Goal: Task Accomplishment & Management: Manage account settings

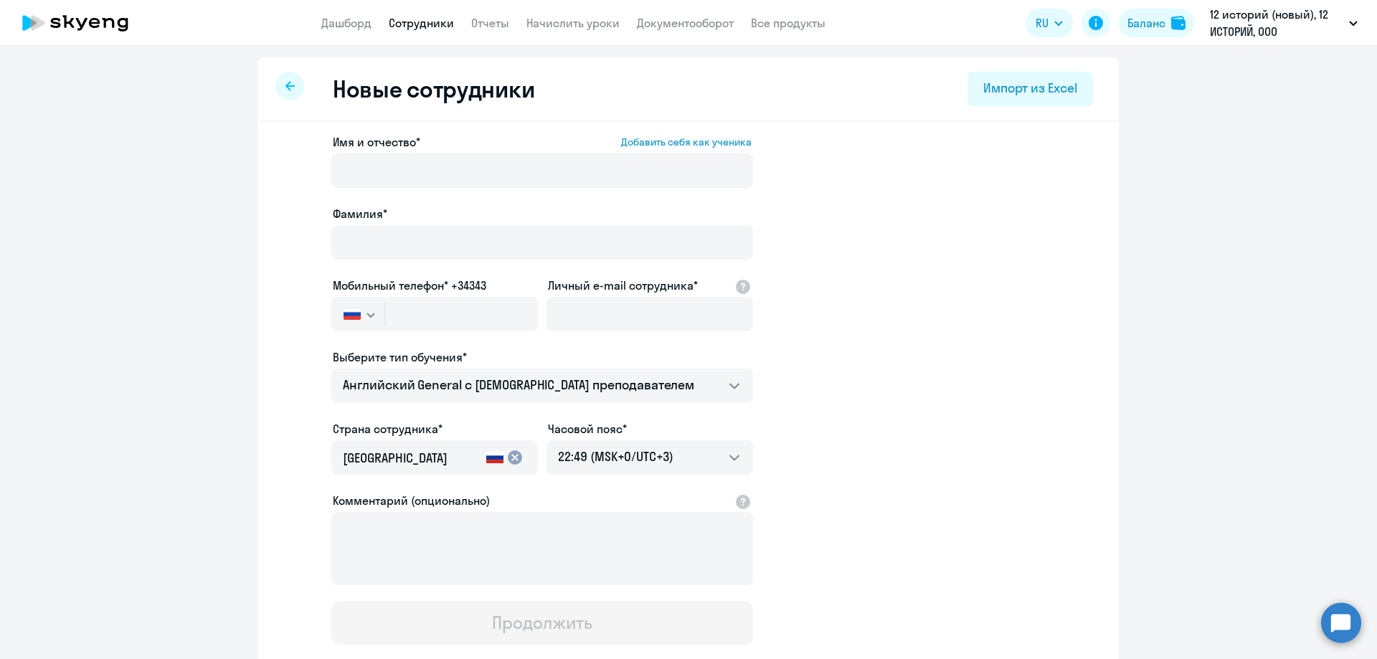
select select "english_adult_not_native_speaker"
select select "3"
click at [468, 174] on input "Имя и отчество* Добавить себя как ученика" at bounding box center [542, 170] width 422 height 34
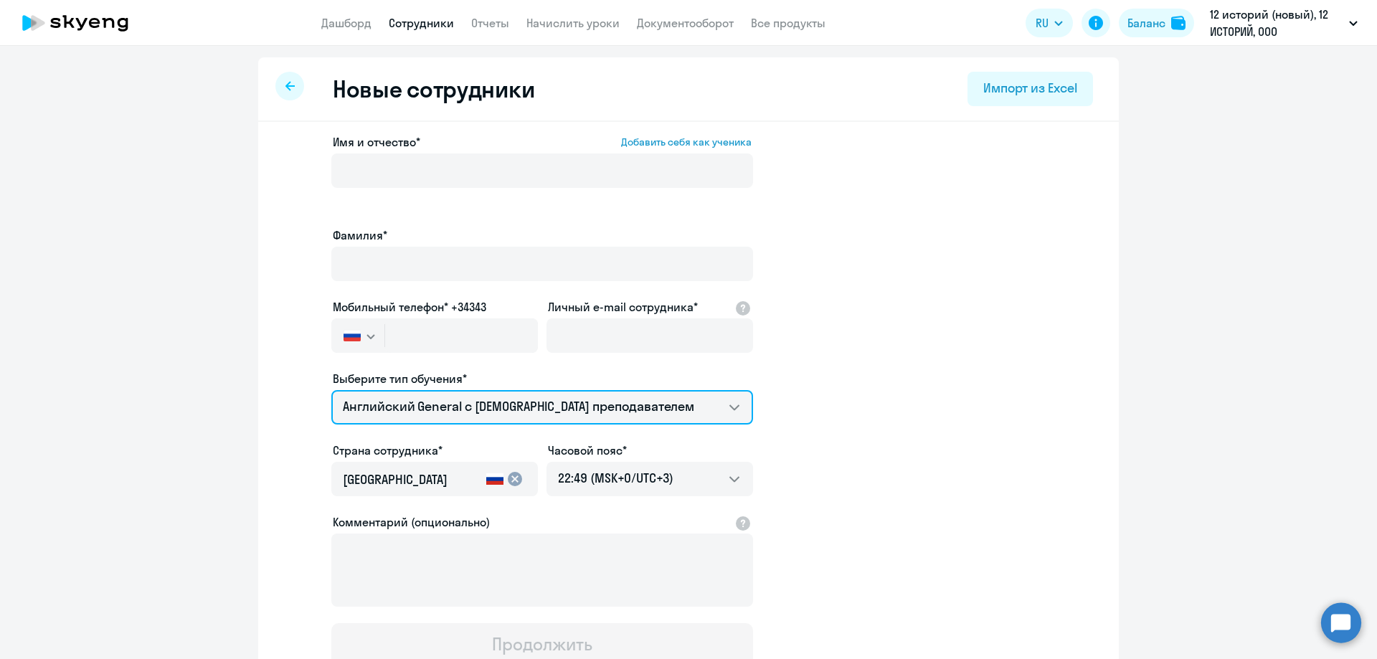
click at [554, 378] on div "Выберите тип обучения* Английский General с [DEMOGRAPHIC_DATA] преподавателем А…" at bounding box center [542, 400] width 422 height 60
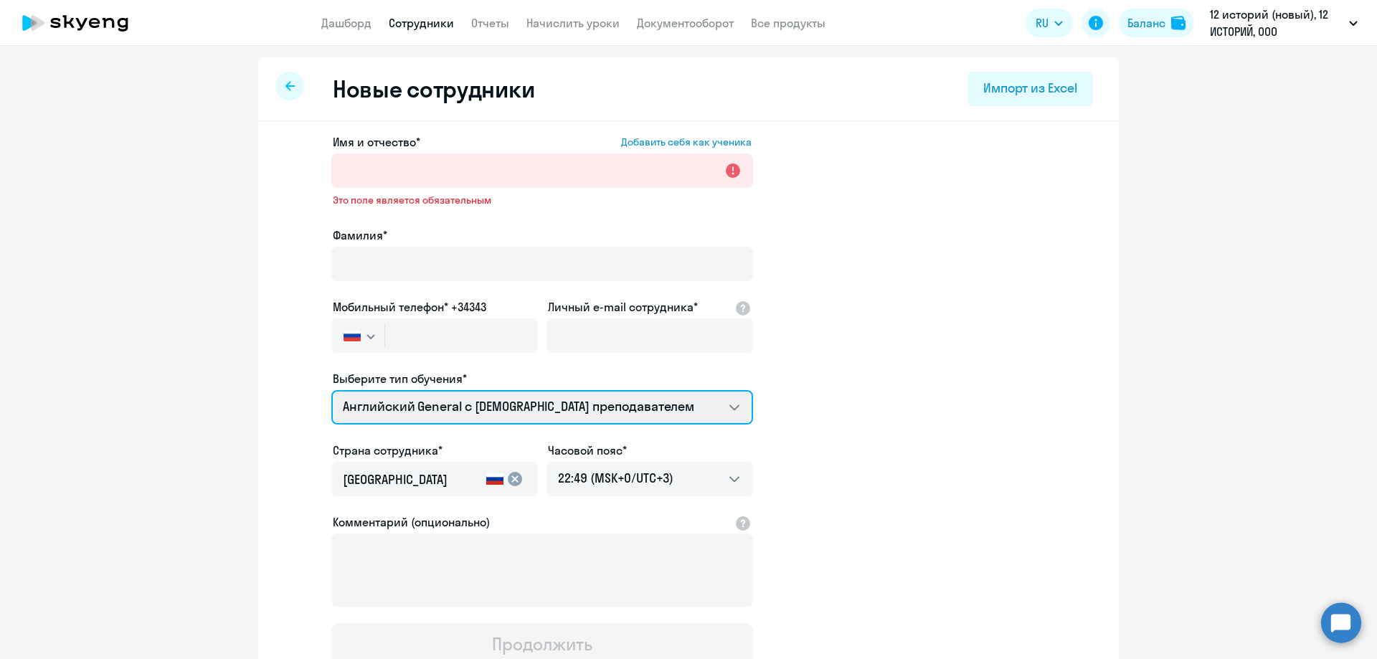
select select "english_adult_not_native_speaker_premium"
click at [331, 390] on select "Английский General с [DEMOGRAPHIC_DATA] преподавателем Английский General с [DE…" at bounding box center [542, 407] width 422 height 34
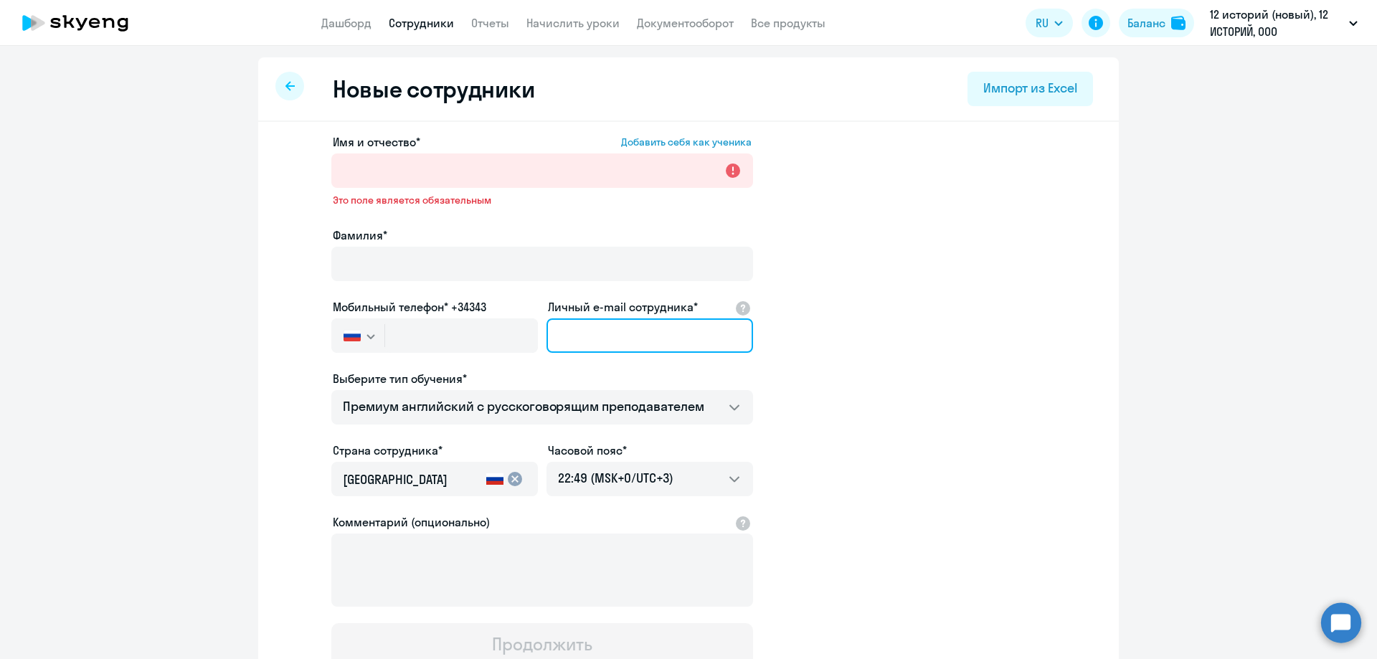
click at [575, 347] on input "Личный e-mail сотрудника*" at bounding box center [649, 335] width 207 height 34
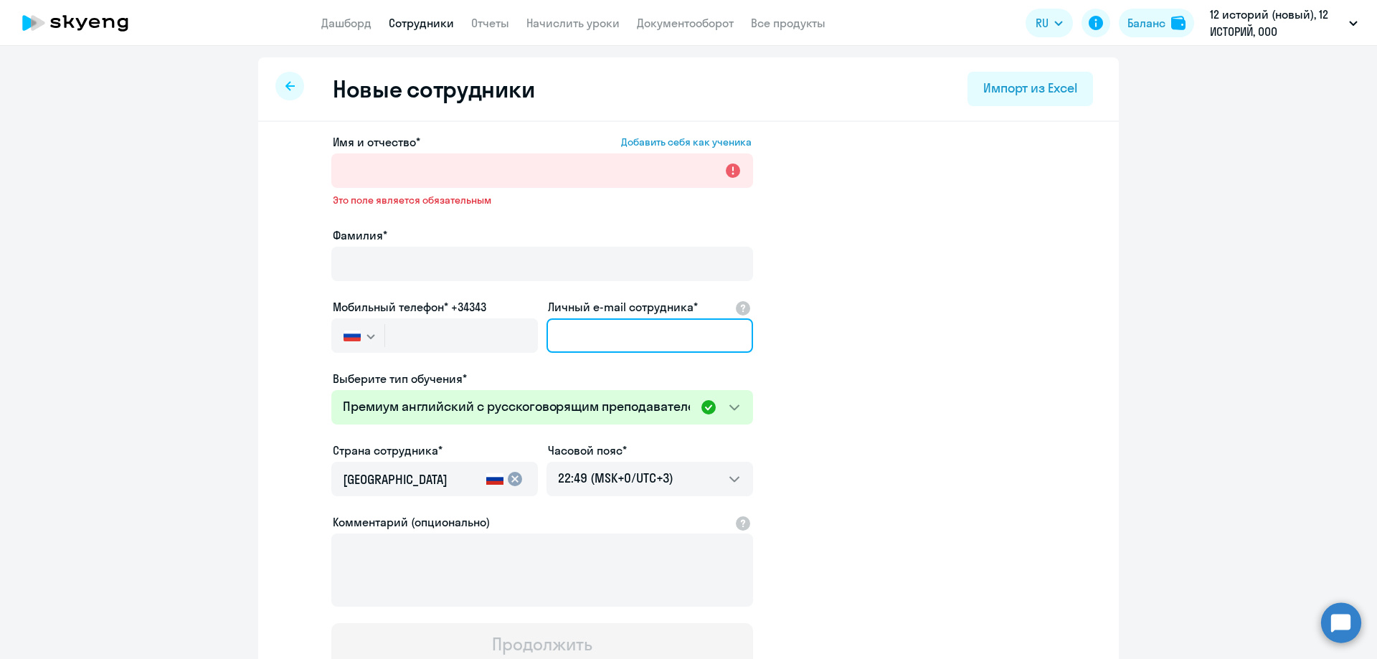
paste input "[EMAIL_ADDRESS][DOMAIN_NAME]"
type input "[EMAIL_ADDRESS][DOMAIN_NAME]"
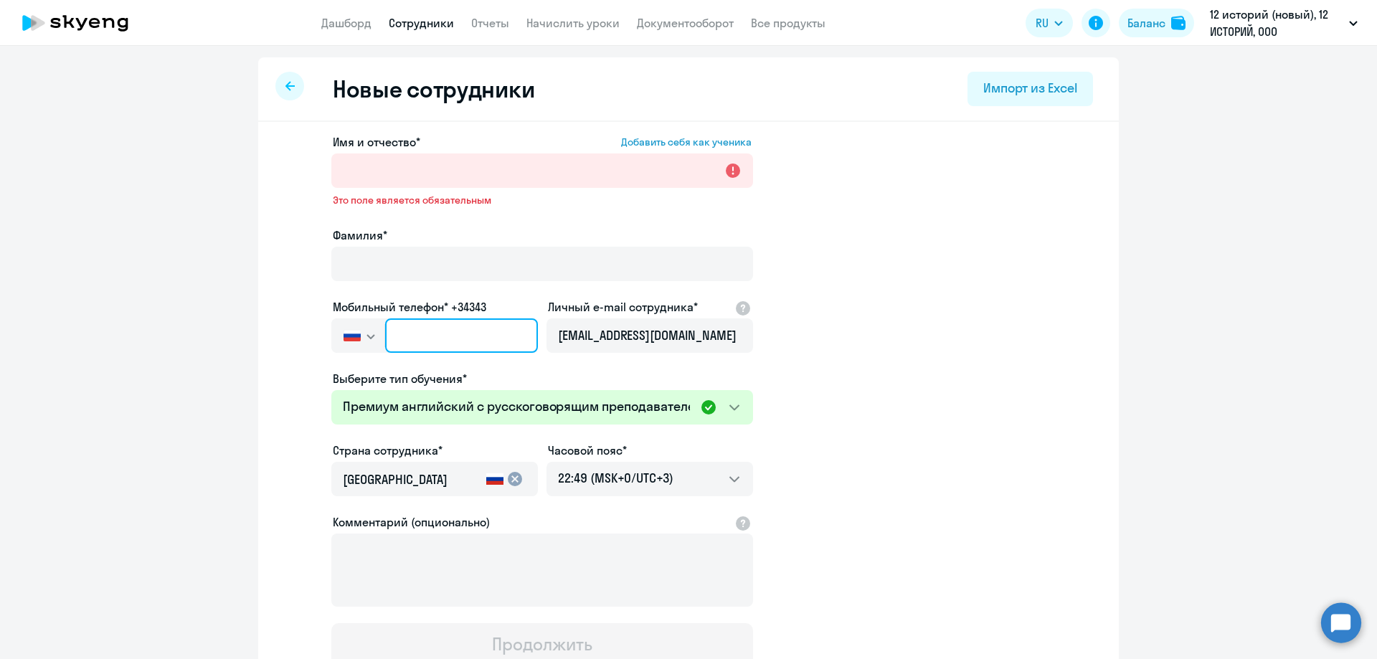
click at [397, 333] on input "text" at bounding box center [461, 335] width 153 height 34
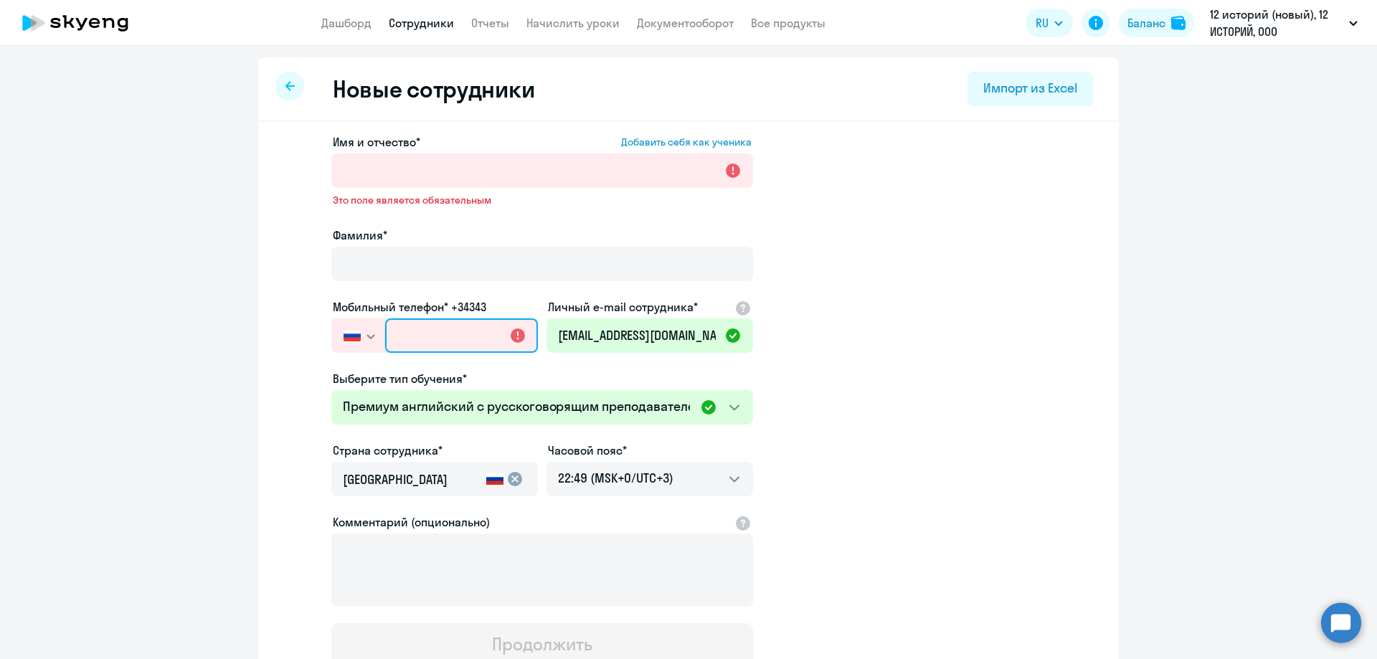
paste input "[PHONE_NUMBER]"
type input "[PHONE_NUMBER]"
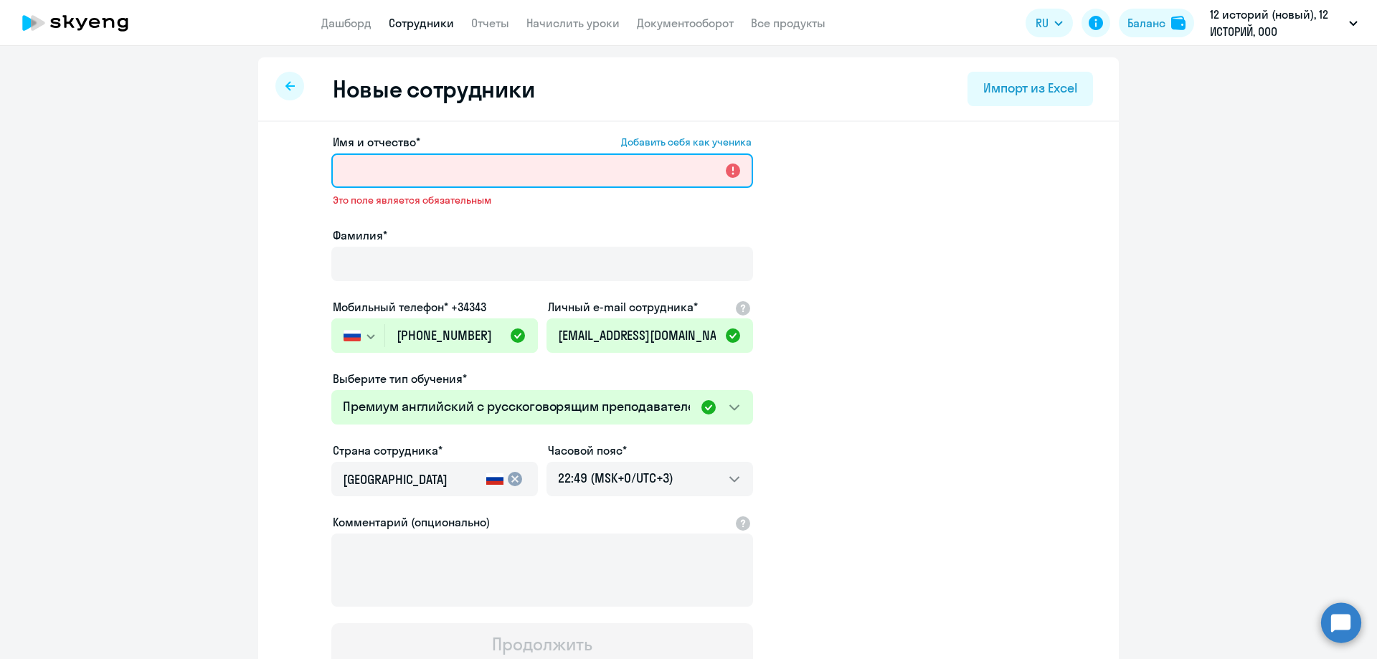
click at [379, 179] on input "Имя и отчество* Добавить себя как ученика" at bounding box center [542, 170] width 422 height 34
paste input "Змайлова [PERSON_NAME]"
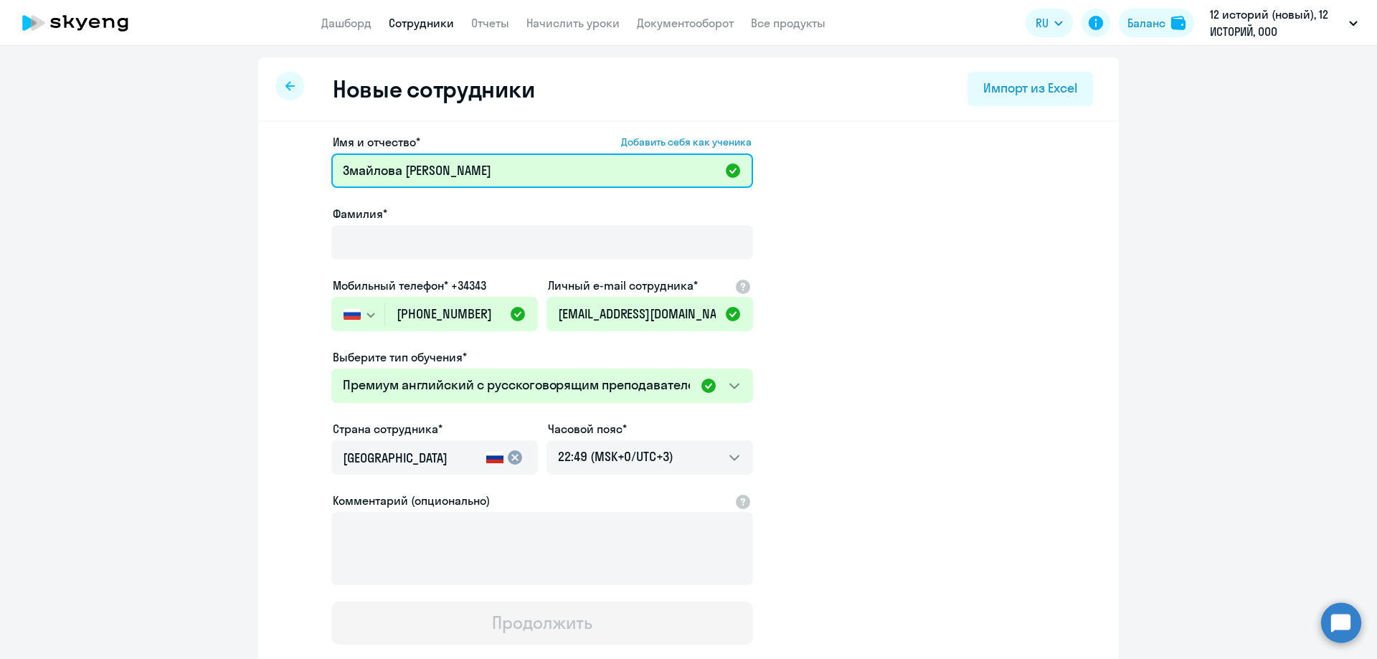
drag, startPoint x: 400, startPoint y: 170, endPoint x: 325, endPoint y: 169, distance: 75.3
click at [325, 169] on app-new-student-form "Имя и отчество* Добавить себя как ученика [PERSON_NAME] [PERSON_NAME]* Мобильны…" at bounding box center [688, 388] width 815 height 511
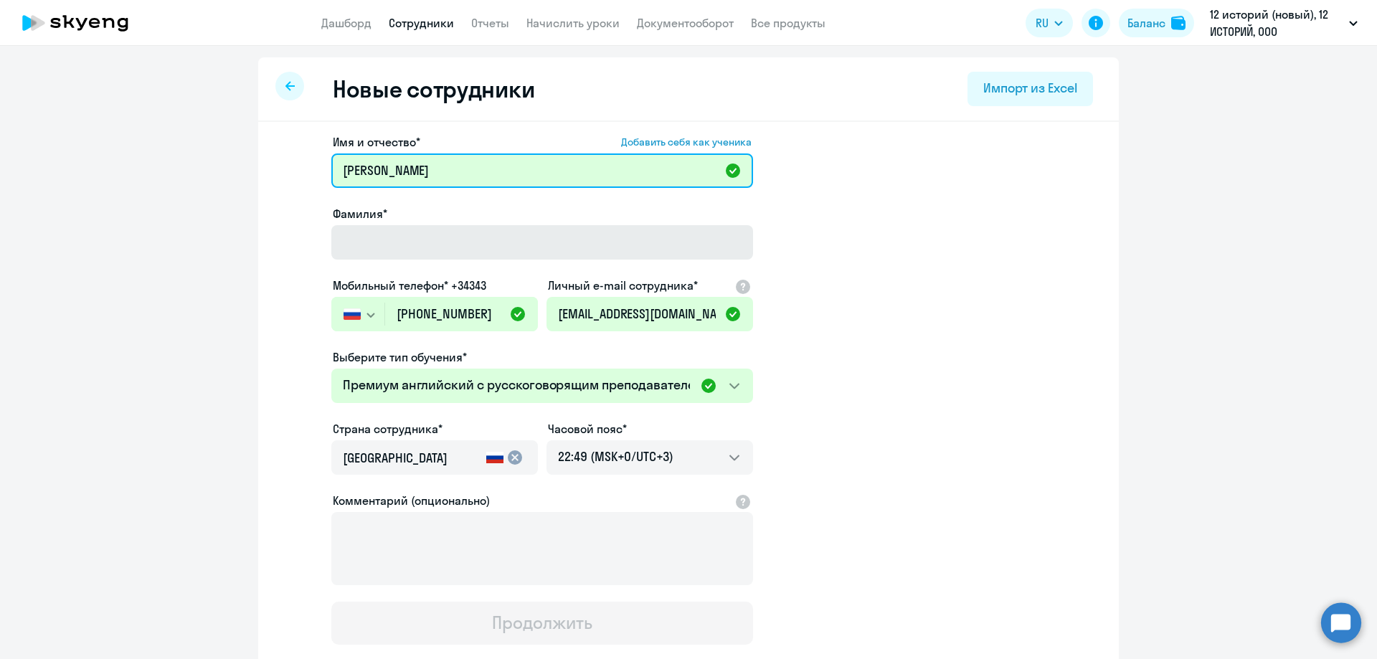
type input "[PERSON_NAME]"
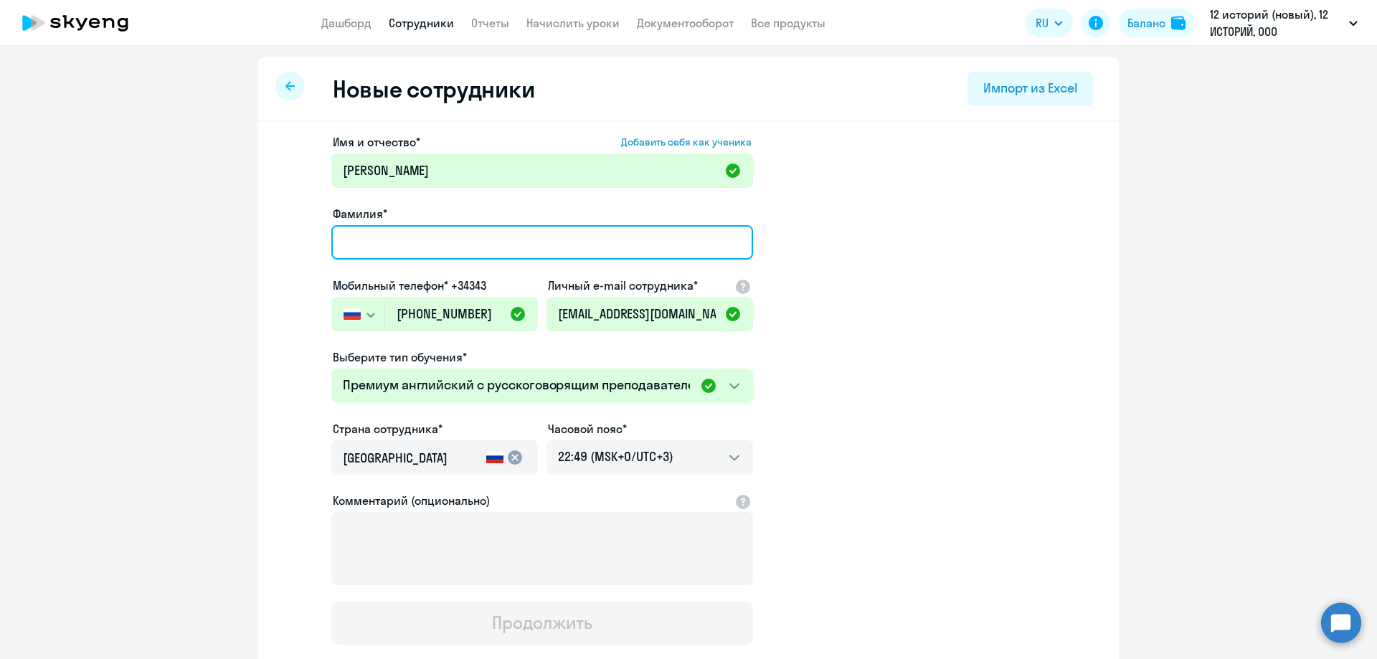
click at [374, 238] on input "Фамилия*" at bounding box center [542, 242] width 422 height 34
paste input "[PERSON_NAME]"
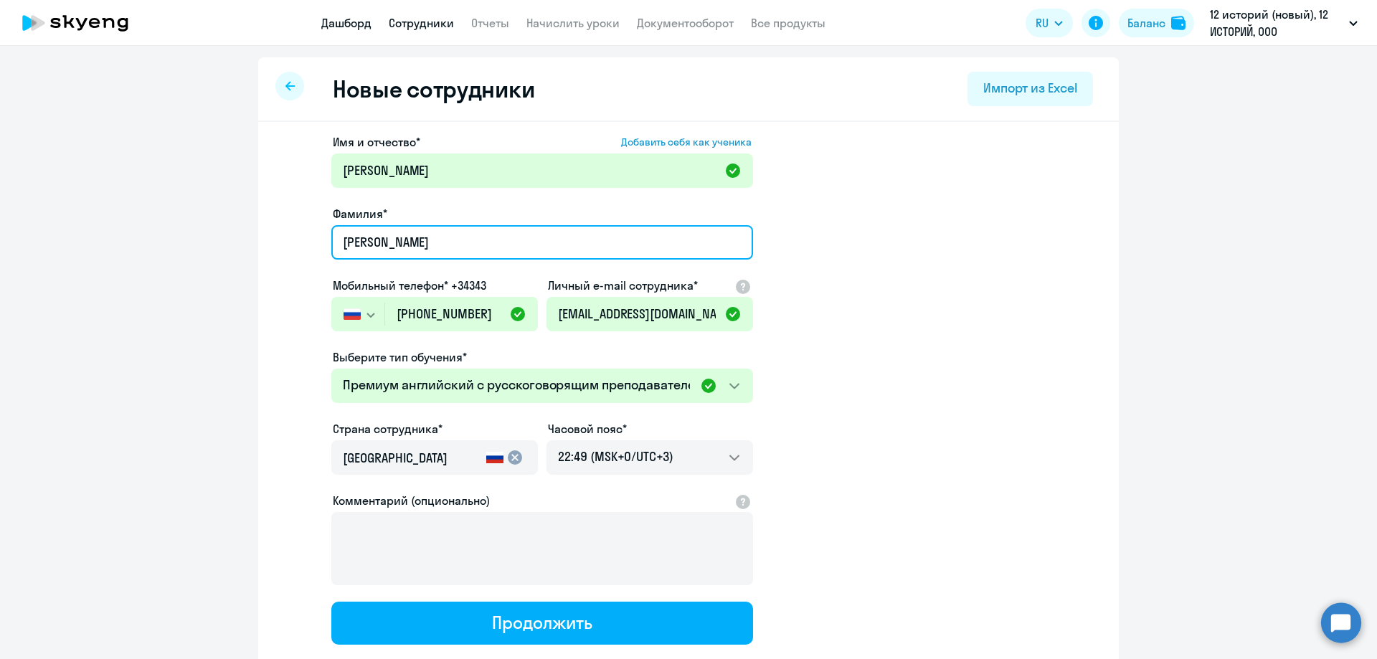
type input "[PERSON_NAME]"
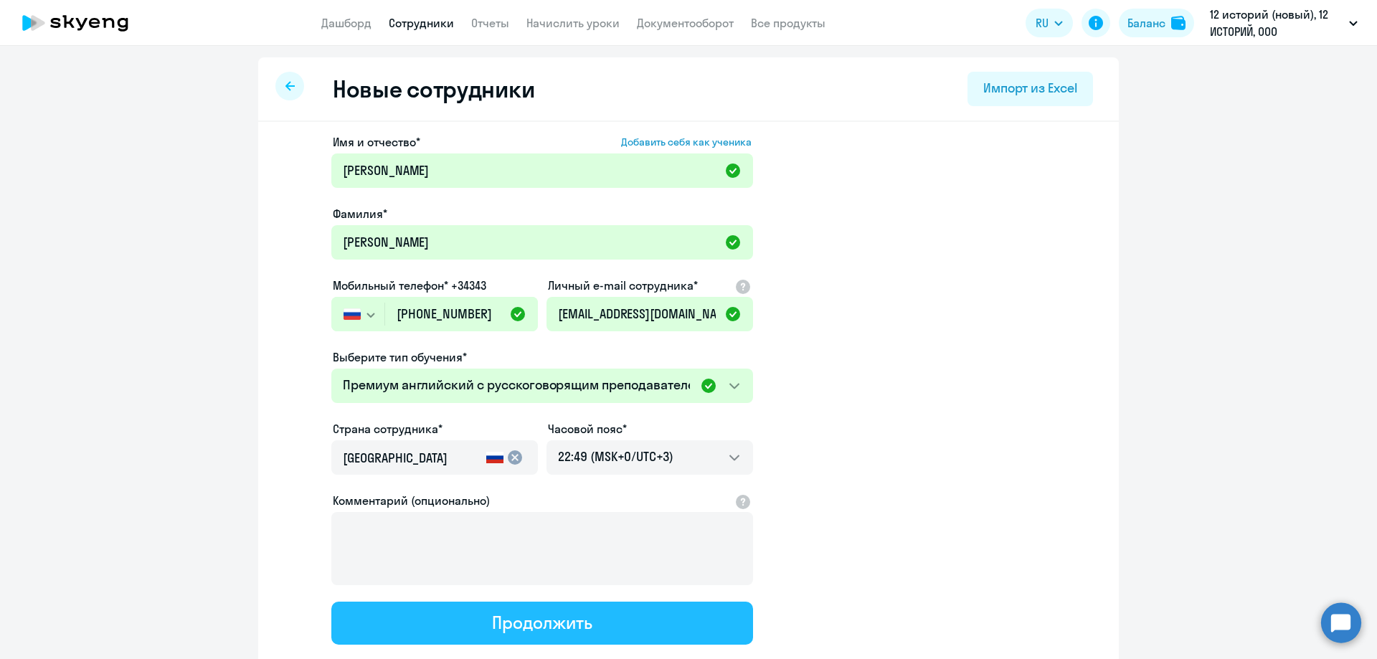
click at [562, 618] on div "Продолжить" at bounding box center [542, 622] width 100 height 23
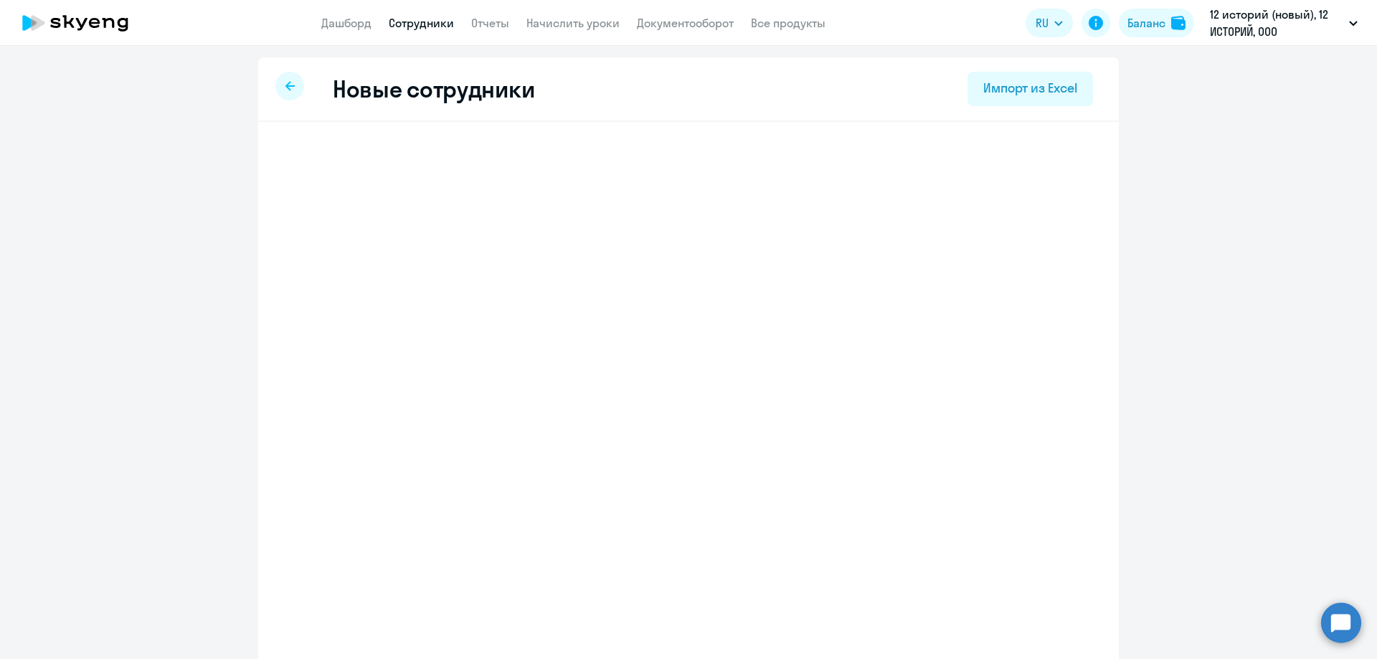
select select "english_adult_not_native_speaker_premium"
select select "3"
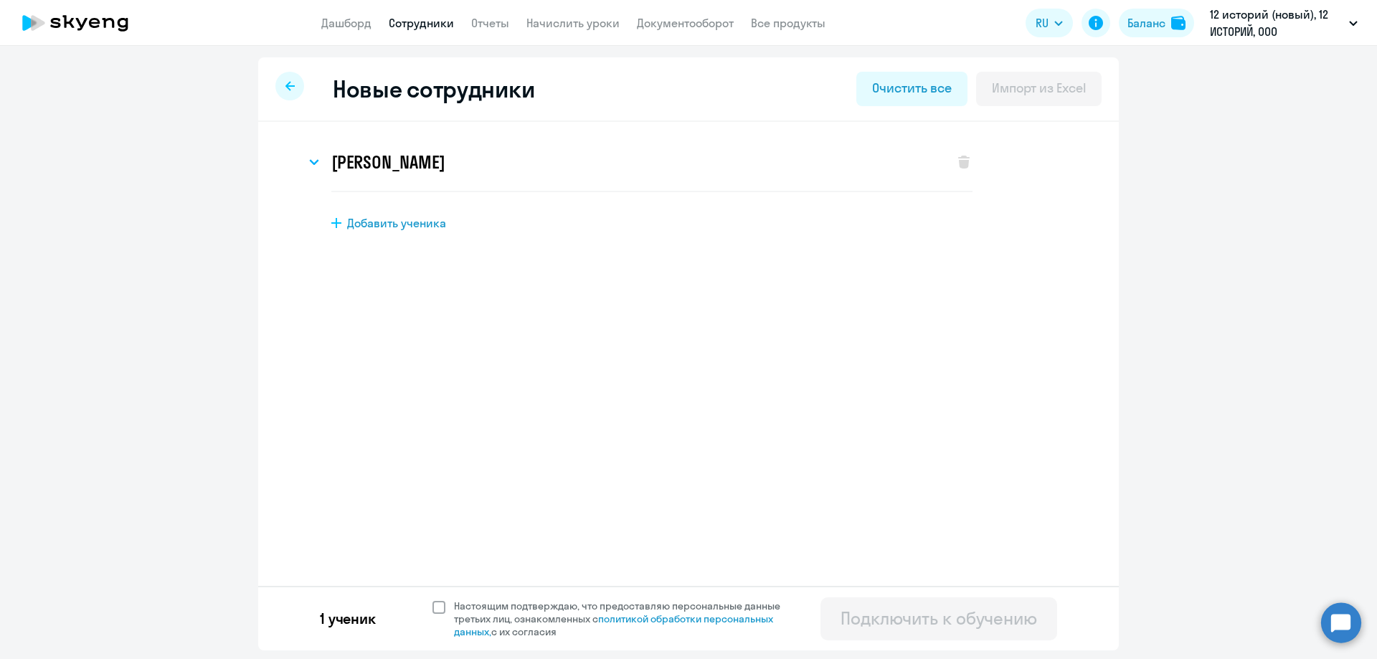
click at [440, 608] on span at bounding box center [438, 607] width 13 height 13
click at [432, 599] on input "Настоящим подтверждаю, что предоставляю персональные данные третьих лиц, ознако…" at bounding box center [432, 599] width 1 height 1
checkbox input "true"
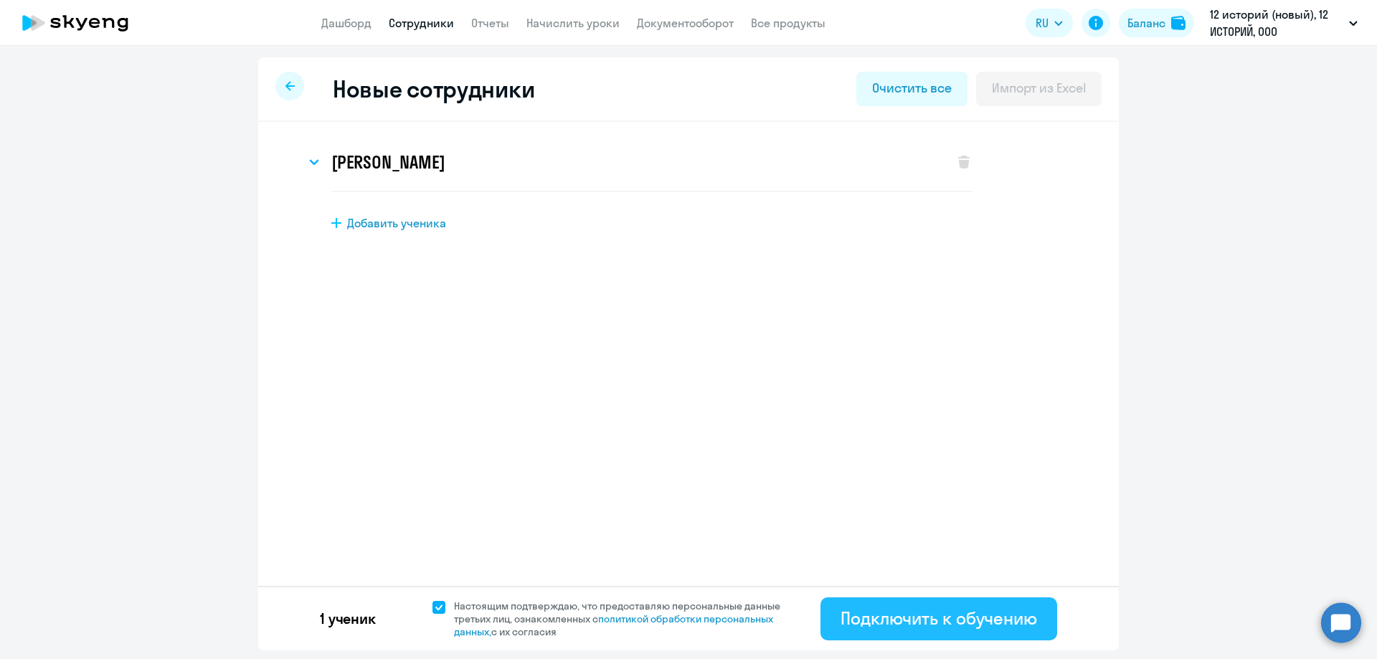
click at [923, 611] on div "Подключить к обучению" at bounding box center [938, 618] width 196 height 23
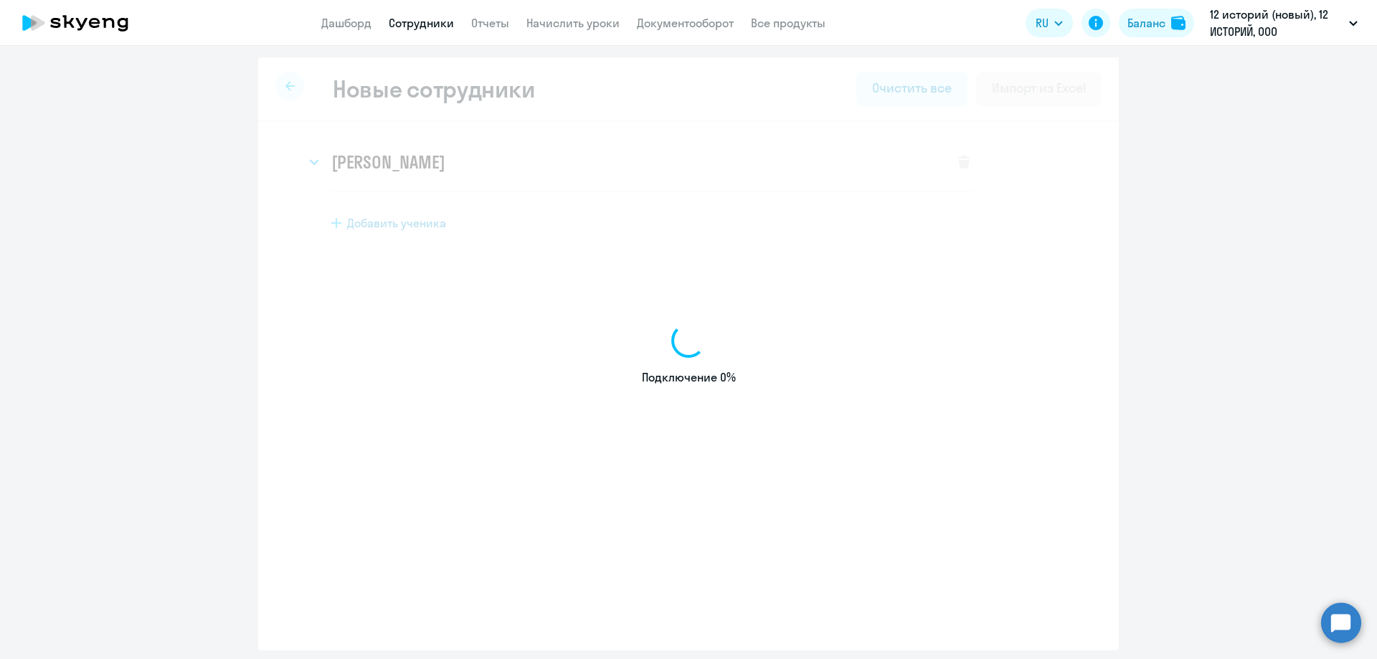
select select "english_adult_not_native_speaker"
select select "3"
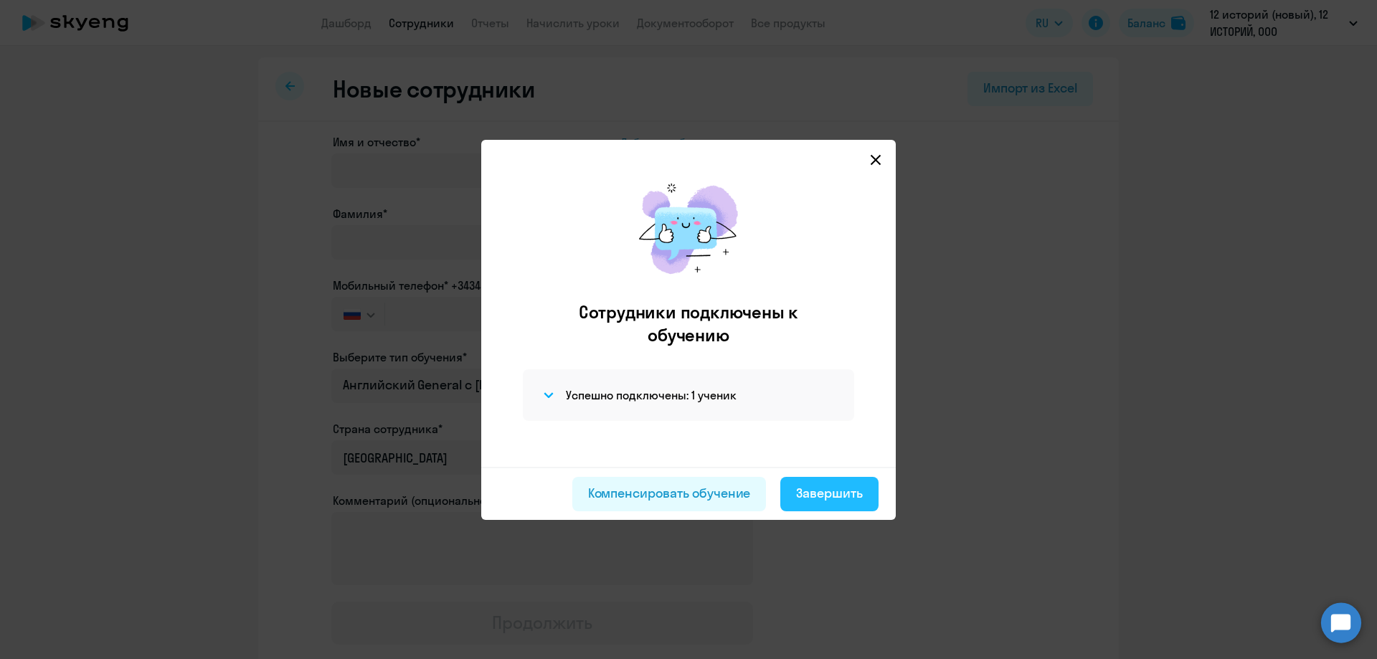
click at [823, 497] on div "Завершить" at bounding box center [829, 493] width 67 height 19
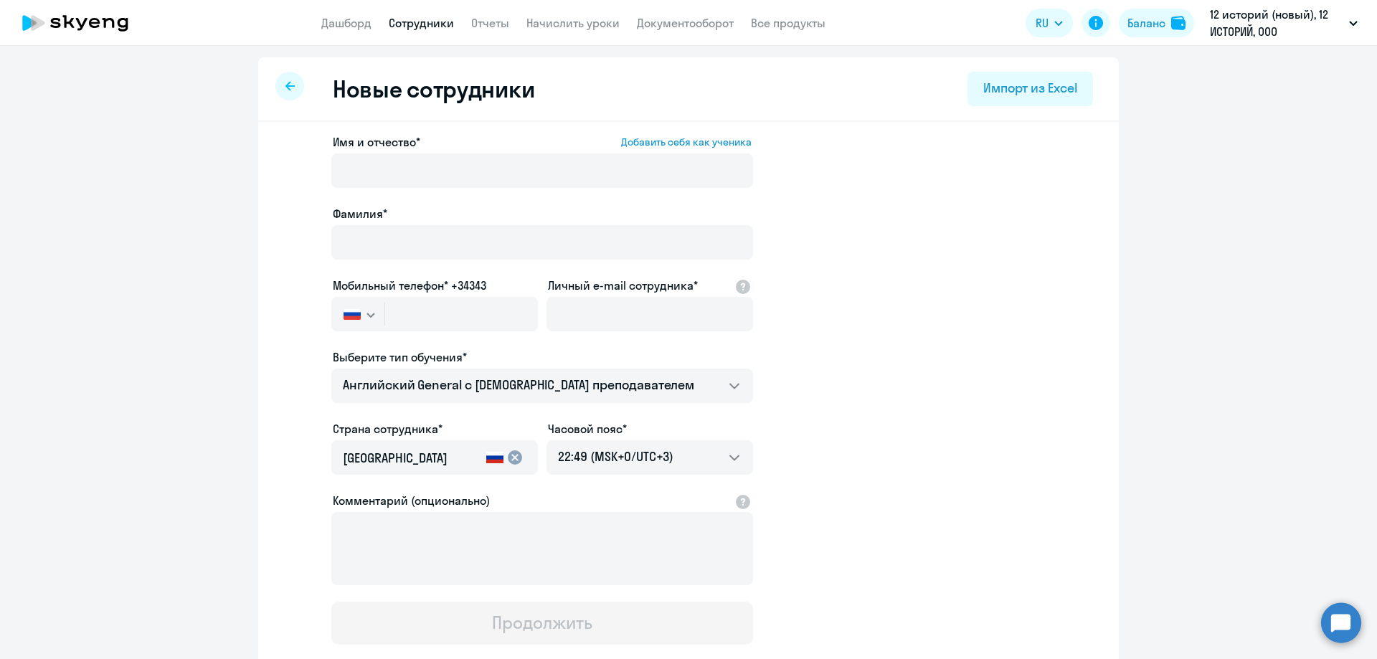
select select "30"
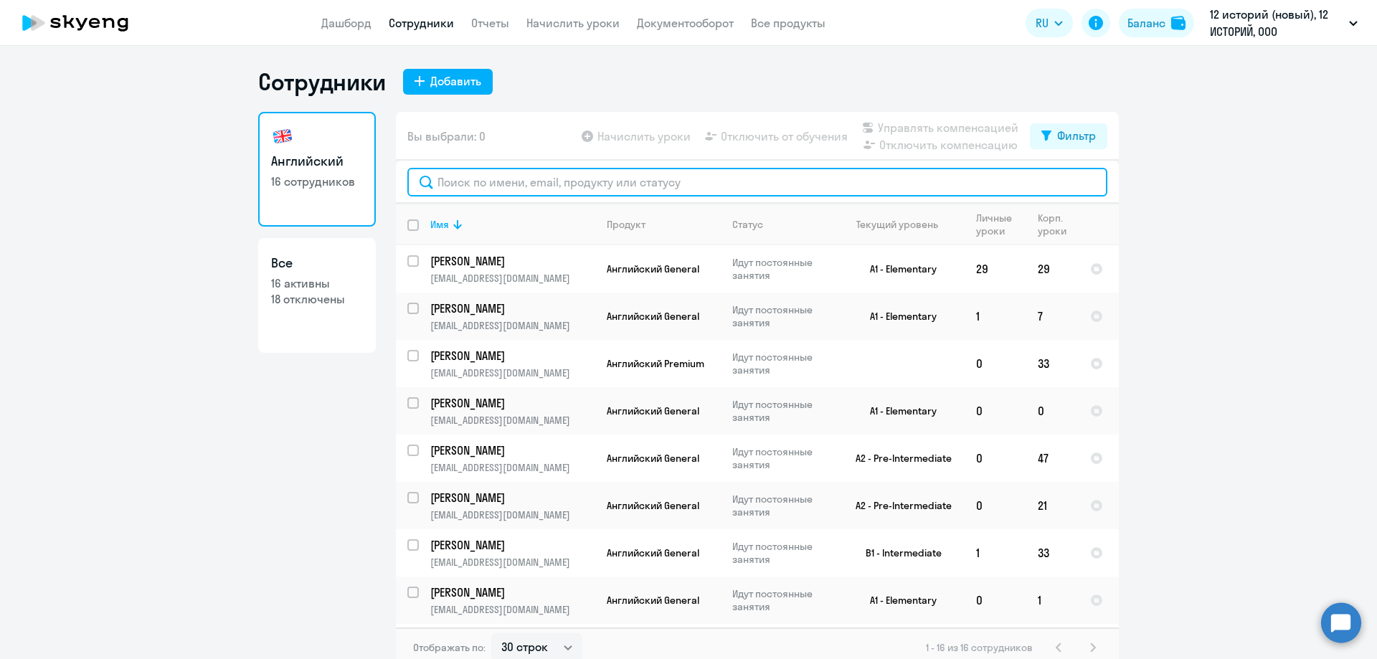
click at [637, 179] on input "text" at bounding box center [757, 182] width 700 height 29
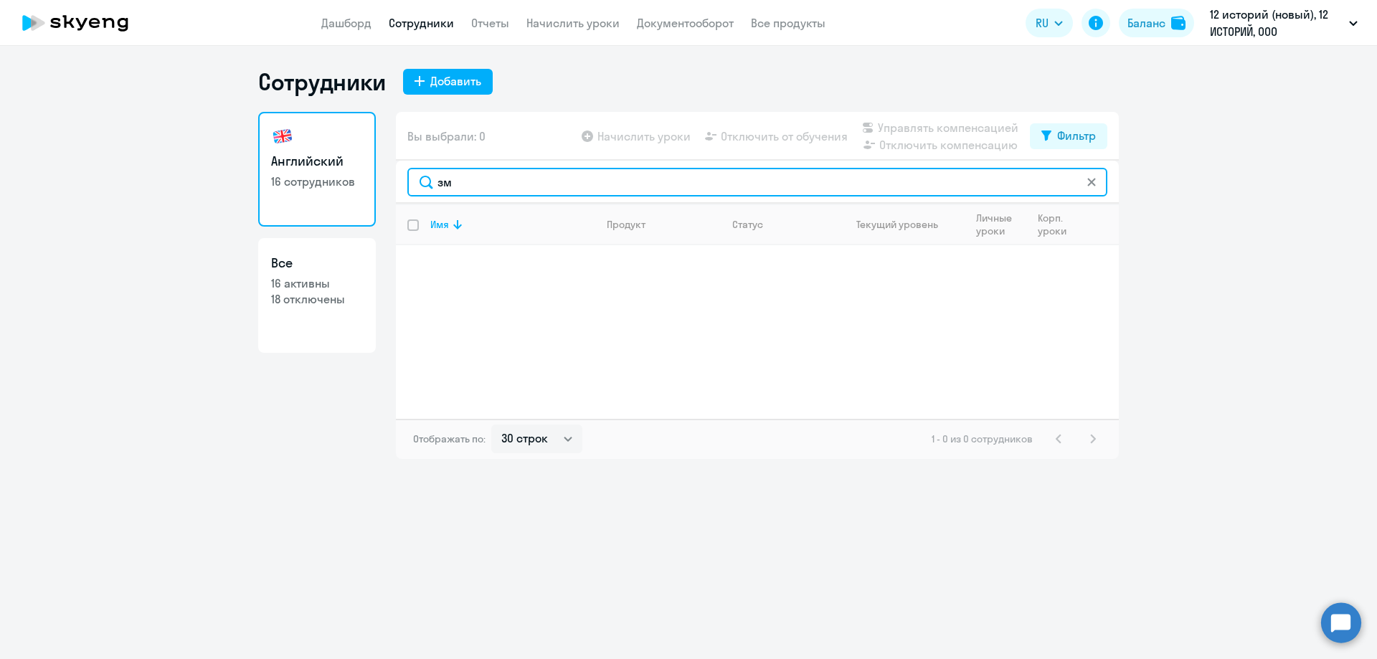
type input "з"
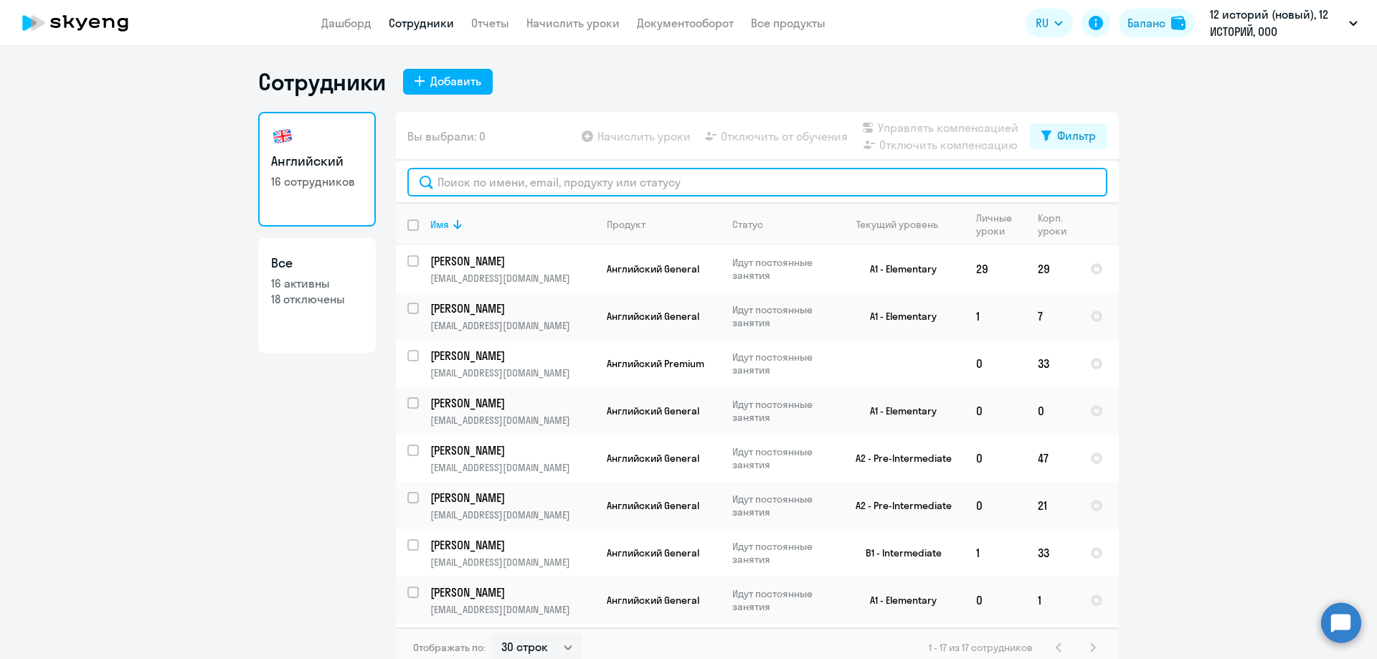
click at [464, 177] on input "text" at bounding box center [757, 182] width 700 height 29
paste input "[PHONE_NUMBER]"
type input "[PHONE_NUMBER]"
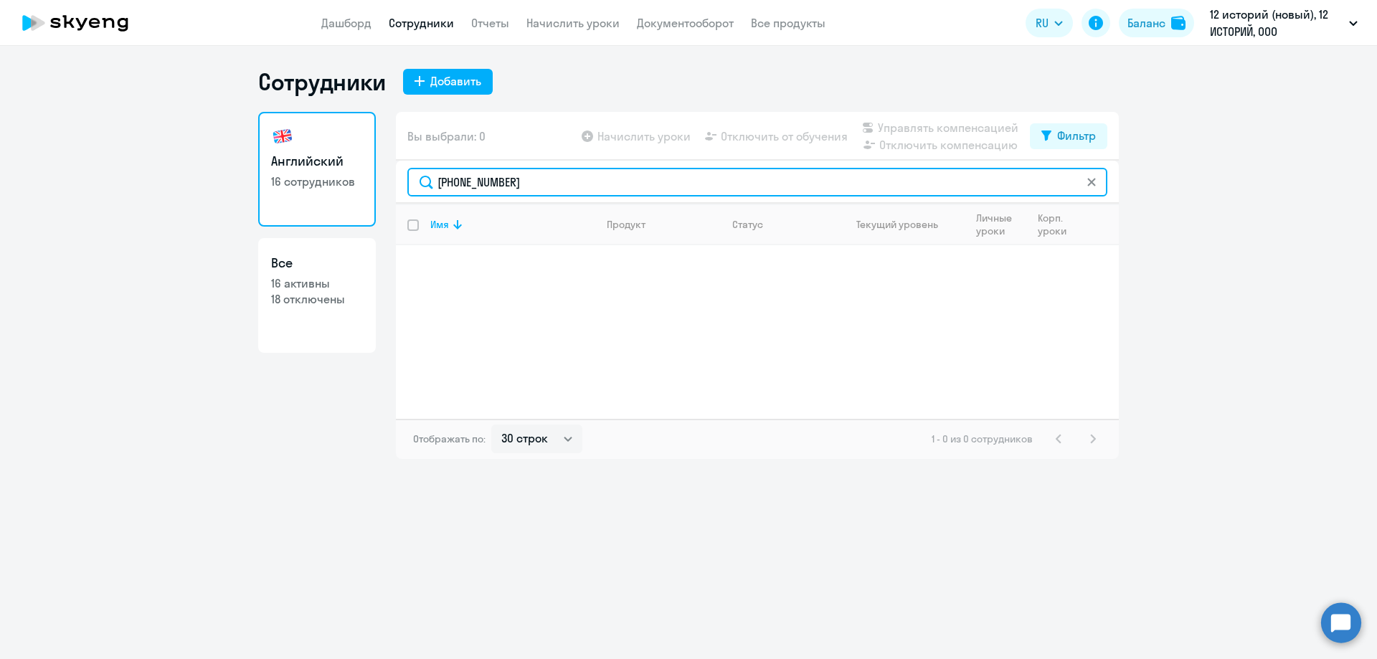
drag, startPoint x: 521, startPoint y: 186, endPoint x: 367, endPoint y: 189, distance: 154.2
click at [367, 189] on div "Английский 16 сотрудников Все 16 активны 18 отключены Вы выбрали: 0 Начислить у…" at bounding box center [688, 285] width 861 height 347
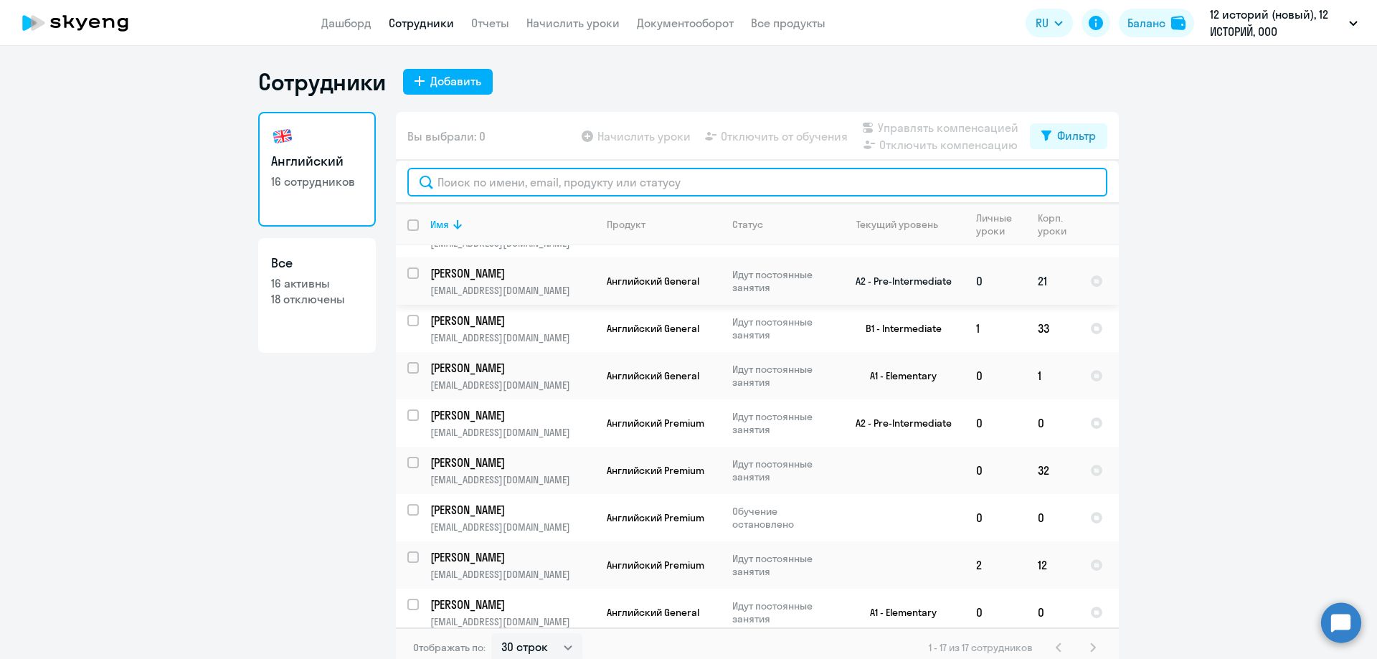
scroll to position [287, 0]
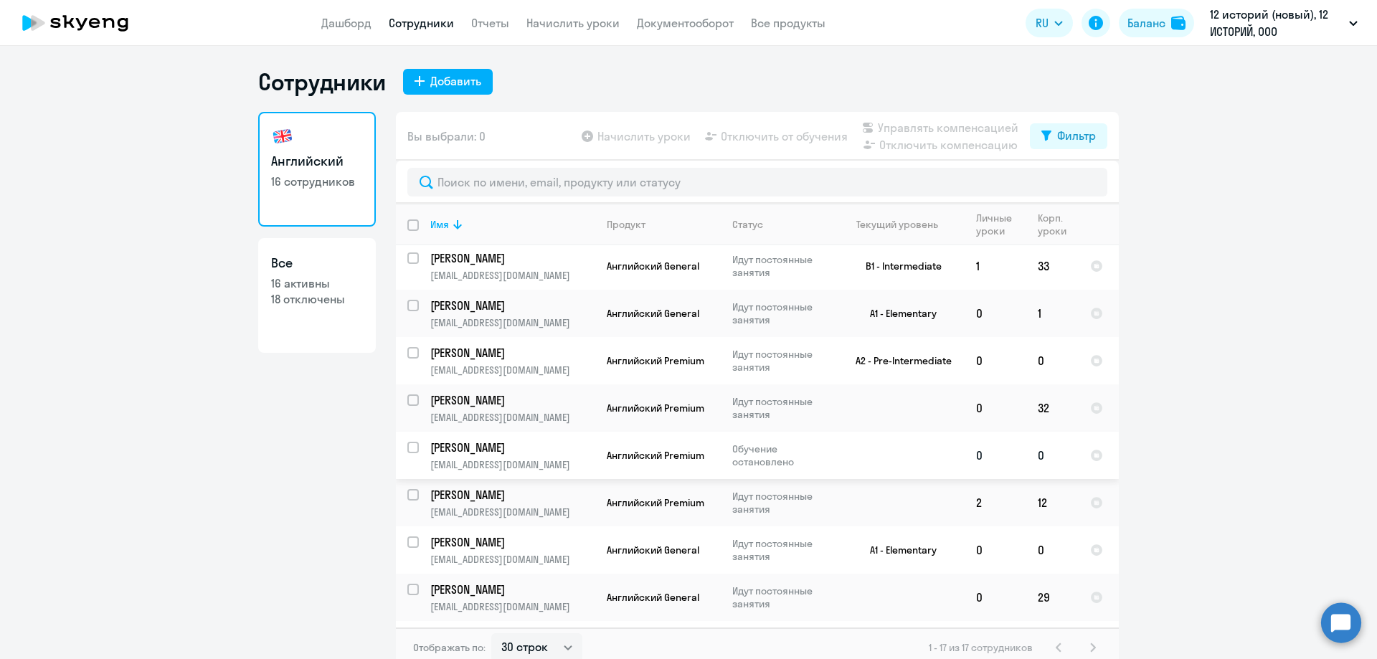
click at [536, 446] on p "[PERSON_NAME]" at bounding box center [511, 448] width 162 height 16
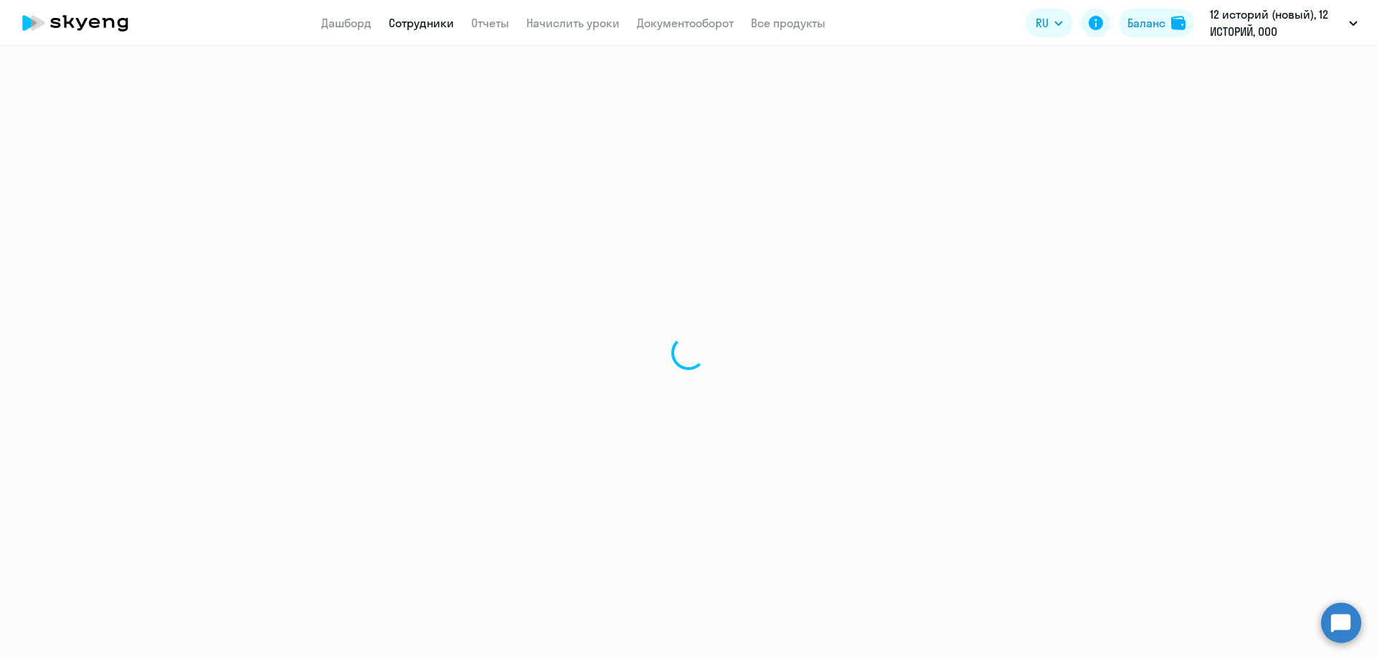
select select "english"
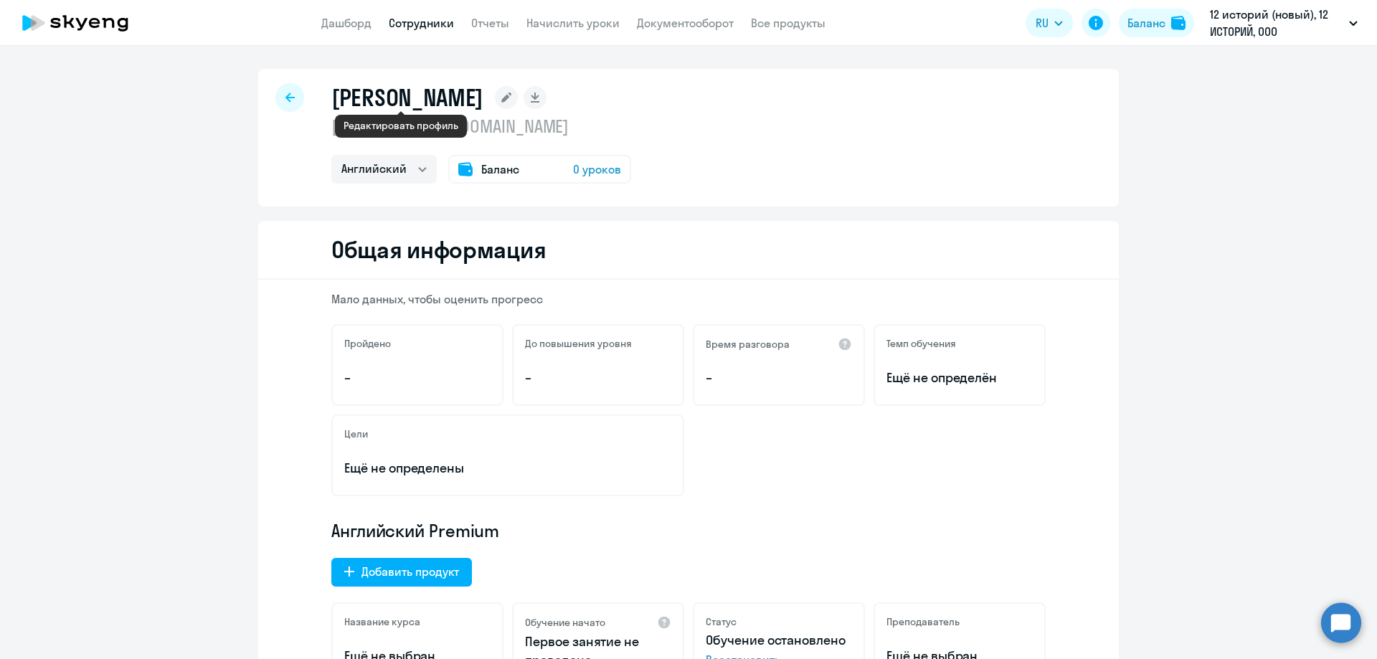
click at [495, 94] on rect at bounding box center [506, 97] width 23 height 23
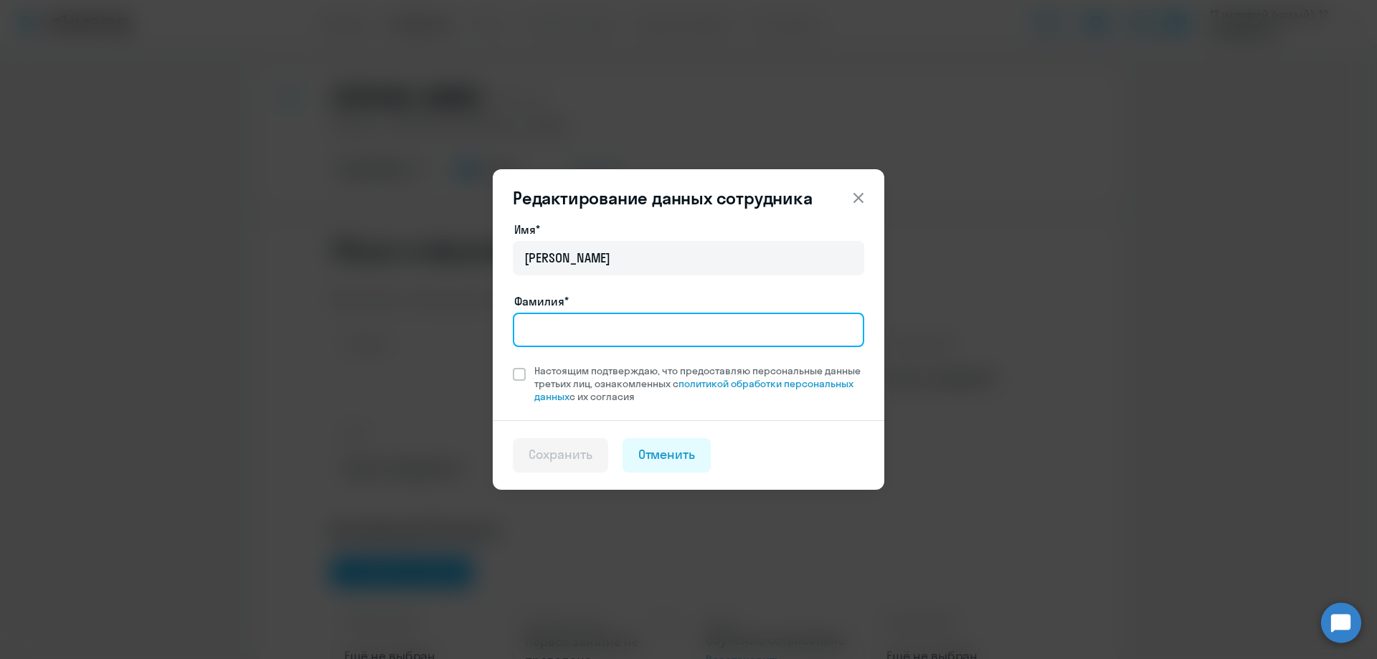
click at [575, 325] on input "Фамилия*" at bounding box center [688, 330] width 351 height 34
paste input "Змайлова [PERSON_NAME]"
drag, startPoint x: 586, startPoint y: 329, endPoint x: 766, endPoint y: 340, distance: 180.3
click at [766, 340] on input "Змайлова [PERSON_NAME]" at bounding box center [688, 330] width 351 height 34
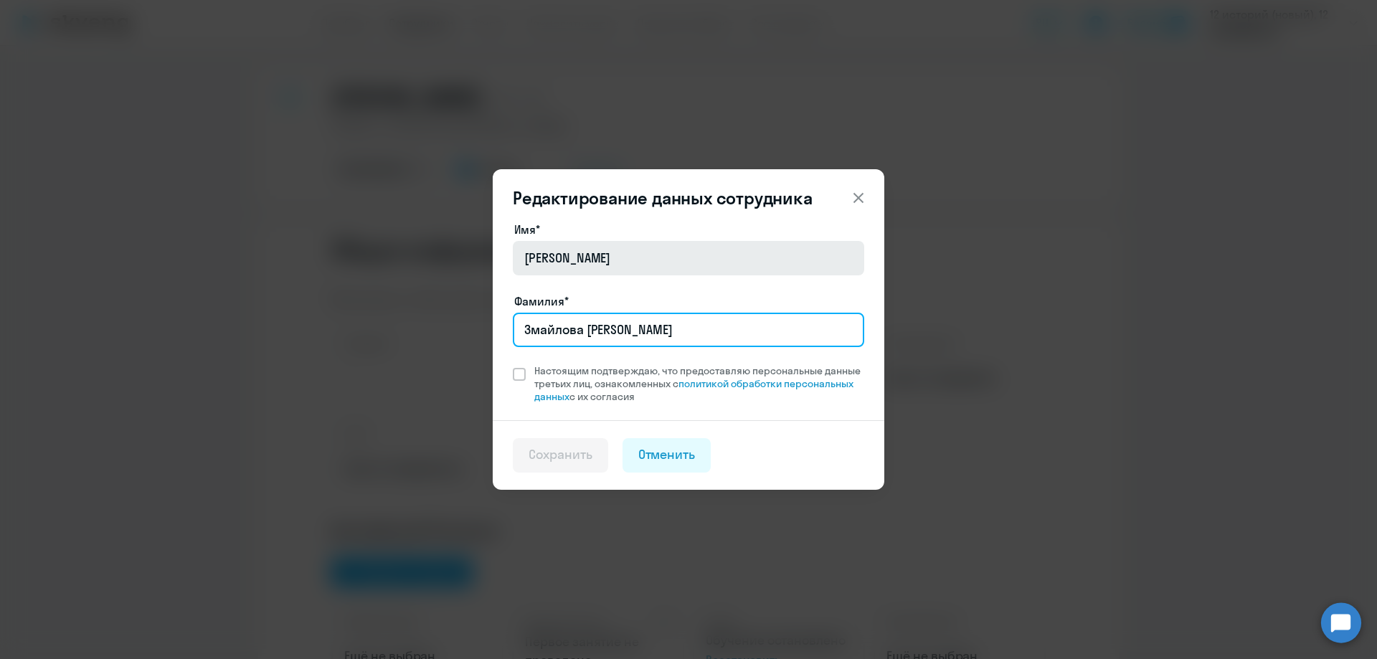
type input "Змайлова [PERSON_NAME]"
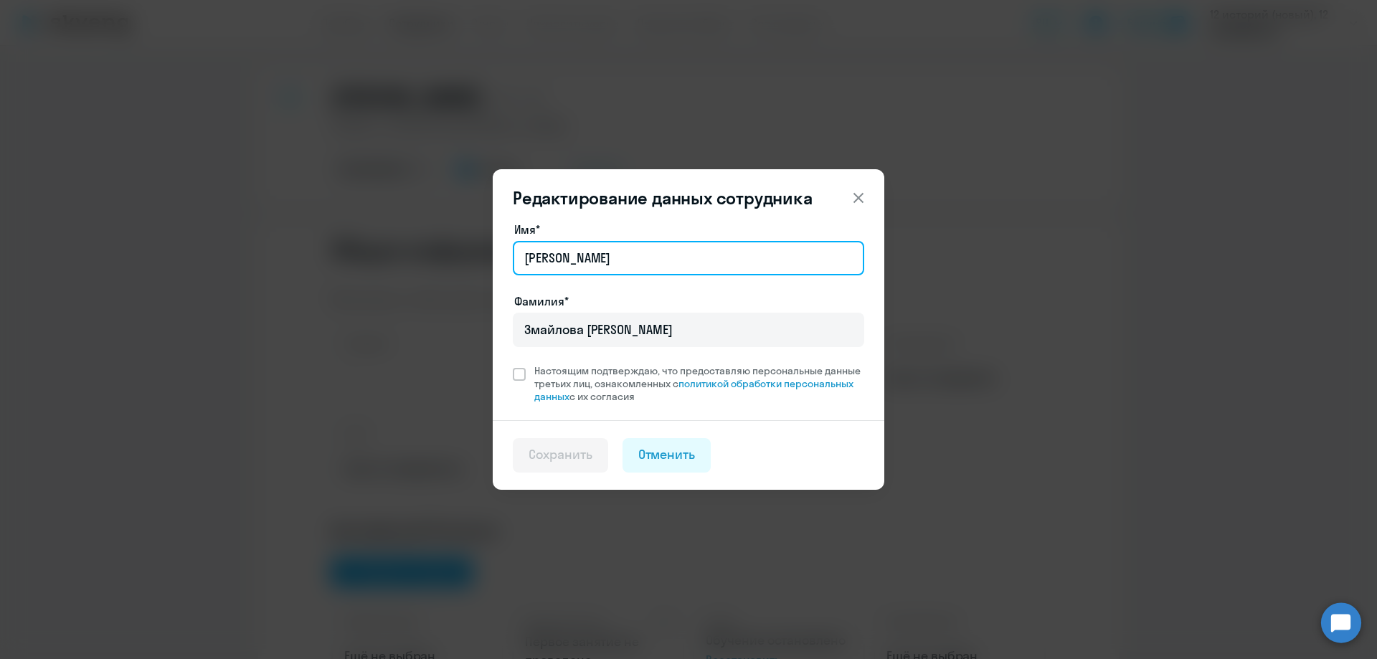
click at [594, 260] on input "[PERSON_NAME]" at bounding box center [688, 258] width 351 height 34
drag, startPoint x: 572, startPoint y: 257, endPoint x: 486, endPoint y: 267, distance: 85.9
click at [486, 267] on div "Редактирование данных сотрудника Имя* [PERSON_NAME]* [PERSON_NAME] подтверждаю,…" at bounding box center [688, 330] width 694 height 402
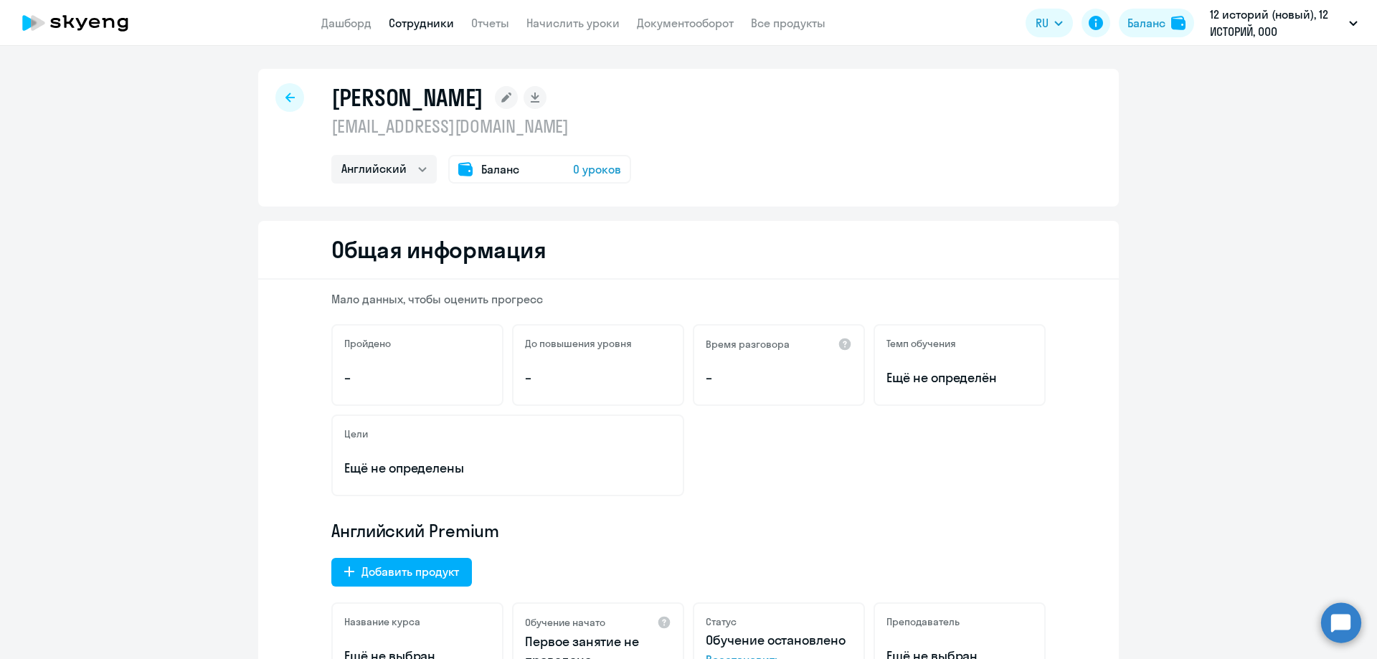
click at [495, 93] on rect at bounding box center [506, 97] width 23 height 23
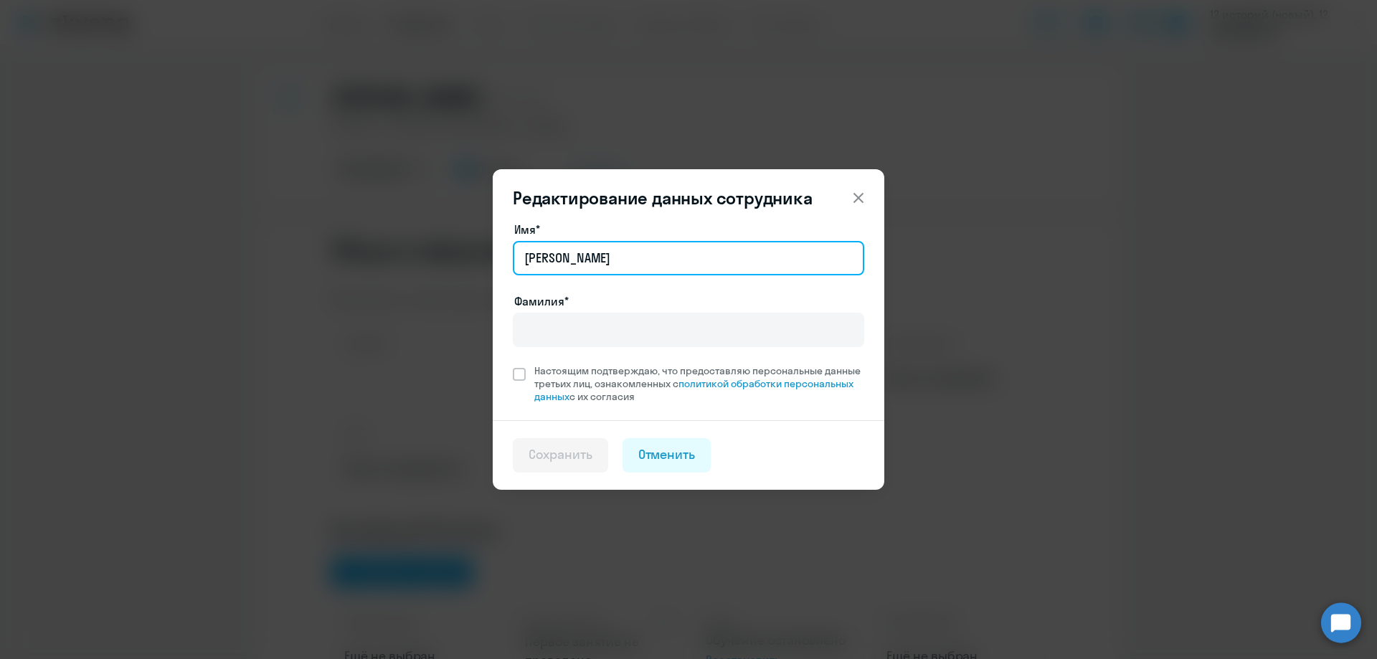
drag, startPoint x: 582, startPoint y: 259, endPoint x: 505, endPoint y: 260, distance: 76.7
click at [505, 260] on div "Имя* [PERSON_NAME]* Настоящим подтверждаю, что предоставляю персональные данные…" at bounding box center [689, 320] width 392 height 199
paste input "Ивановна"
type input "[PERSON_NAME]"
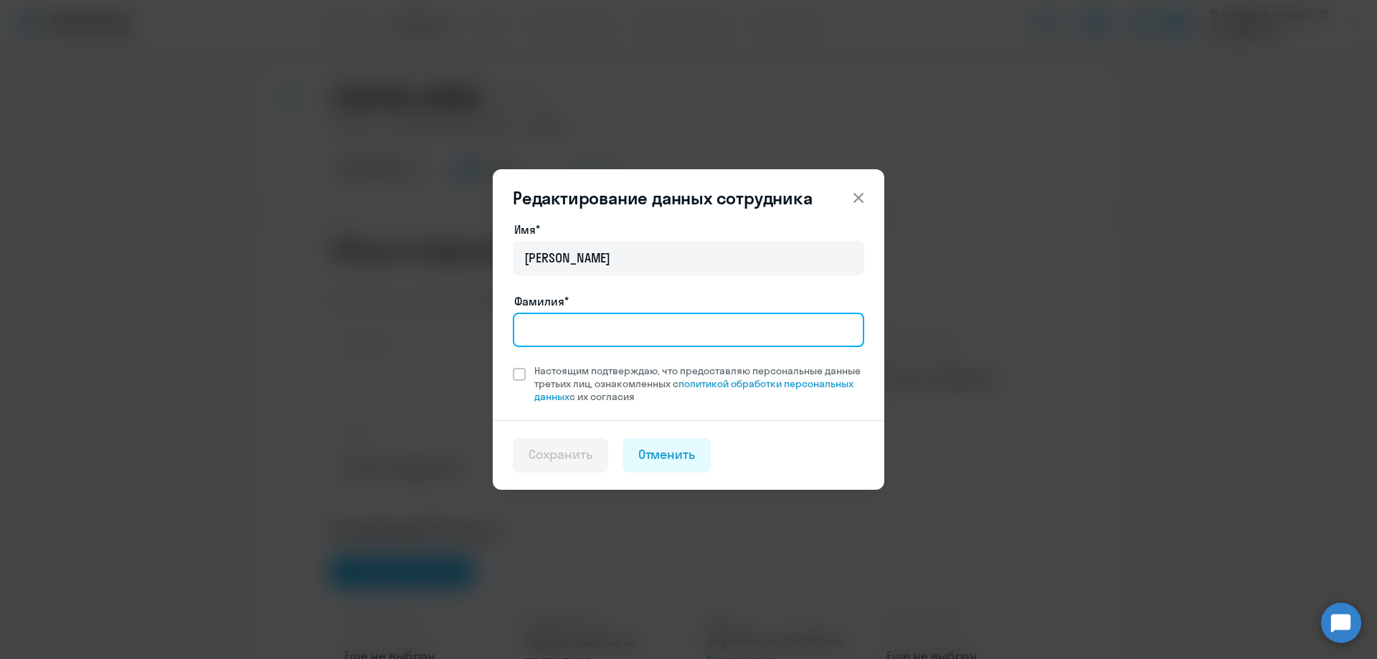
click at [575, 330] on input "Фамилия*" at bounding box center [688, 330] width 351 height 34
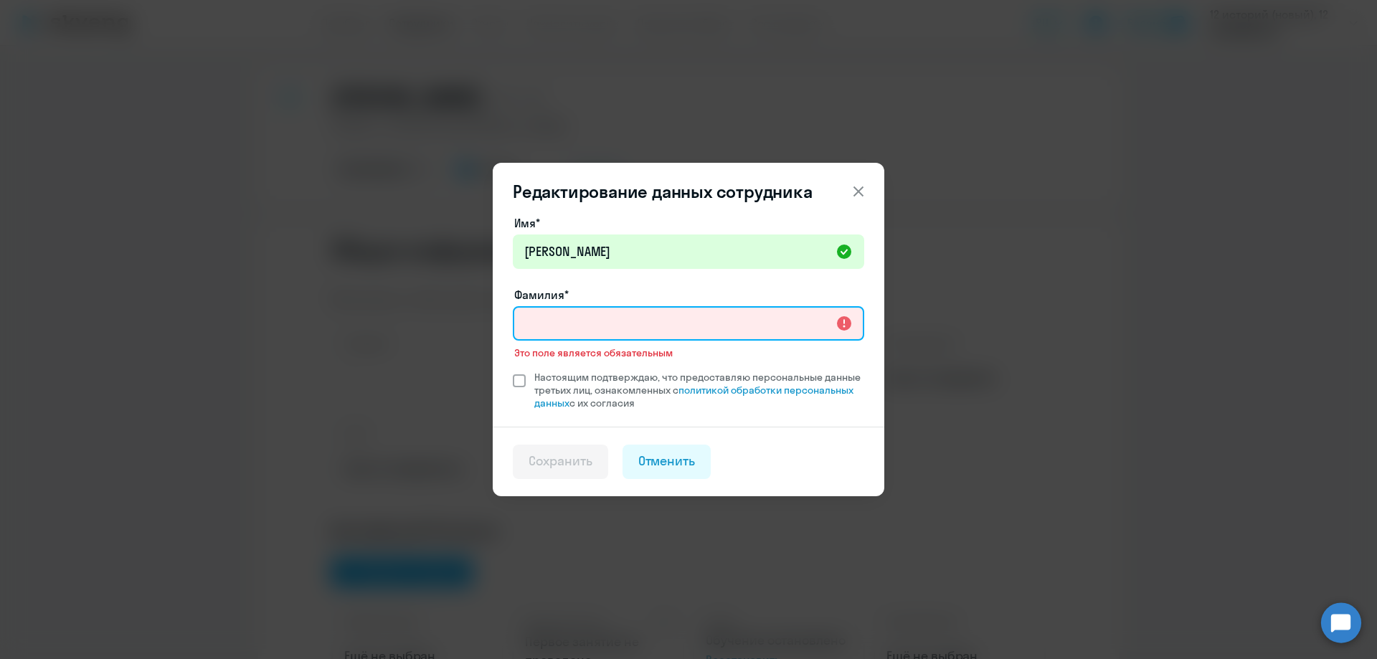
paste input "[PERSON_NAME]"
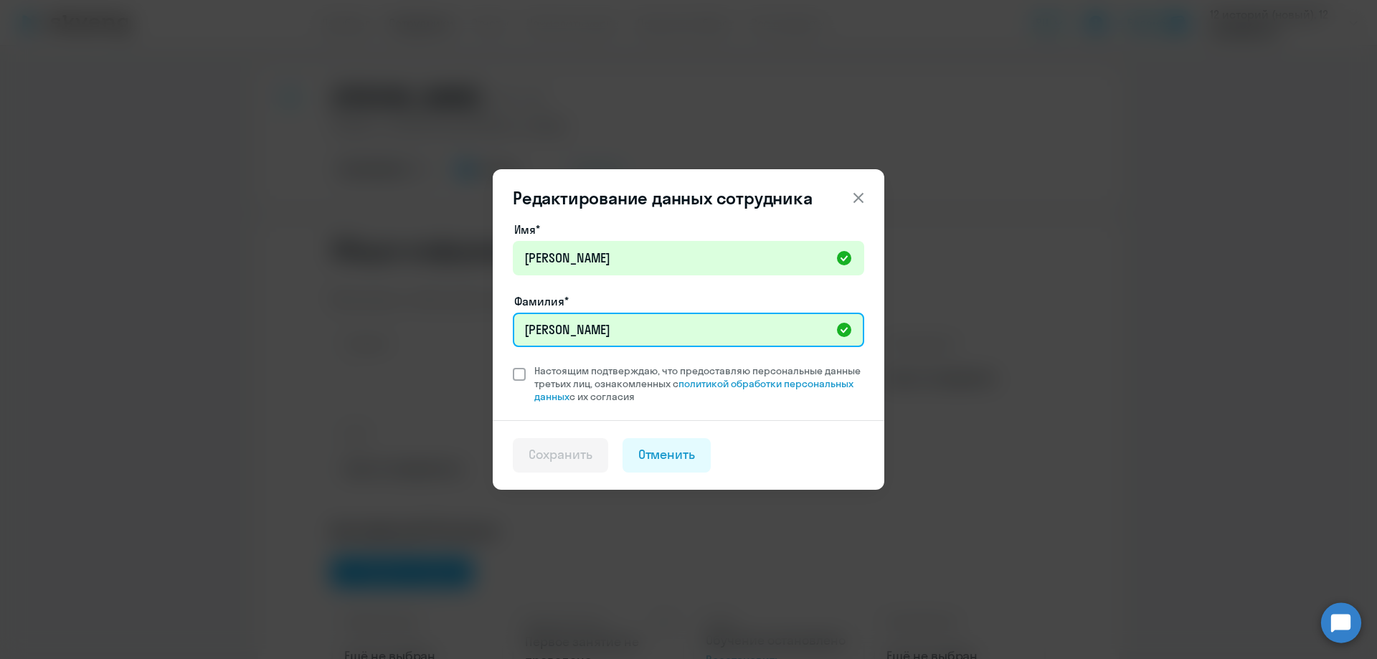
type input "[PERSON_NAME]"
click at [523, 377] on span at bounding box center [519, 374] width 13 height 13
click at [513, 364] on input "Настоящим подтверждаю, что предоставляю персональные данные третьих лиц, ознако…" at bounding box center [512, 364] width 1 height 1
checkbox input "true"
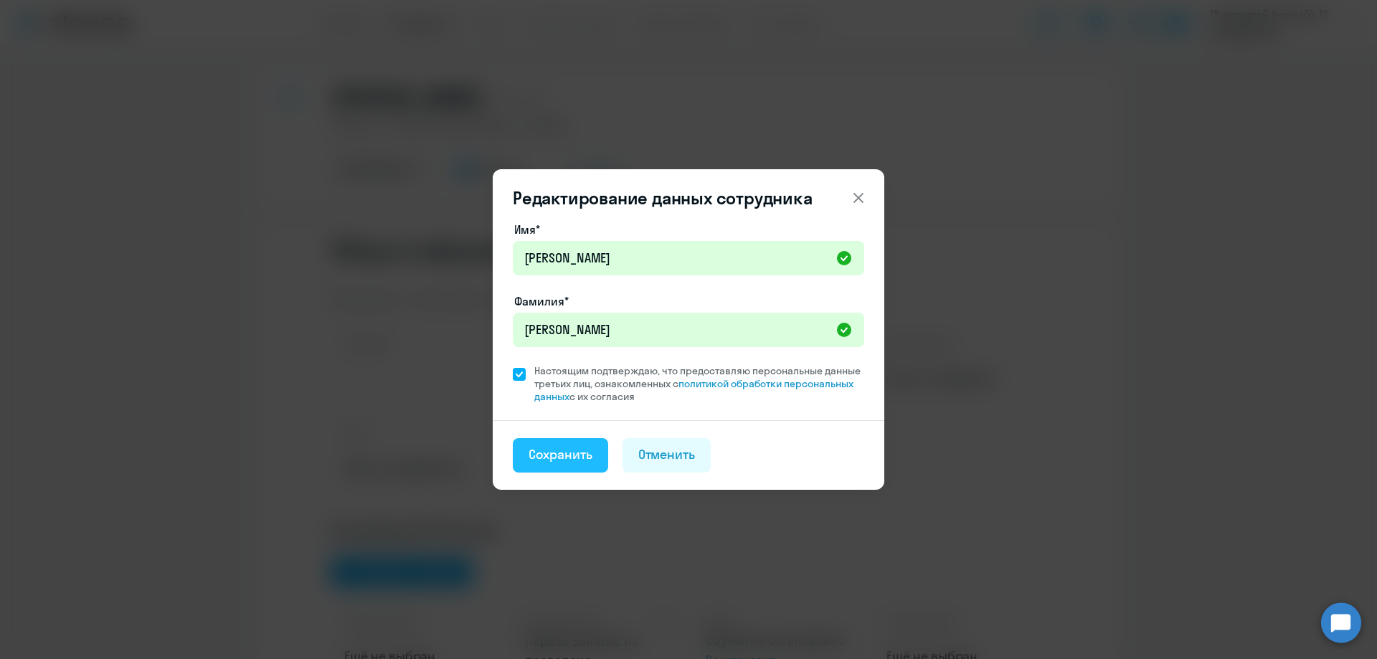
click at [562, 460] on div "Сохранить" at bounding box center [560, 454] width 64 height 19
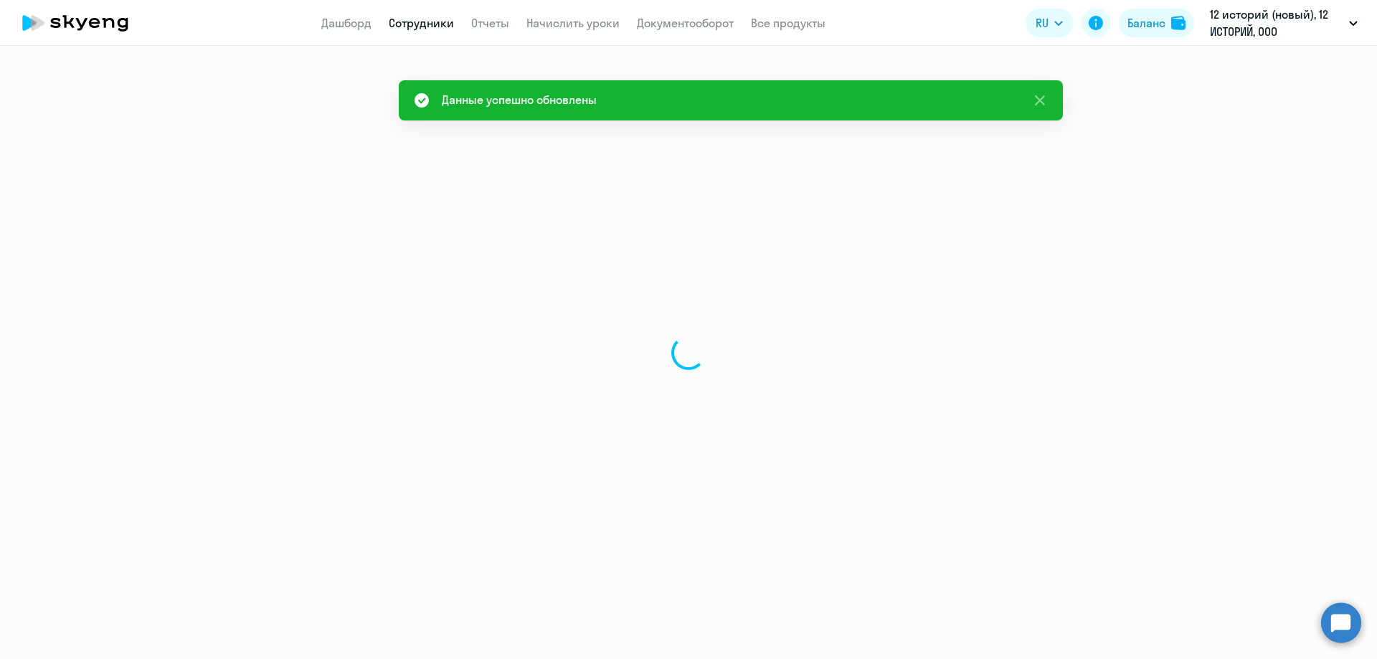
select select "english"
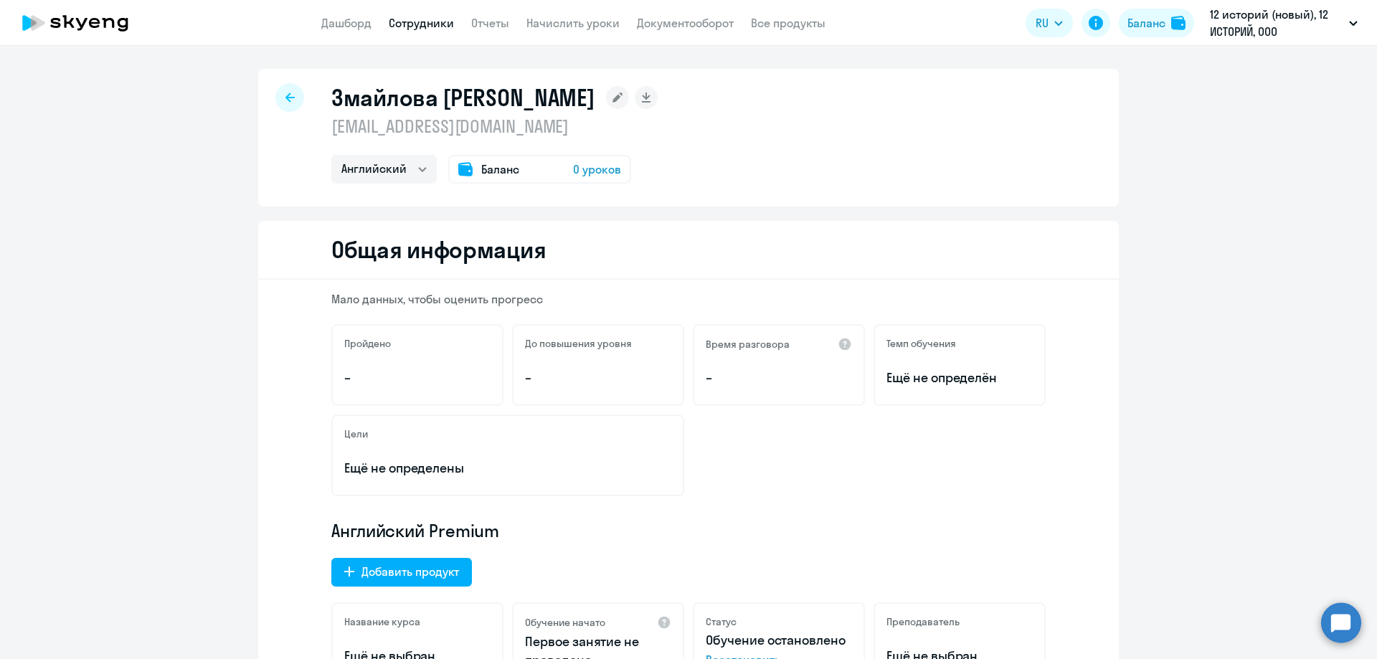
click at [289, 95] on div at bounding box center [289, 97] width 29 height 29
select select "30"
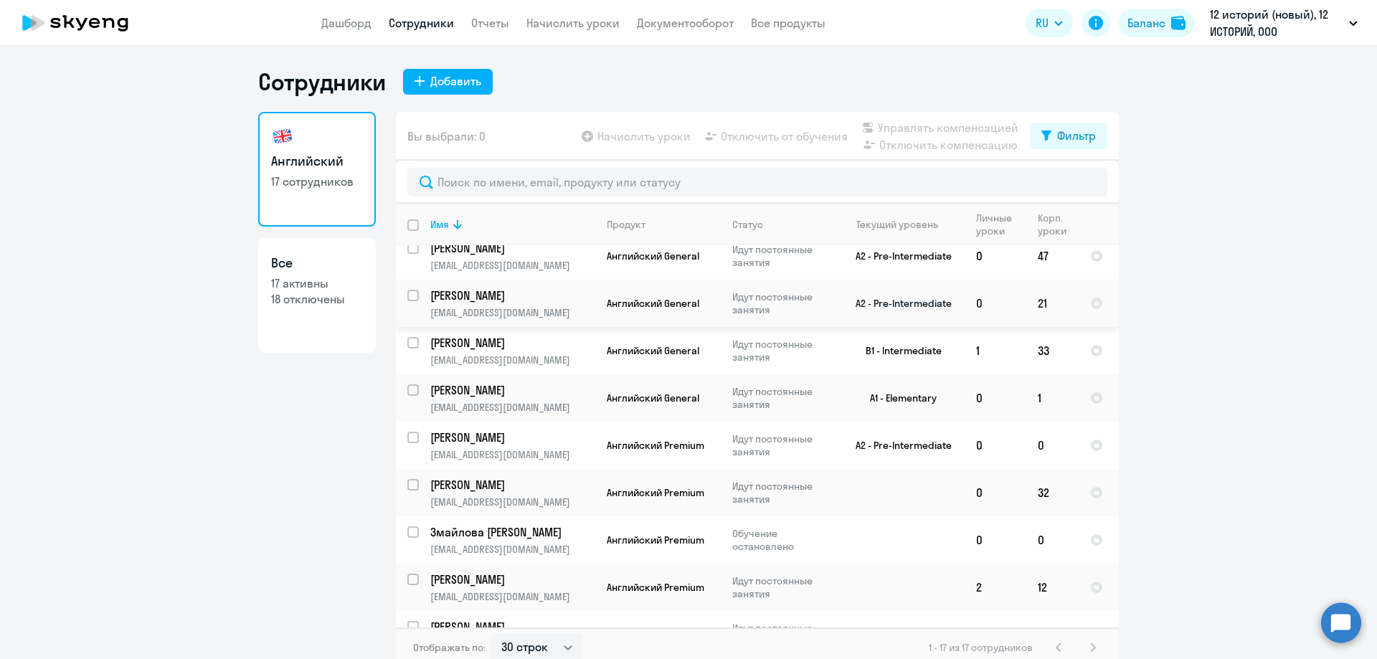
scroll to position [215, 0]
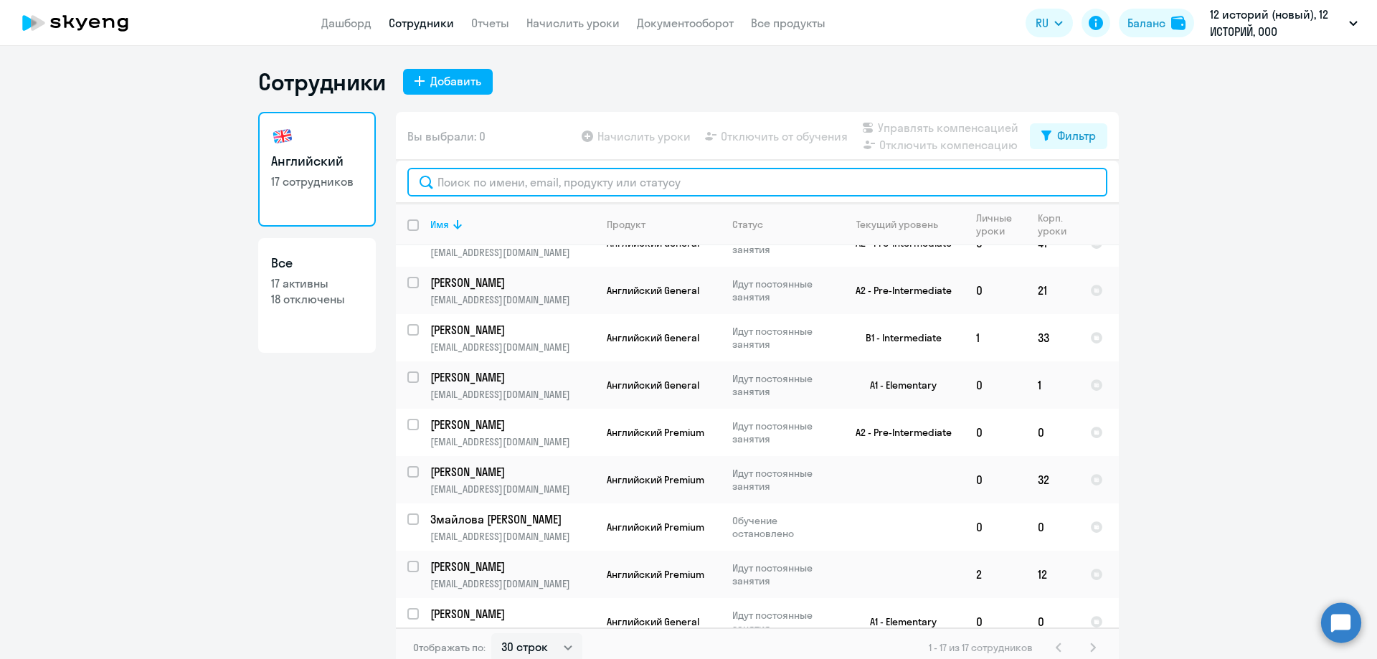
click at [493, 175] on input "text" at bounding box center [757, 182] width 700 height 29
paste input "[PERSON_NAME]"
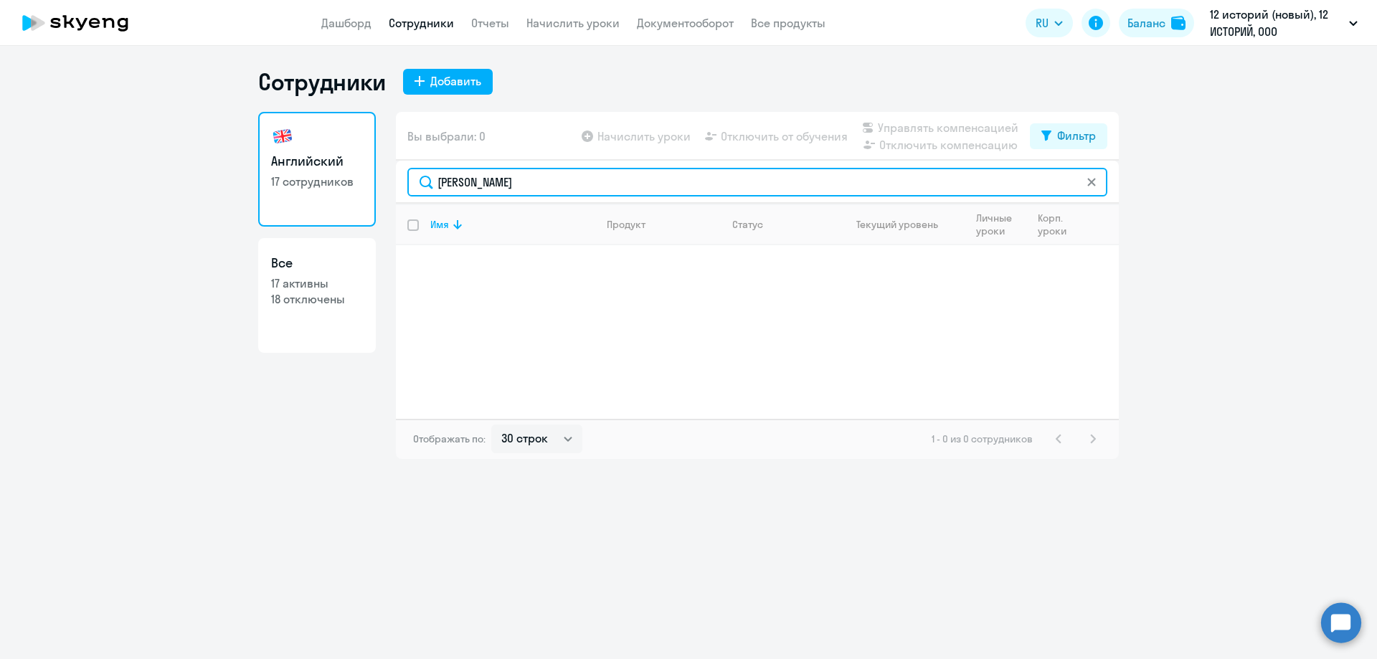
drag, startPoint x: 457, startPoint y: 184, endPoint x: 703, endPoint y: 186, distance: 246.7
click at [703, 186] on input "[PERSON_NAME]" at bounding box center [757, 182] width 700 height 29
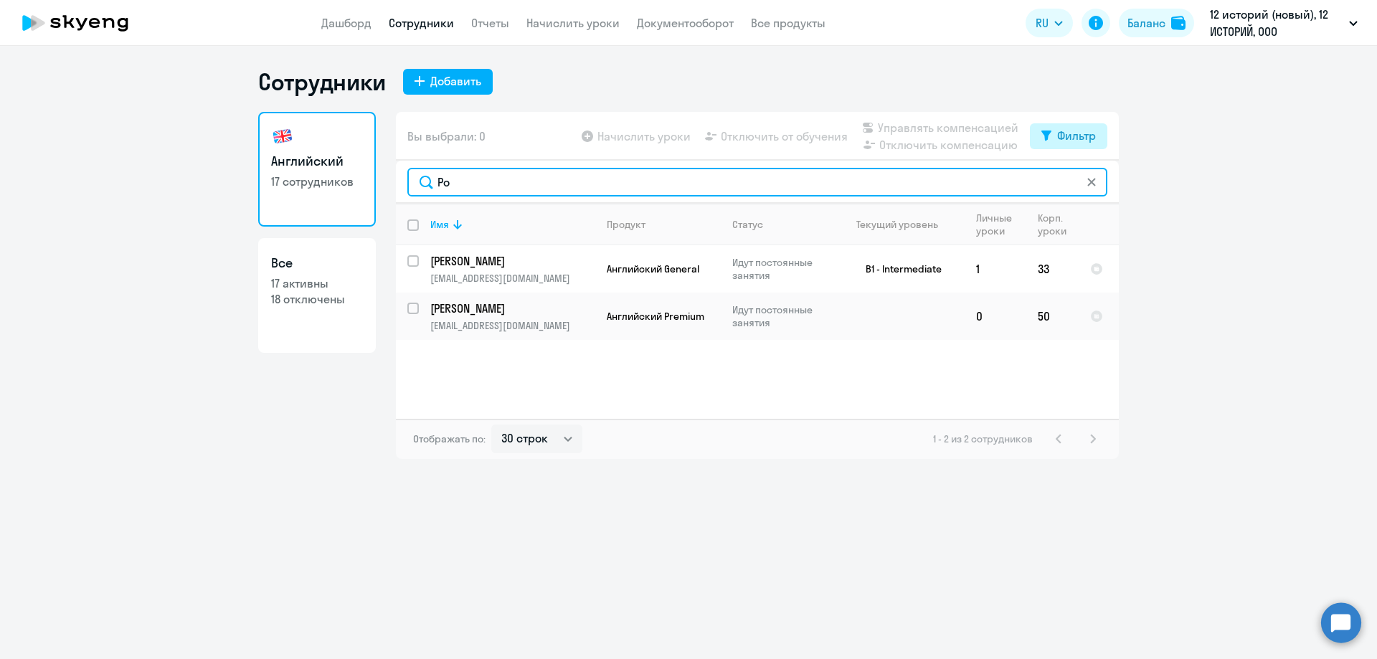
type input "Ро"
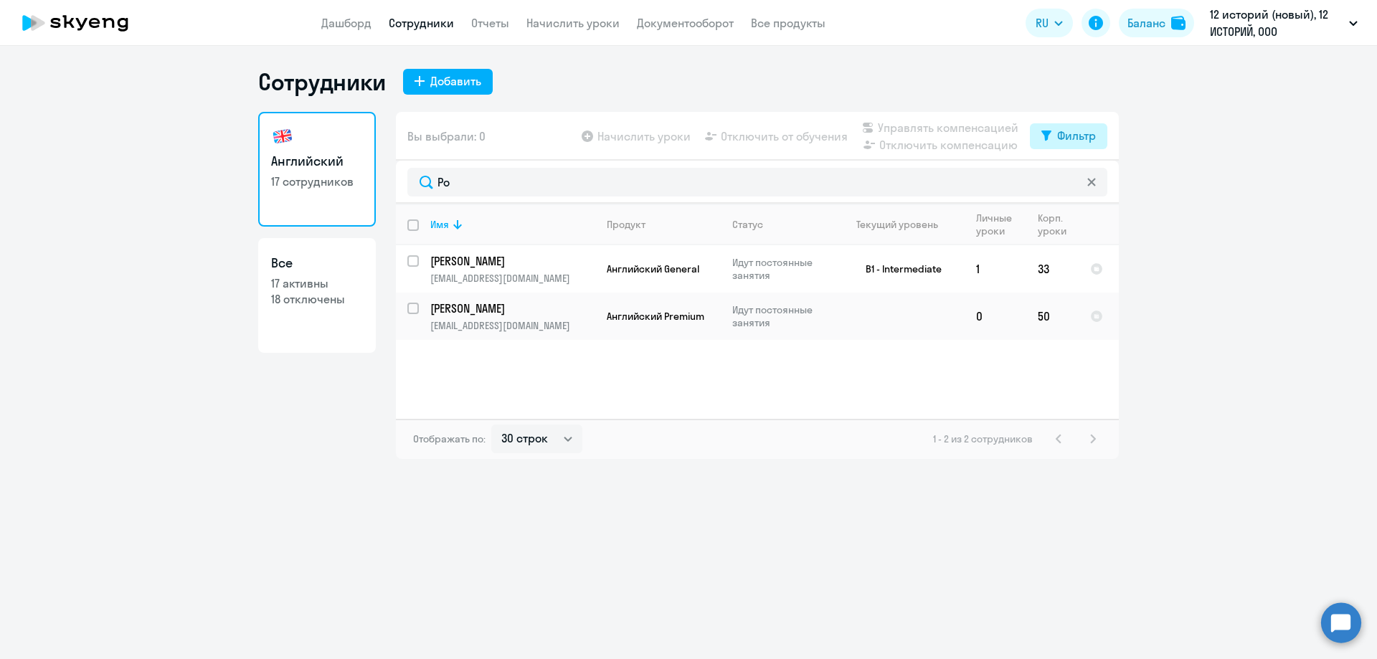
click at [1081, 133] on div "Фильтр" at bounding box center [1076, 135] width 39 height 17
click at [1081, 183] on span at bounding box center [1083, 183] width 24 height 14
click at [1071, 183] on input "checkbox" at bounding box center [1071, 182] width 1 height 1
checkbox input "true"
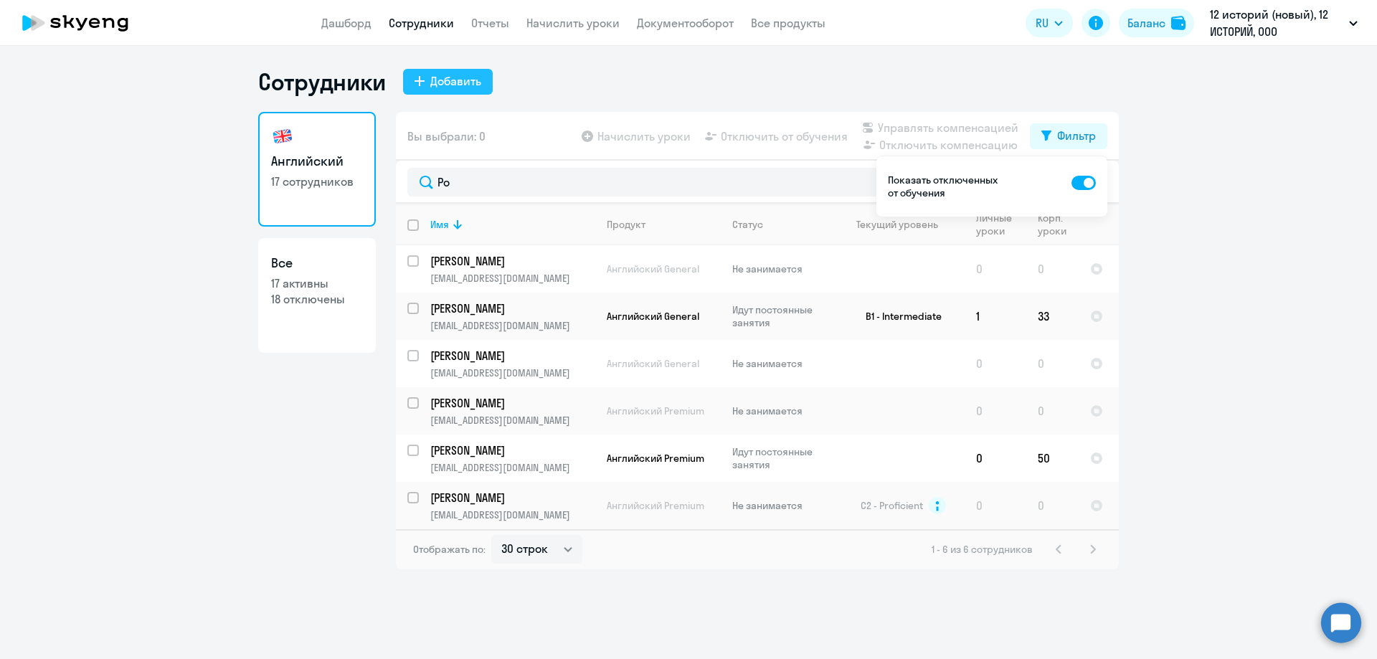
click at [462, 85] on div "Добавить" at bounding box center [455, 80] width 51 height 17
select select "english_adult_not_native_speaker"
select select "3"
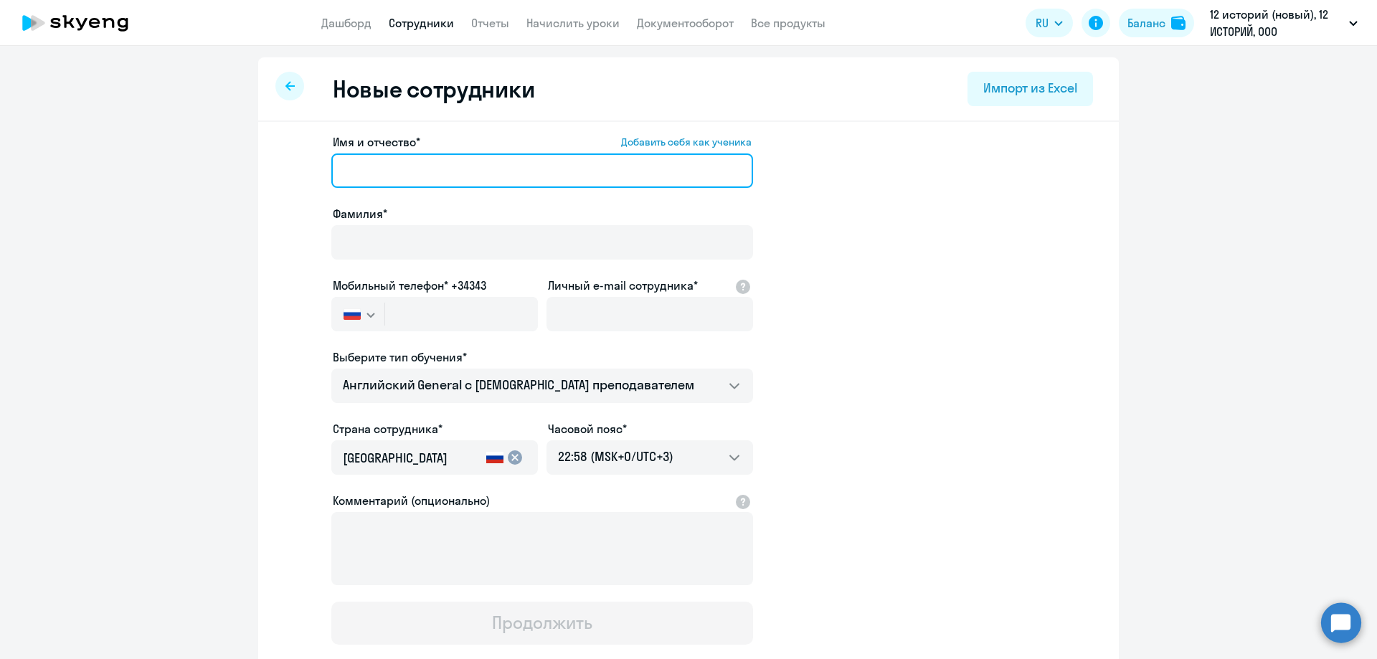
click at [412, 168] on input "Имя и отчество* Добавить себя как ученика" at bounding box center [542, 170] width 422 height 34
paste input "[PERSON_NAME]"
drag, startPoint x: 362, startPoint y: 172, endPoint x: 332, endPoint y: 176, distance: 30.3
click at [332, 176] on input "[PERSON_NAME]" at bounding box center [542, 170] width 422 height 34
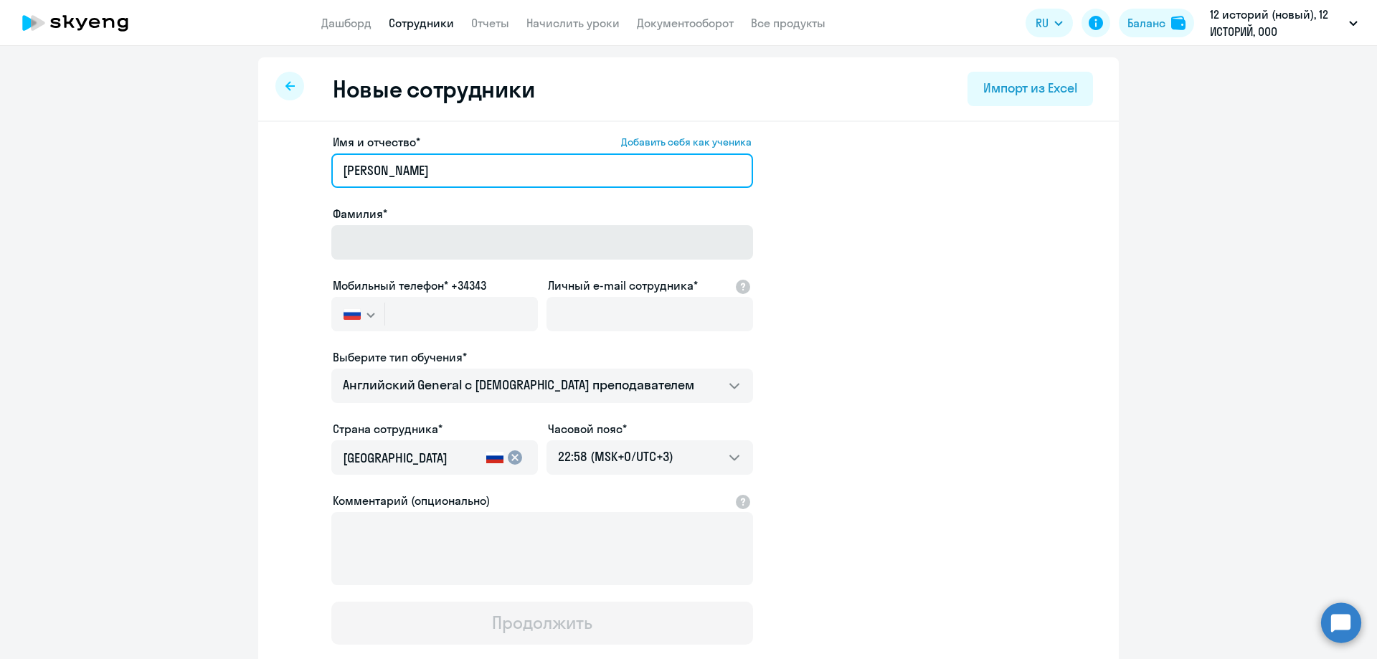
type input "[PERSON_NAME]"
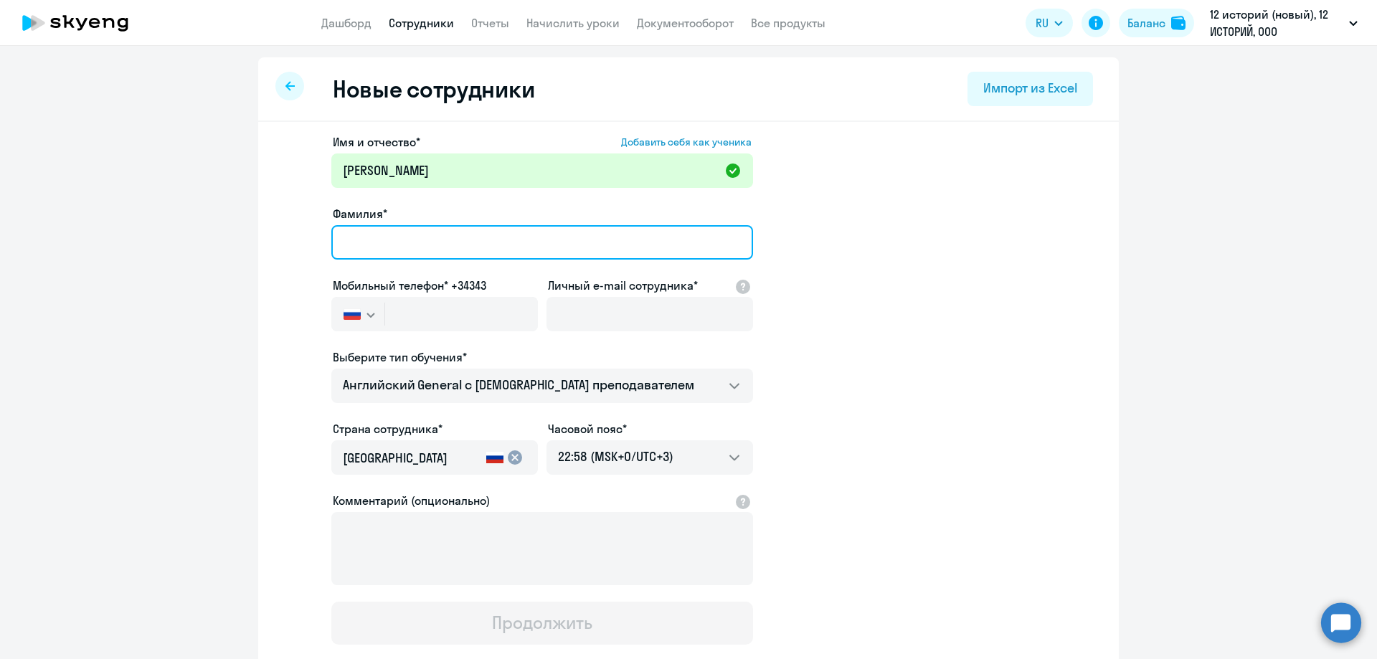
click at [380, 241] on input "Фамилия*" at bounding box center [542, 242] width 422 height 34
paste input "[PERSON_NAME]"
drag, startPoint x: 475, startPoint y: 245, endPoint x: 563, endPoint y: 248, distance: 88.3
click at [563, 248] on input "[PERSON_NAME]" at bounding box center [542, 242] width 422 height 34
type input "Рой"
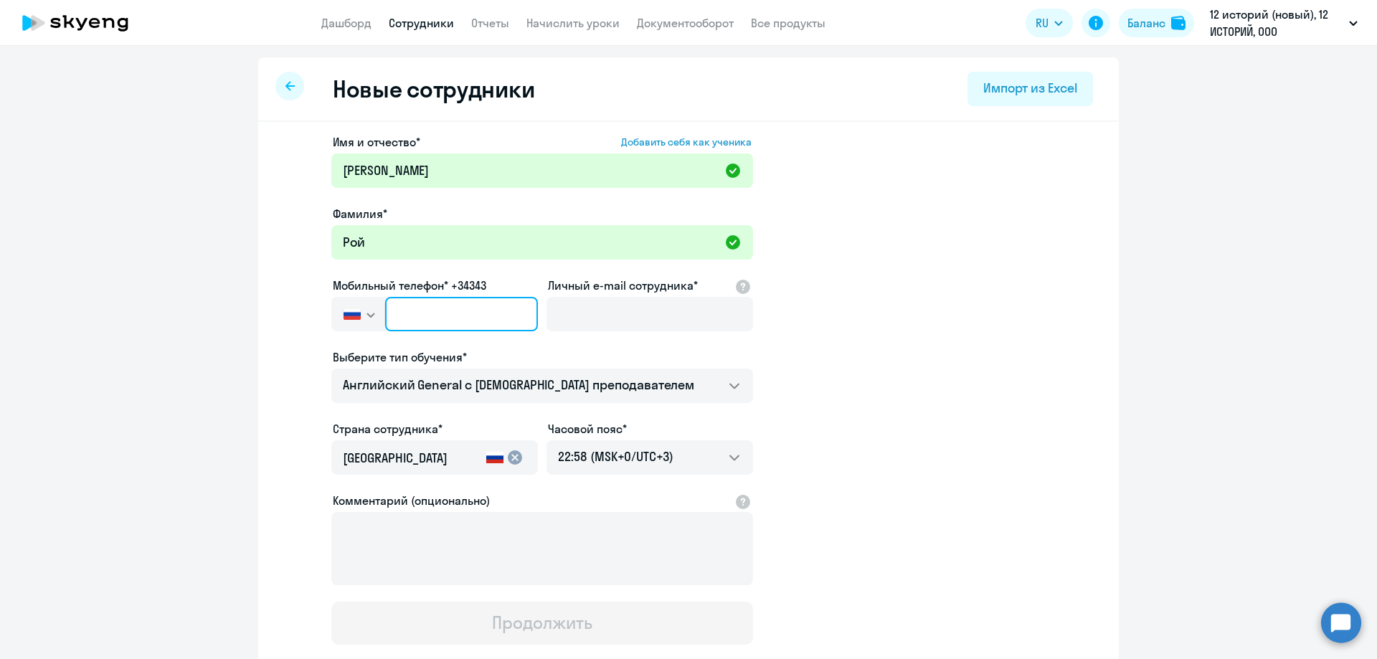
click at [440, 321] on input "text" at bounding box center [461, 314] width 153 height 34
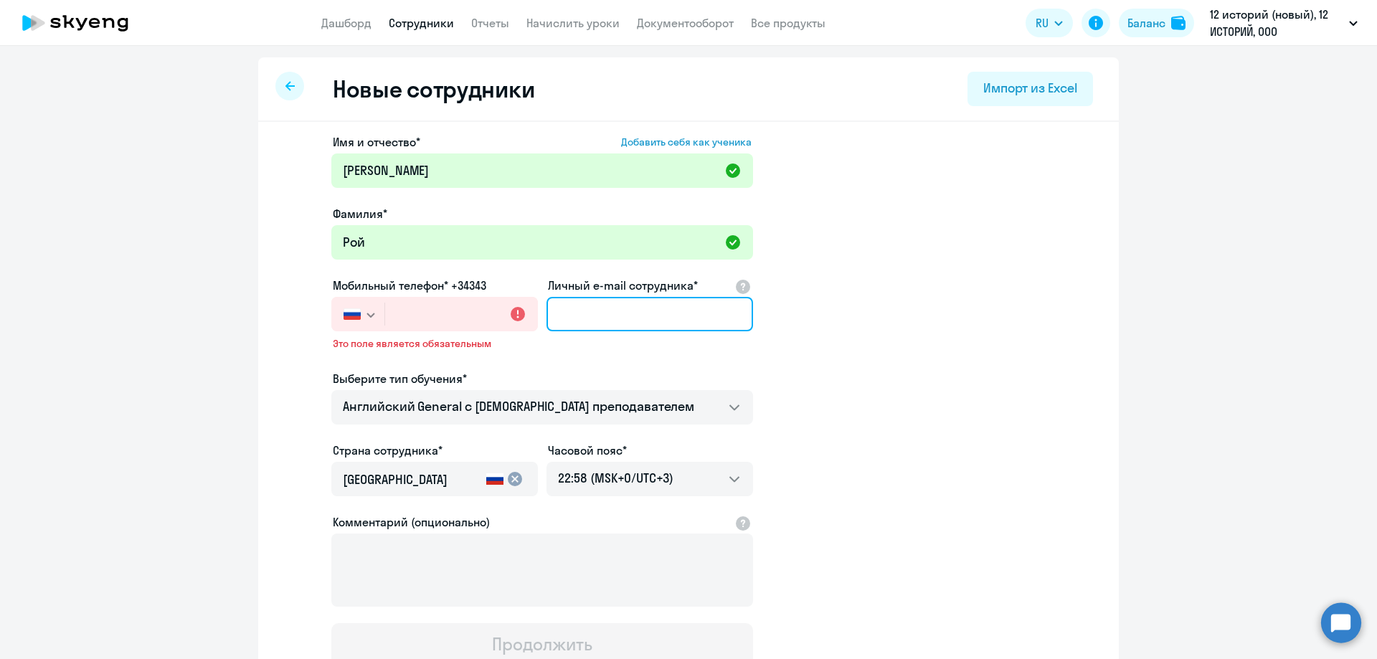
click at [602, 304] on input "Личный e-mail сотрудника*" at bounding box center [649, 314] width 207 height 34
paste input "[EMAIL_ADDRESS][PERSON_NAME][DOMAIN_NAME]"
type input "[EMAIL_ADDRESS][PERSON_NAME][DOMAIN_NAME]"
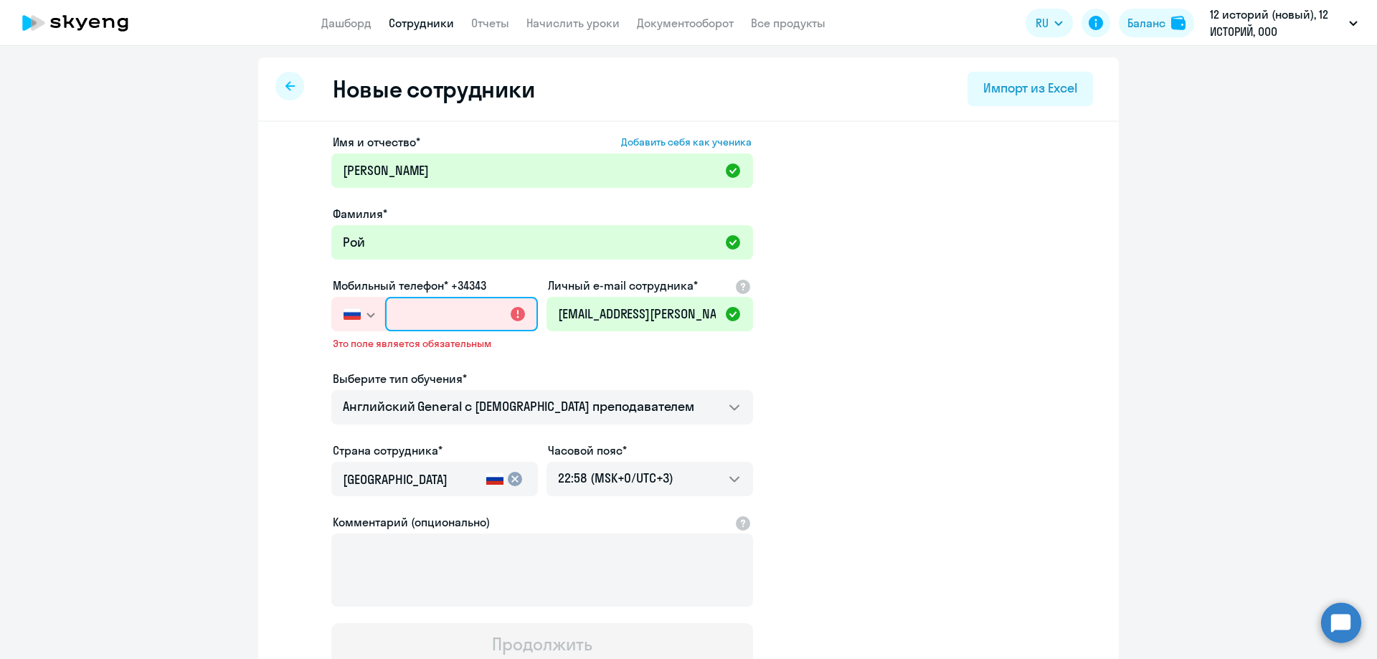
click at [421, 309] on input "text" at bounding box center [461, 314] width 153 height 34
paste input "[PHONE_NUMBER]"
type input "[PHONE_NUMBER]"
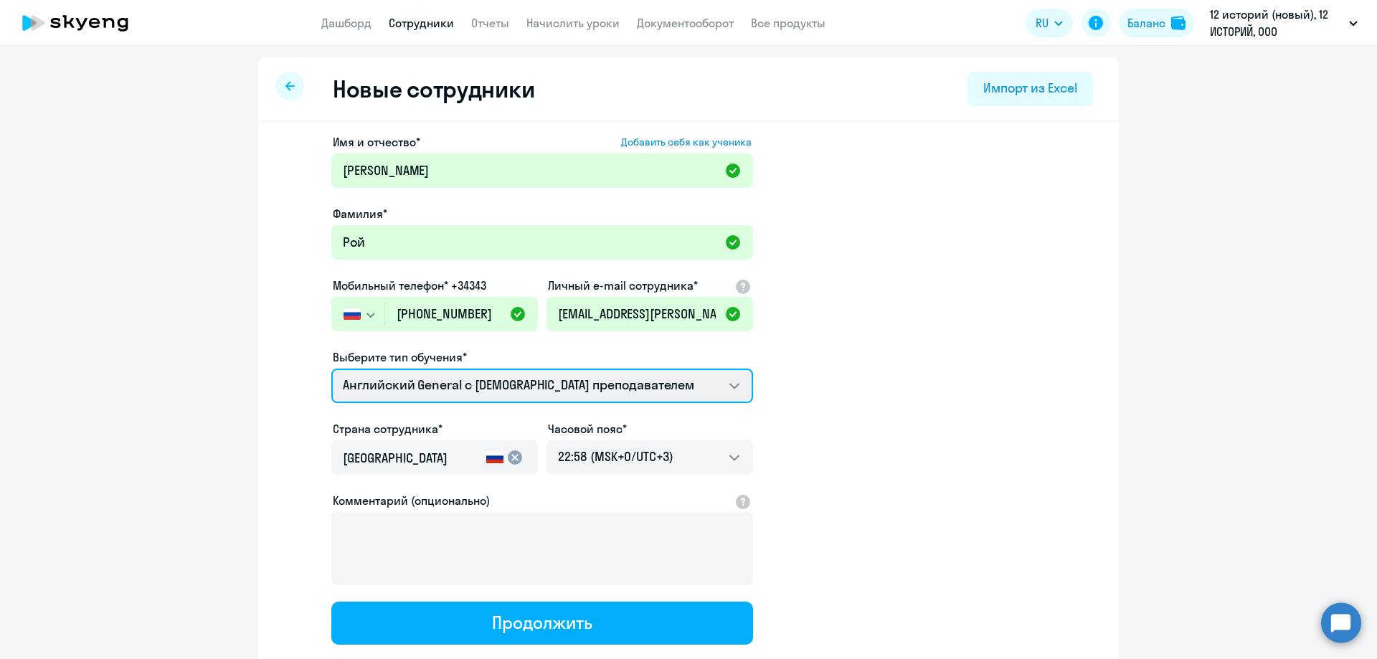
click at [552, 376] on select "Английский General с [DEMOGRAPHIC_DATA] преподавателем Английский General с [DE…" at bounding box center [542, 386] width 422 height 34
select select "english_adult_not_native_speaker_premium"
click at [331, 369] on select "Английский General с [DEMOGRAPHIC_DATA] преподавателем Английский General с [DE…" at bounding box center [542, 386] width 422 height 34
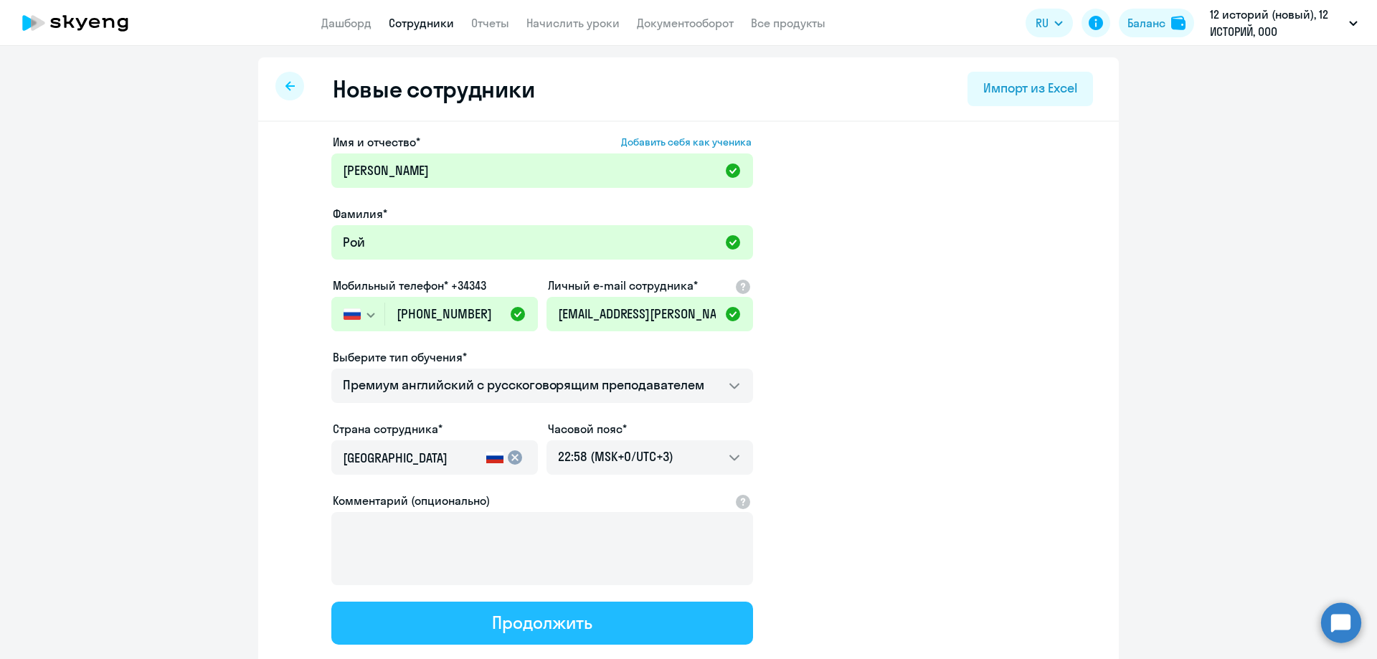
click at [539, 622] on div "Продолжить" at bounding box center [542, 622] width 100 height 23
select select "english_adult_not_native_speaker_premium"
select select "3"
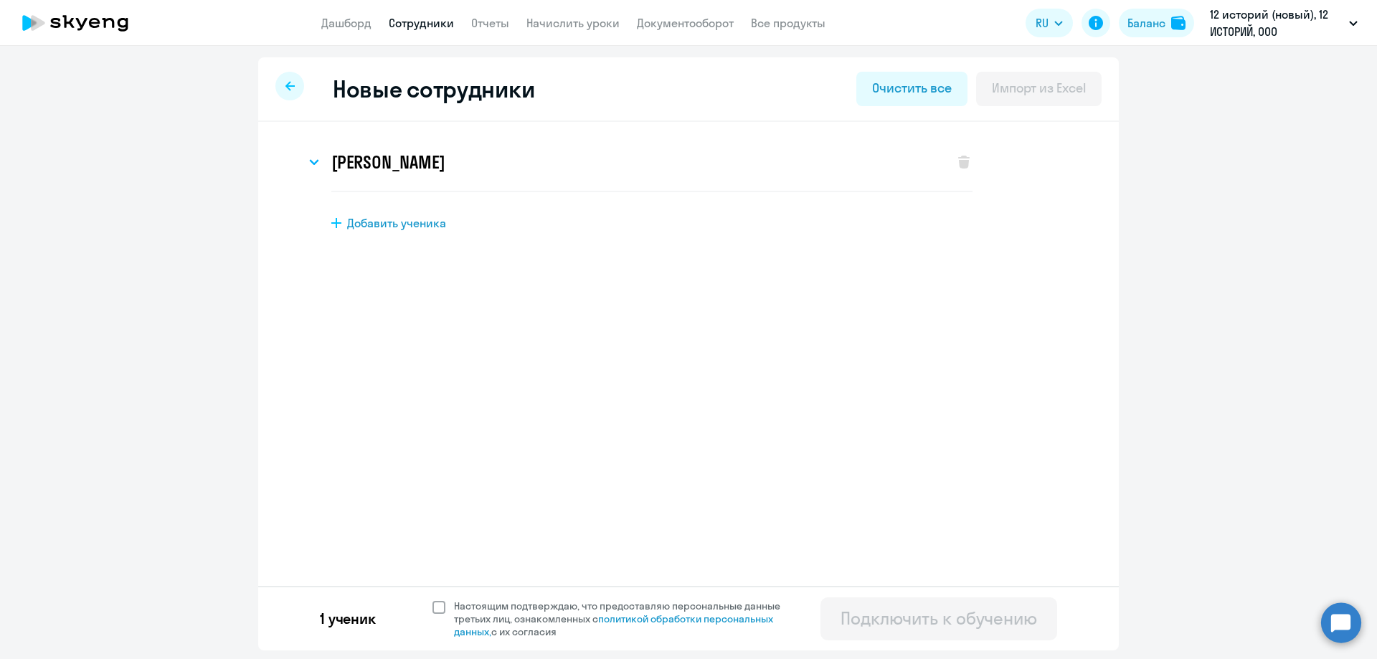
click at [437, 603] on span at bounding box center [438, 607] width 13 height 13
click at [432, 599] on input "Настоящим подтверждаю, что предоставляю персональные данные третьих лиц, ознако…" at bounding box center [432, 599] width 1 height 1
checkbox input "true"
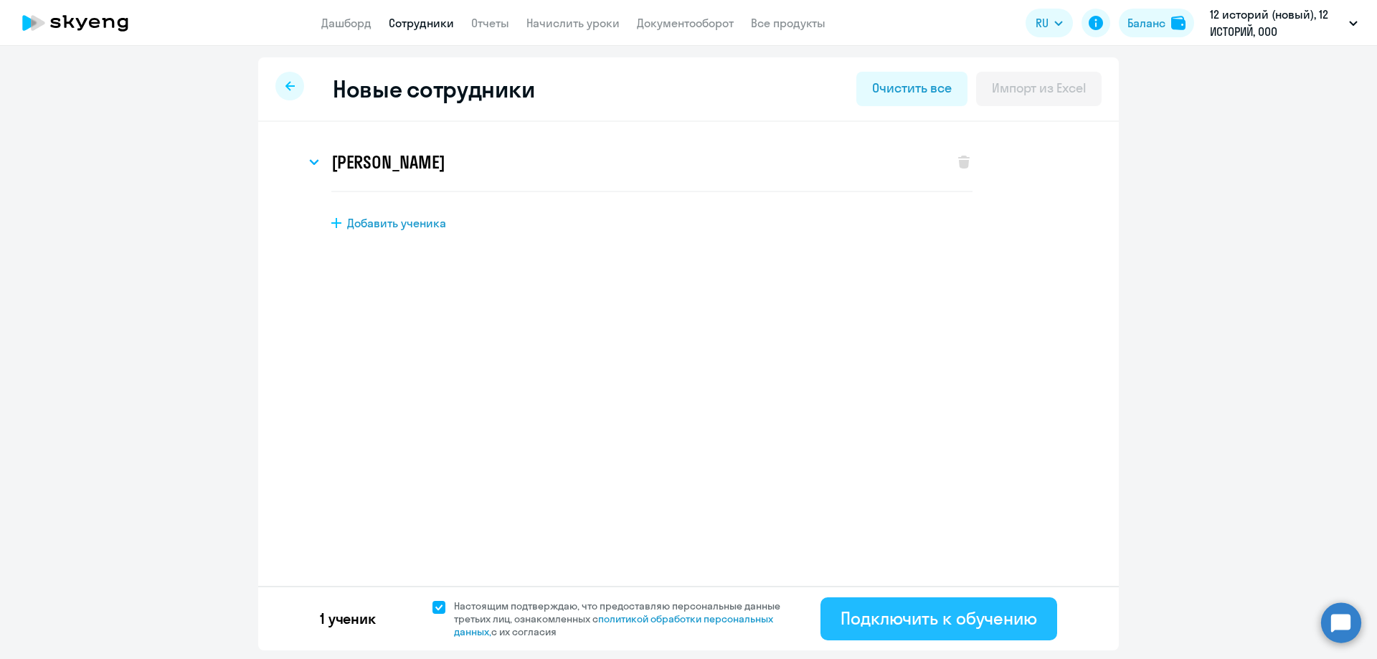
click at [883, 619] on div "Подключить к обучению" at bounding box center [938, 618] width 196 height 23
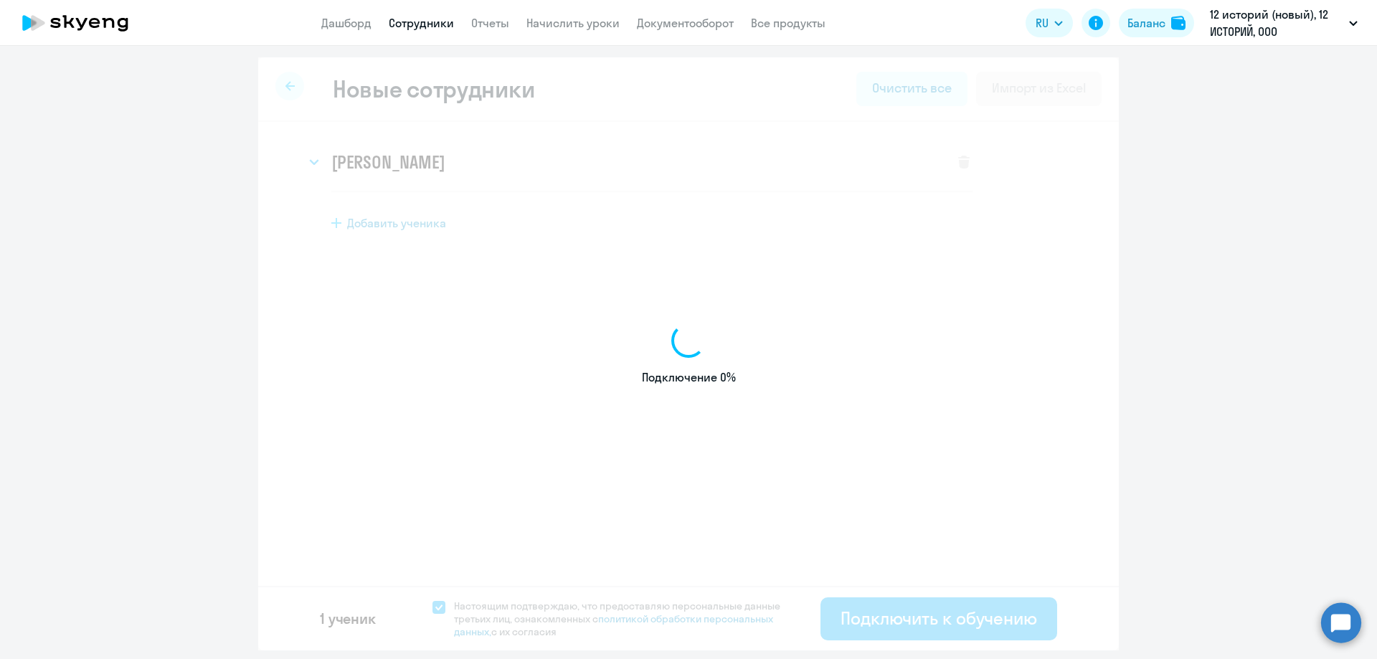
select select "english_adult_not_native_speaker"
select select "3"
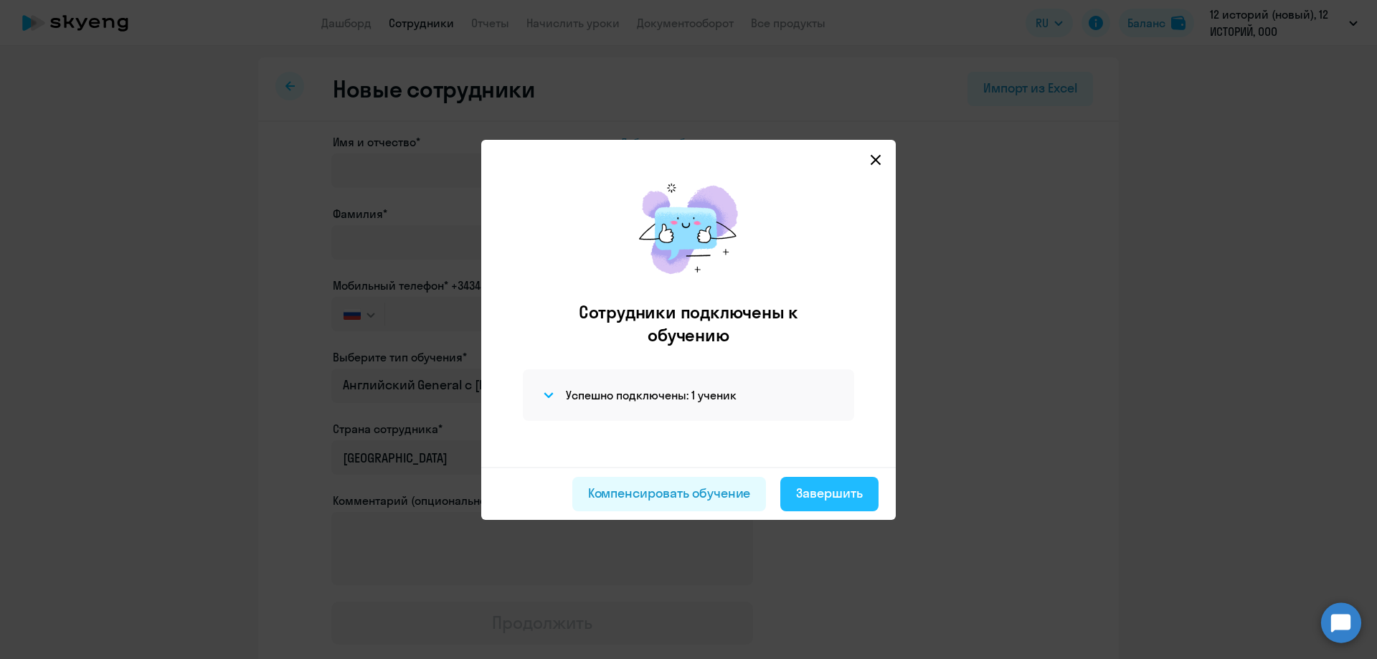
click at [827, 498] on div "Завершить" at bounding box center [829, 493] width 67 height 19
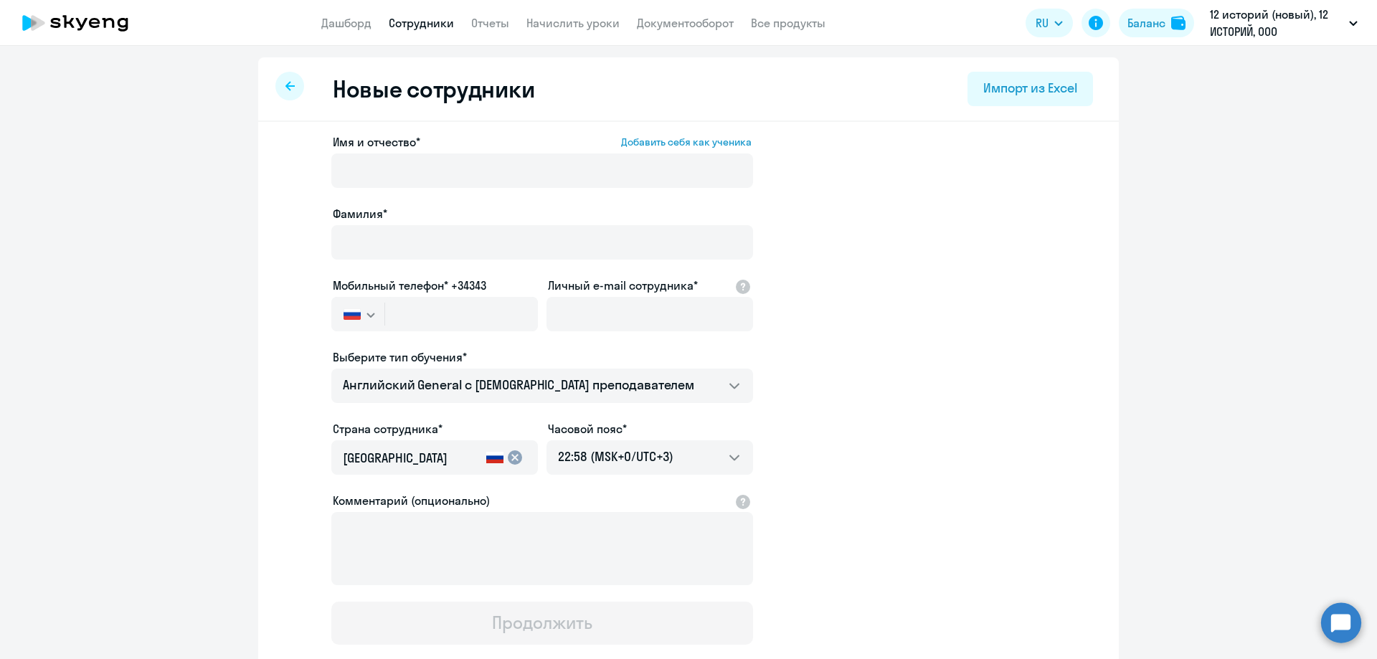
select select "30"
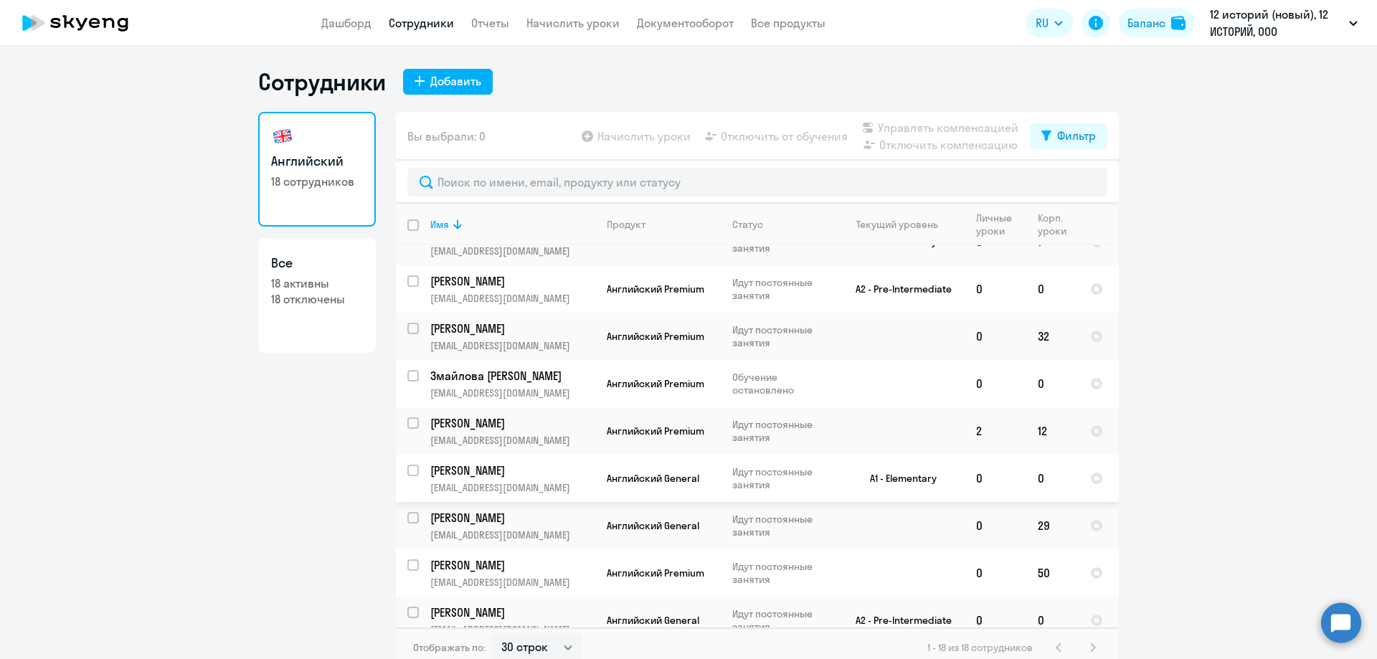
scroll to position [430, 0]
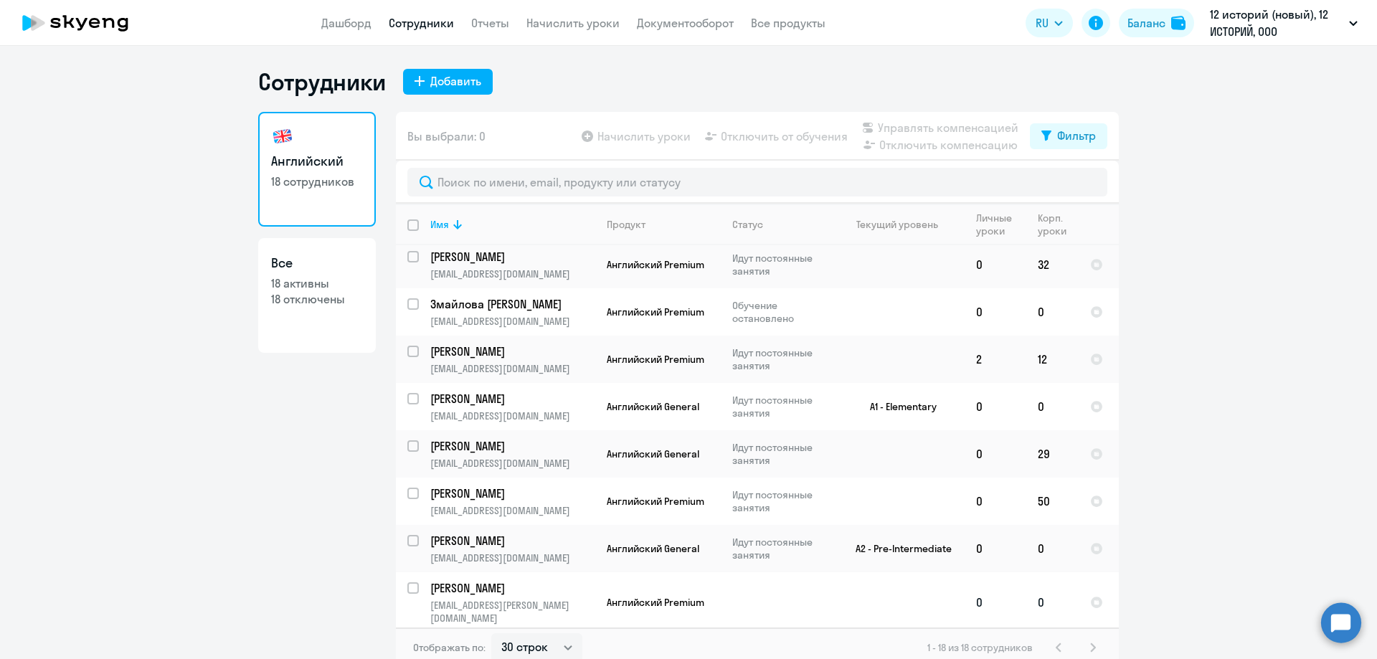
click at [527, 592] on p "[PERSON_NAME]" at bounding box center [511, 588] width 162 height 16
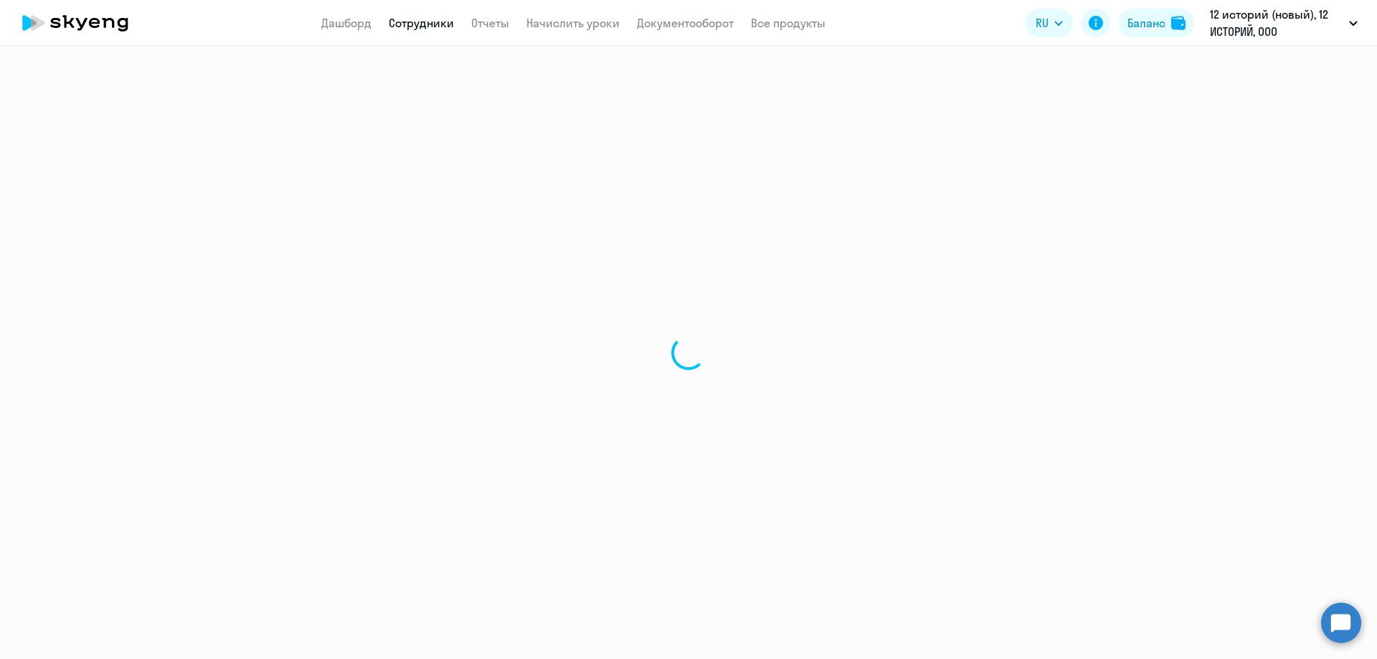
select select "english"
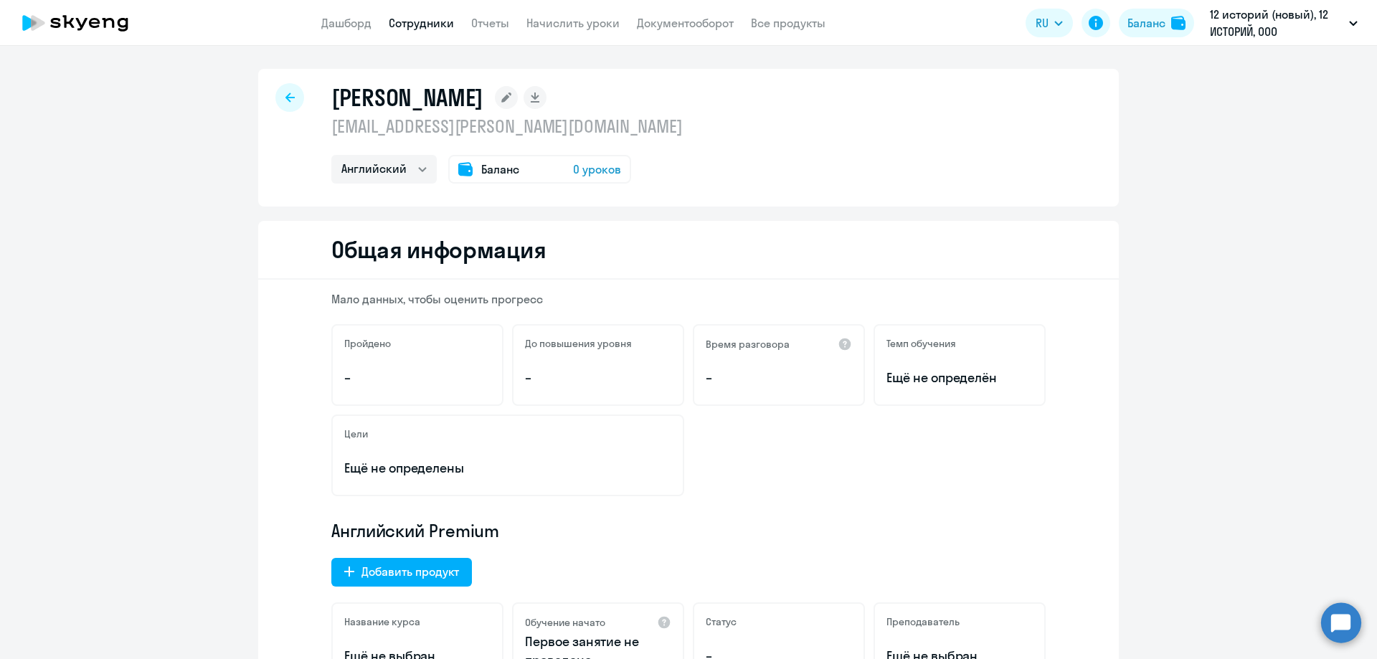
click at [501, 98] on icon at bounding box center [506, 98] width 10 height 10
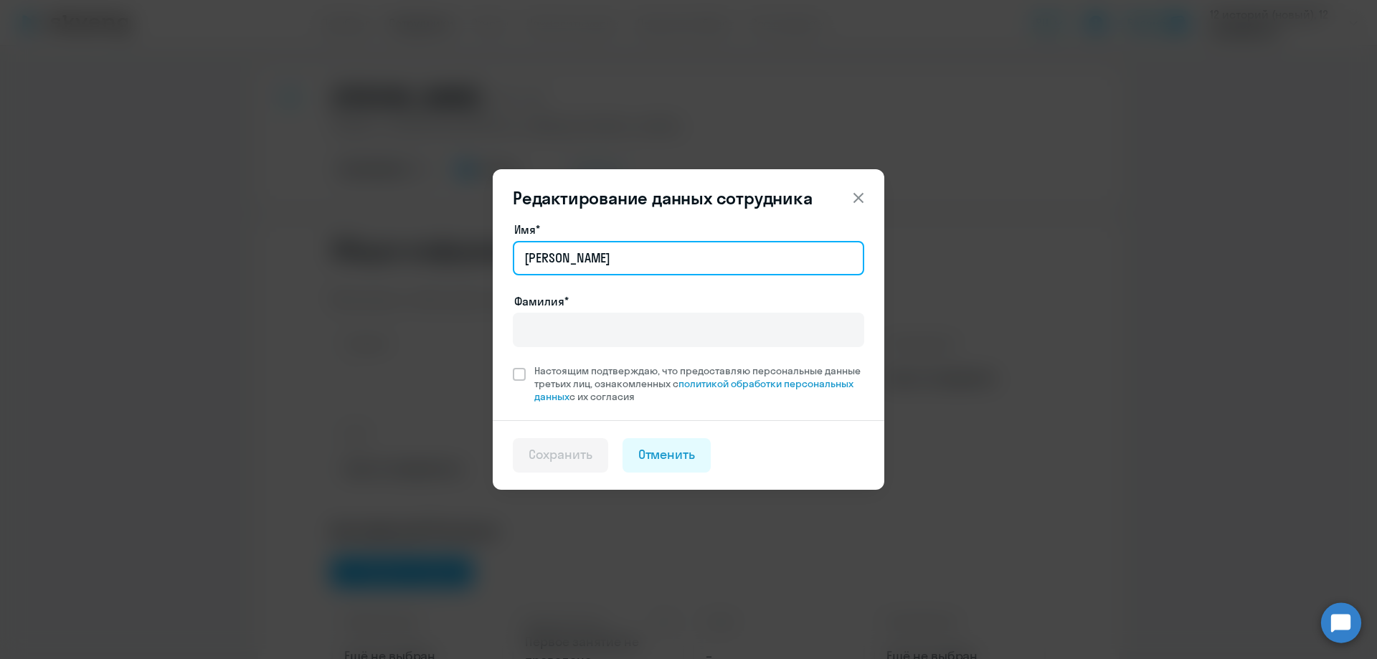
drag, startPoint x: 597, startPoint y: 253, endPoint x: 491, endPoint y: 249, distance: 106.2
click at [491, 249] on div "Редактирование данных сотрудника Имя* [PERSON_NAME]* Настоящим подтверждаю, что…" at bounding box center [688, 330] width 694 height 402
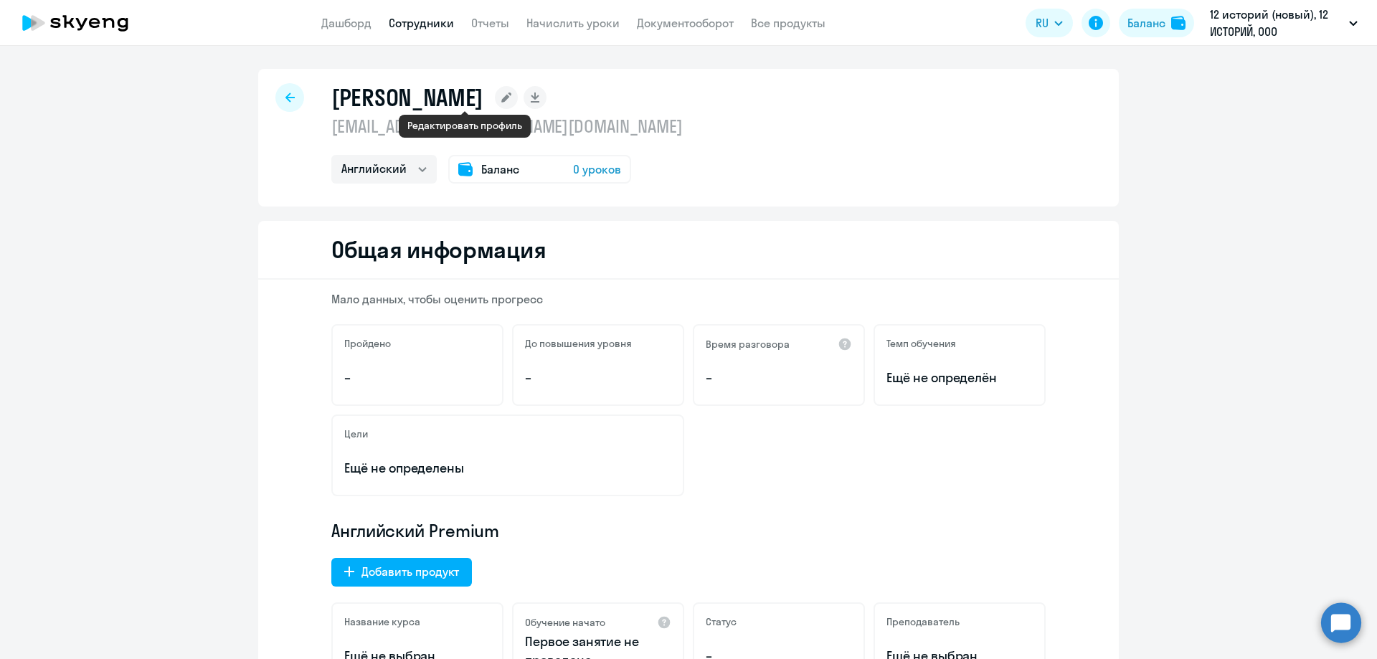
click at [495, 102] on rect at bounding box center [506, 97] width 23 height 23
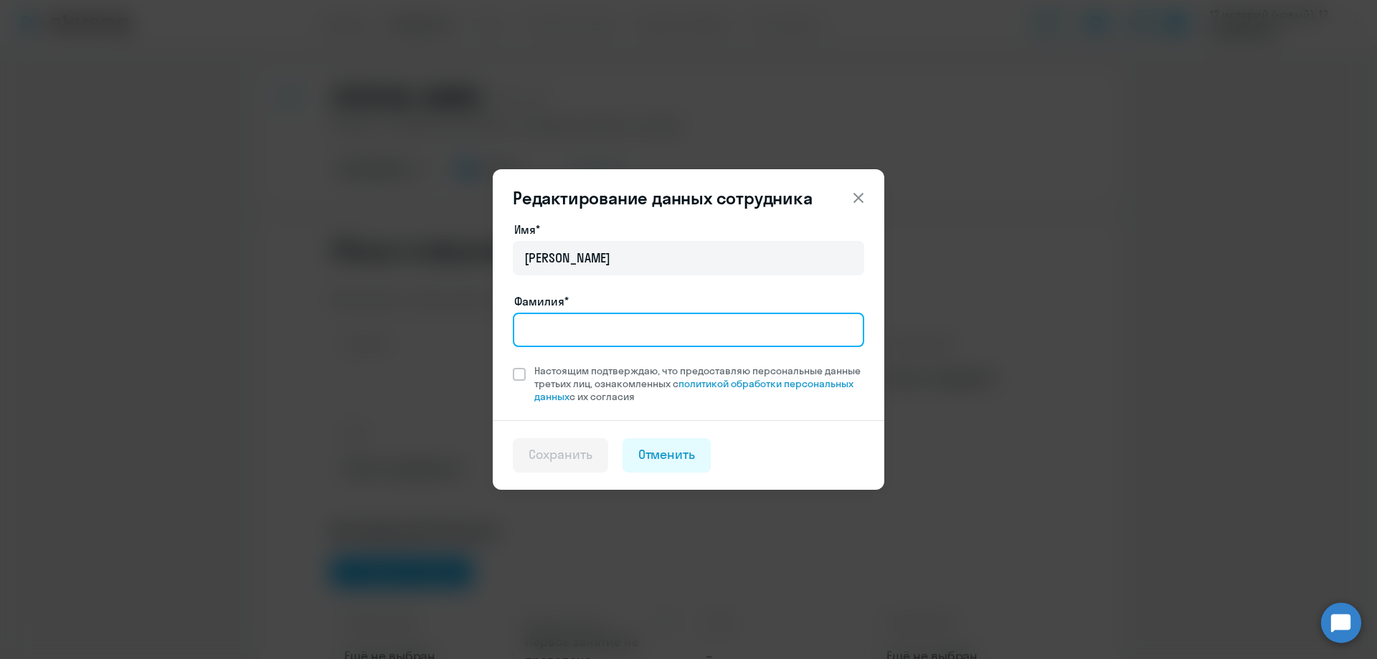
click at [560, 346] on input "Фамилия*" at bounding box center [688, 330] width 351 height 34
paste input "[PHONE_NUMBER]"
type input "[PHONE_NUMBER]"
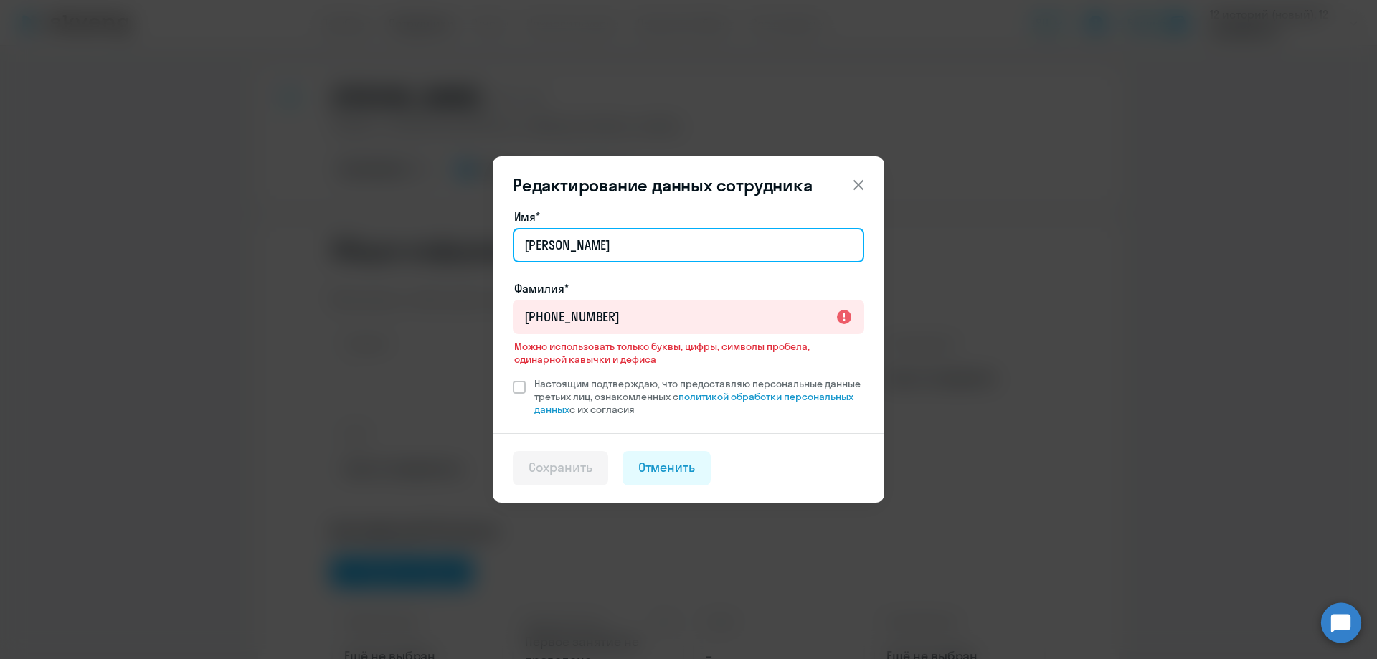
drag, startPoint x: 631, startPoint y: 247, endPoint x: 514, endPoint y: 250, distance: 116.9
click at [514, 250] on input "[PERSON_NAME]" at bounding box center [688, 245] width 351 height 34
paste input "[PERSON_NAME]"
click at [549, 245] on input "[PERSON_NAME]" at bounding box center [688, 245] width 351 height 34
type input "[PERSON_NAME]"
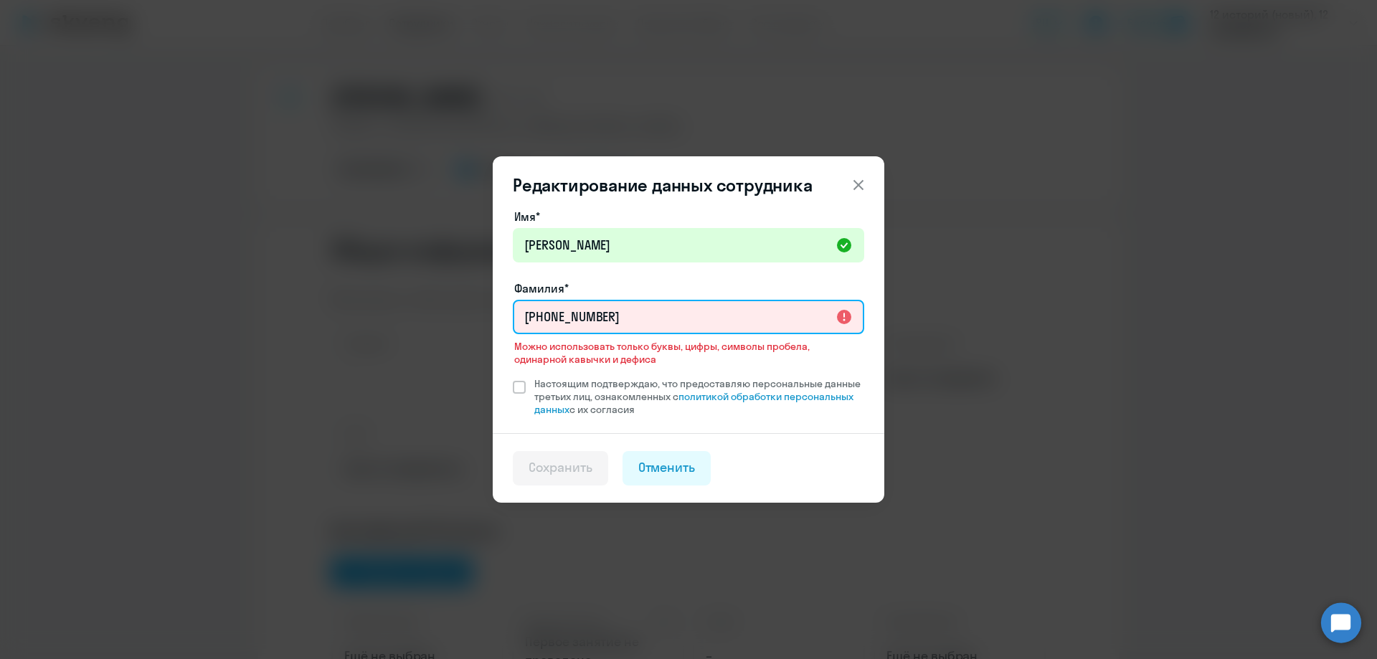
drag, startPoint x: 614, startPoint y: 318, endPoint x: 513, endPoint y: 318, distance: 100.4
click at [513, 318] on input "[PHONE_NUMBER]" at bounding box center [688, 317] width 351 height 34
paste input "[PERSON_NAME]"
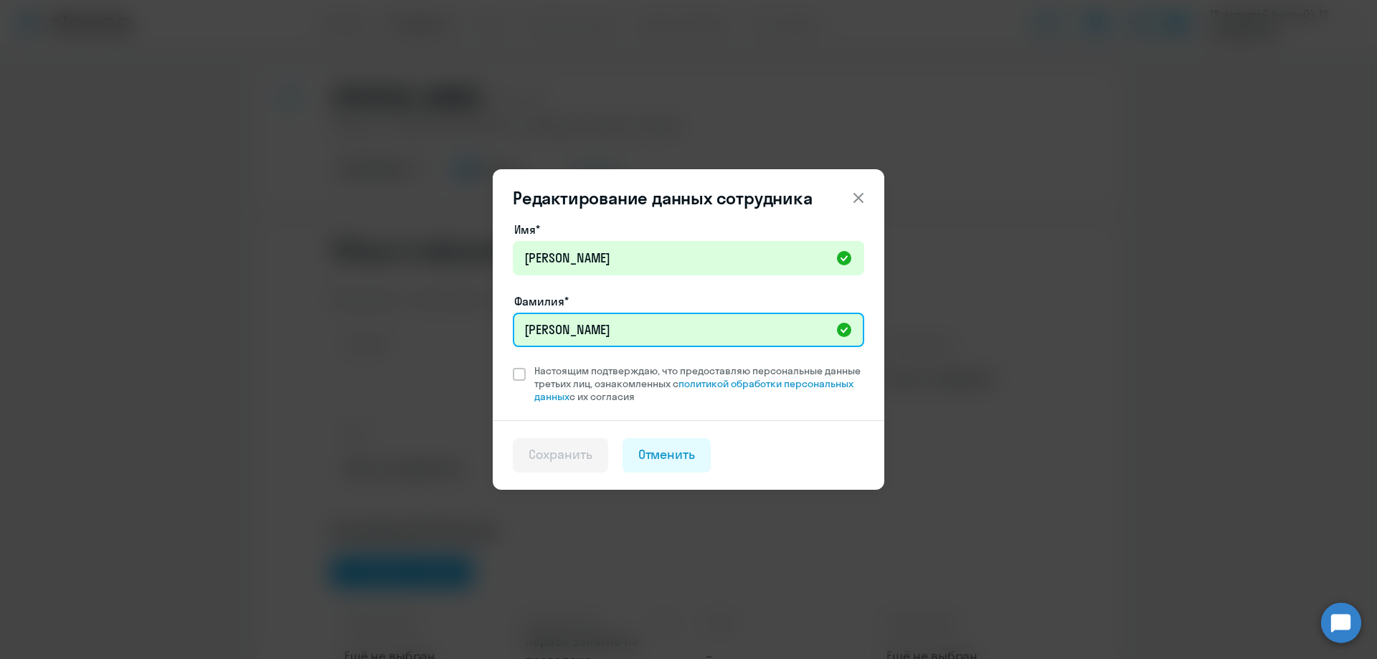
drag, startPoint x: 556, startPoint y: 336, endPoint x: 740, endPoint y: 335, distance: 184.3
click at [740, 335] on input "[PERSON_NAME]" at bounding box center [688, 330] width 351 height 34
type input "Рой"
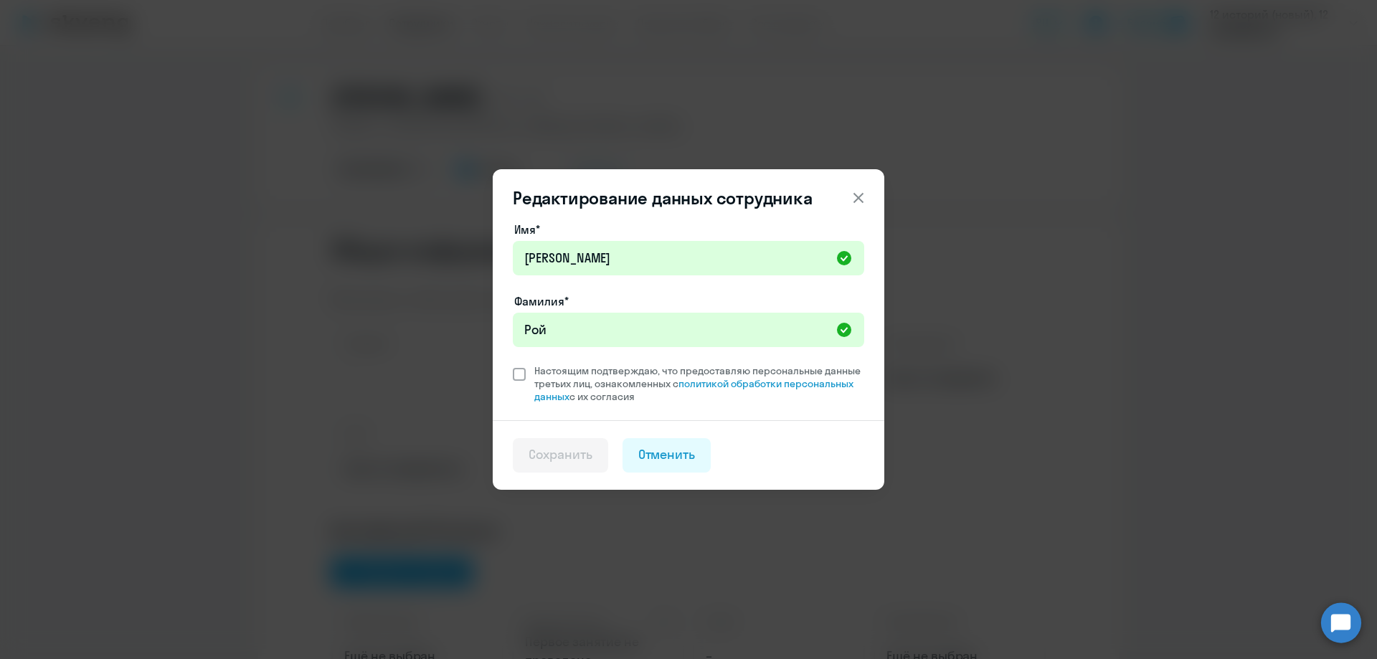
click at [526, 377] on span "Настоящим подтверждаю, что предоставляю персональные данные третьих лиц, ознако…" at bounding box center [695, 383] width 338 height 39
click at [513, 364] on input "Настоящим подтверждаю, что предоставляю персональные данные третьих лиц, ознако…" at bounding box center [512, 364] width 1 height 1
checkbox input "true"
click at [567, 451] on div "Сохранить" at bounding box center [560, 454] width 64 height 19
select select "english"
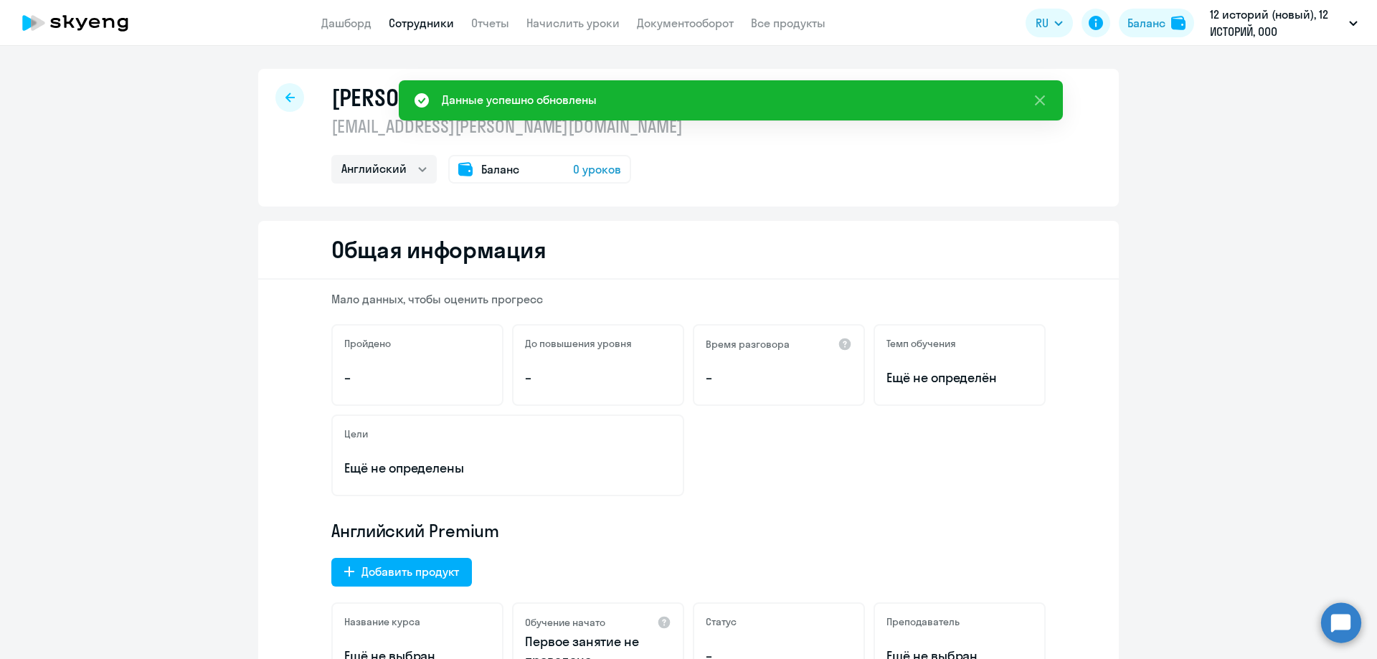
click at [554, 171] on div "Баланс 0 уроков" at bounding box center [539, 169] width 183 height 29
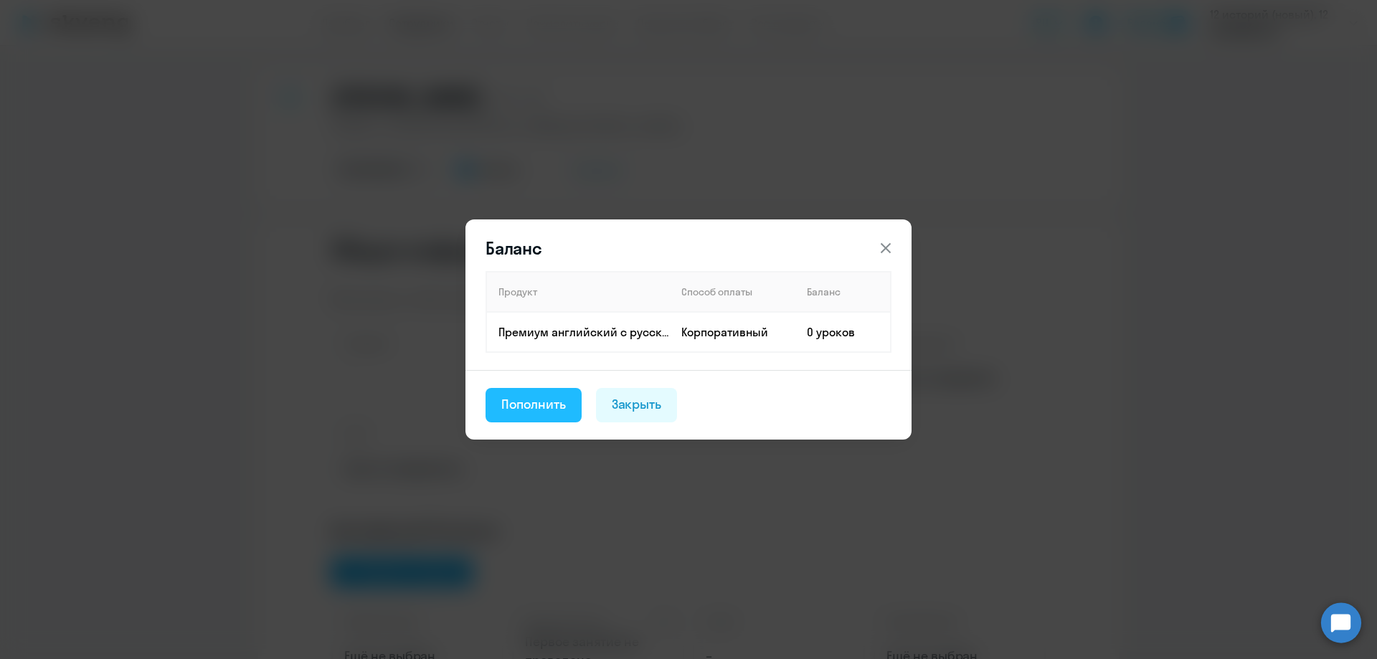
click at [542, 402] on div "Пополнить" at bounding box center [533, 404] width 65 height 19
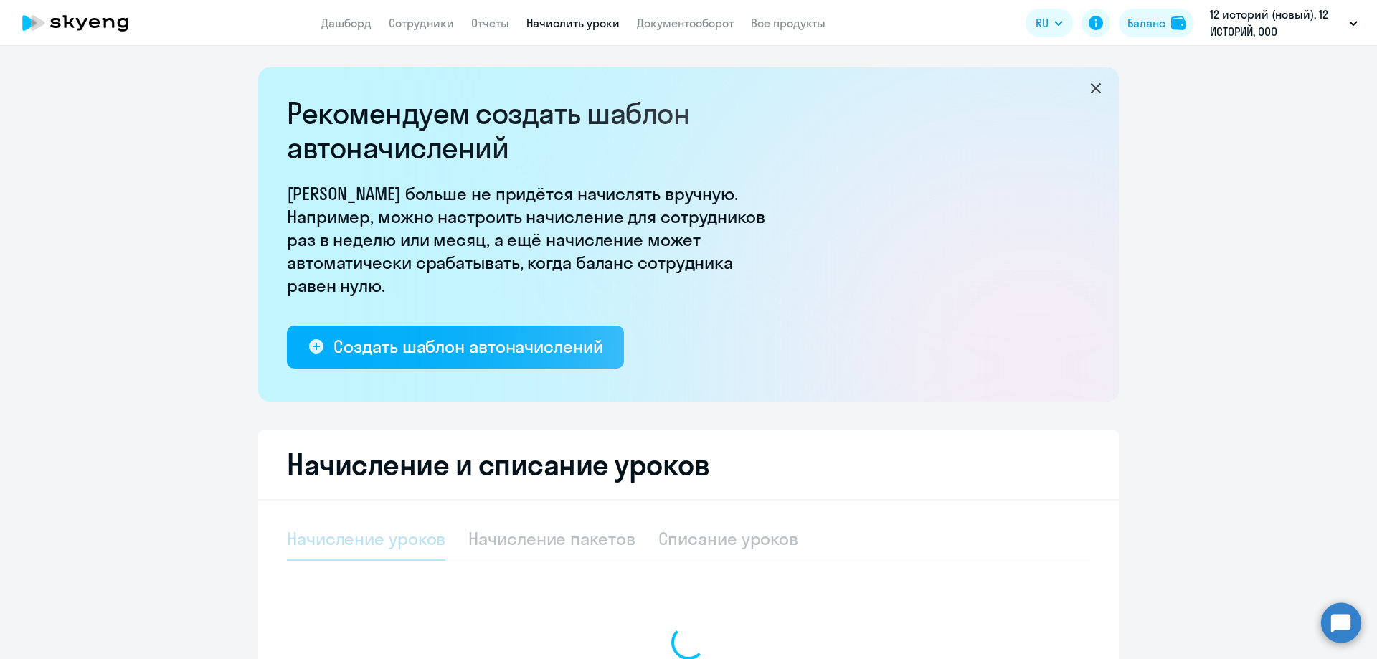
select select "10"
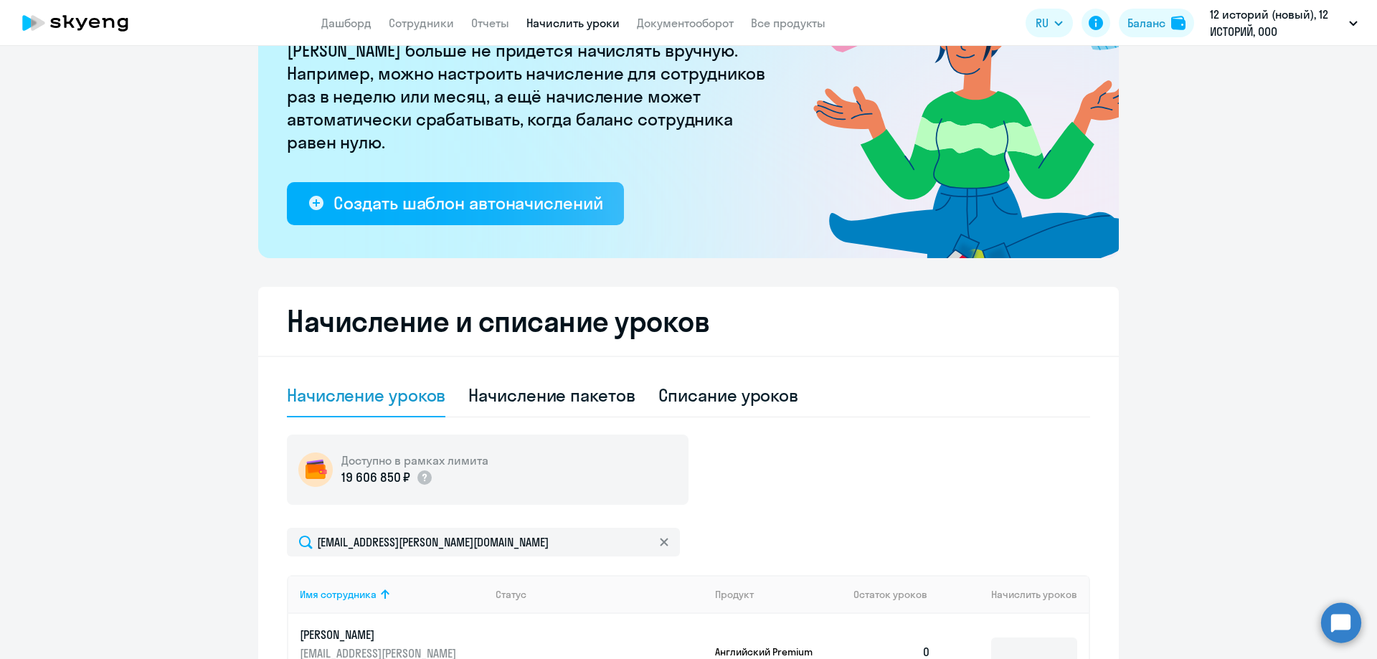
scroll to position [395, 0]
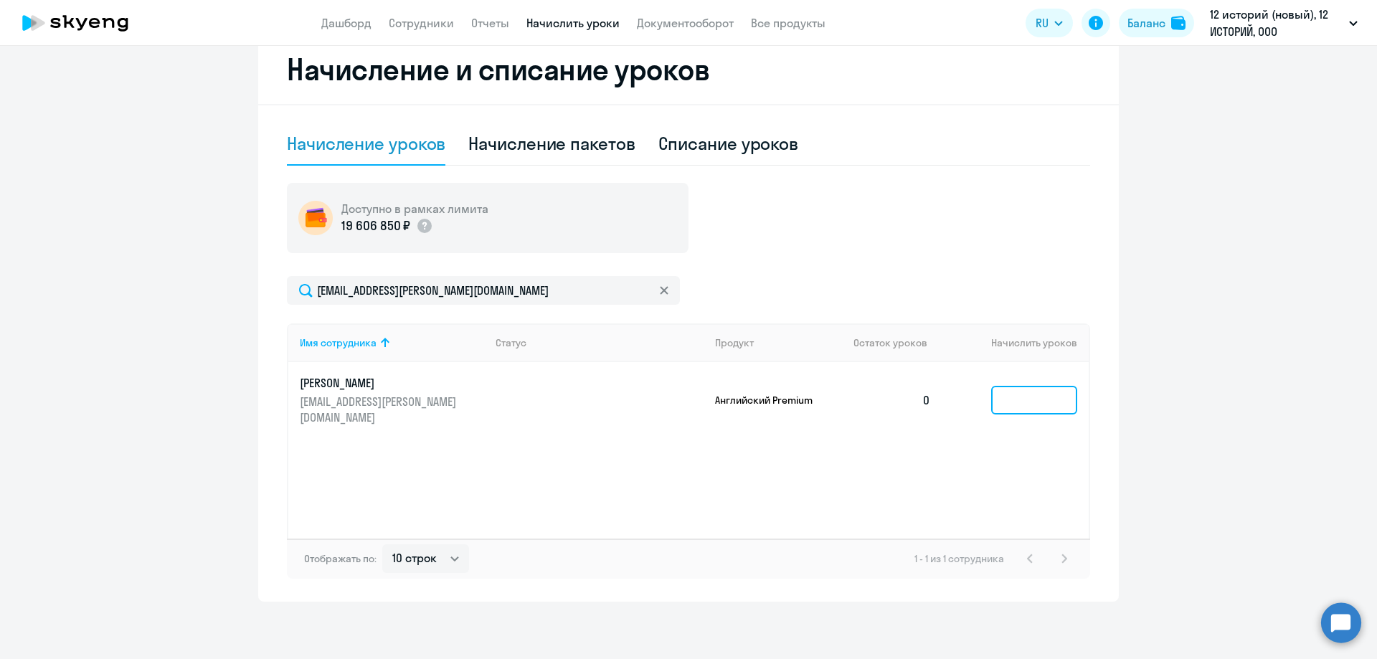
click at [1025, 396] on input at bounding box center [1034, 400] width 86 height 29
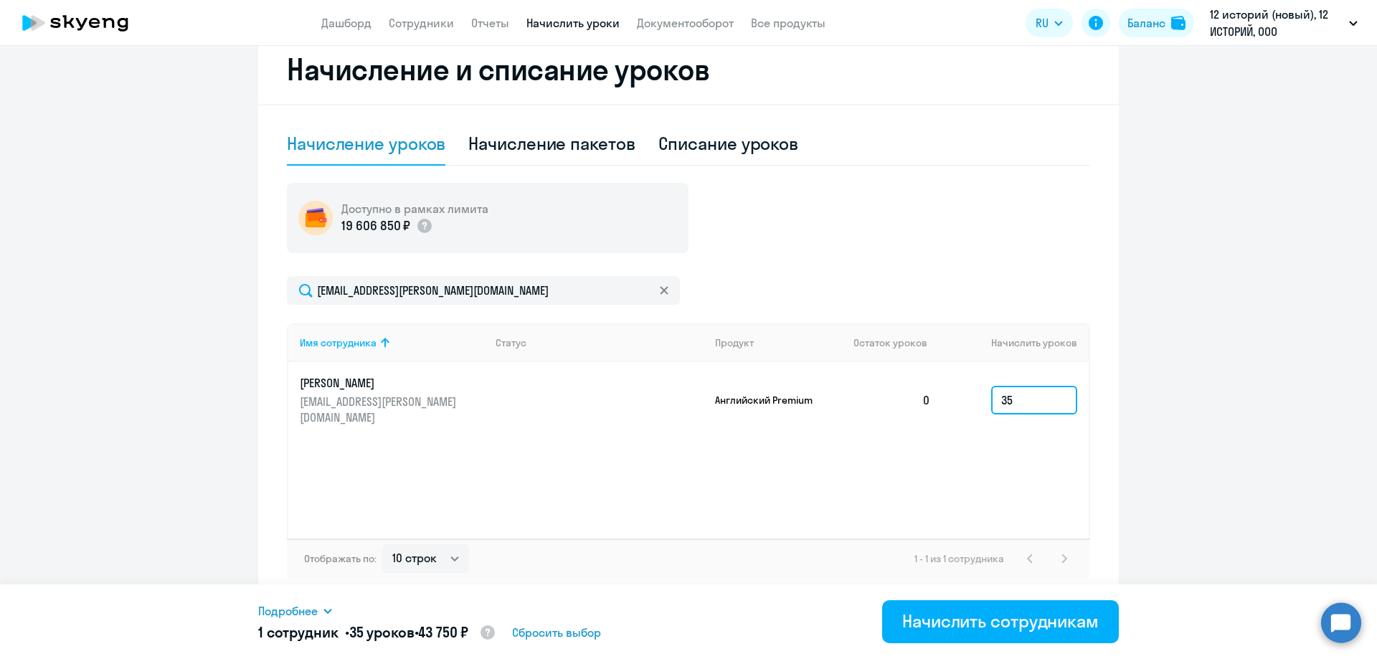
type input "35"
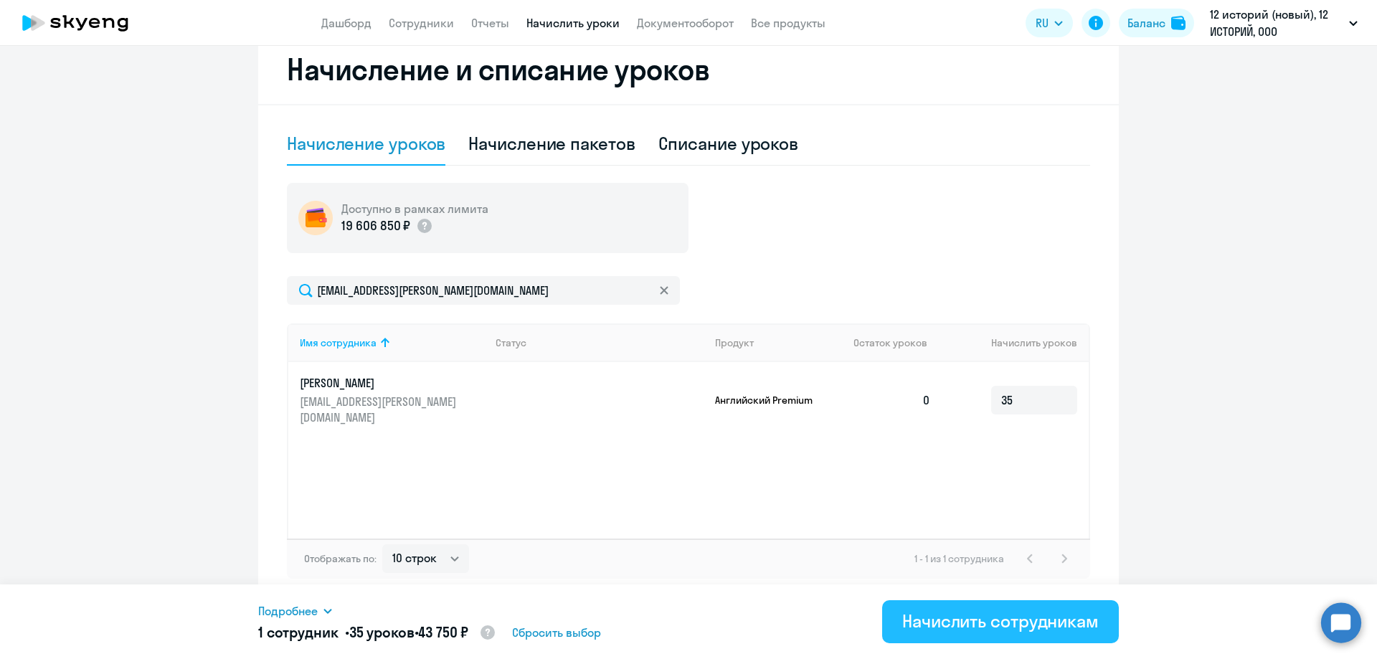
click at [949, 621] on div "Начислить сотрудникам" at bounding box center [1000, 621] width 196 height 23
